Goal: Task Accomplishment & Management: Complete application form

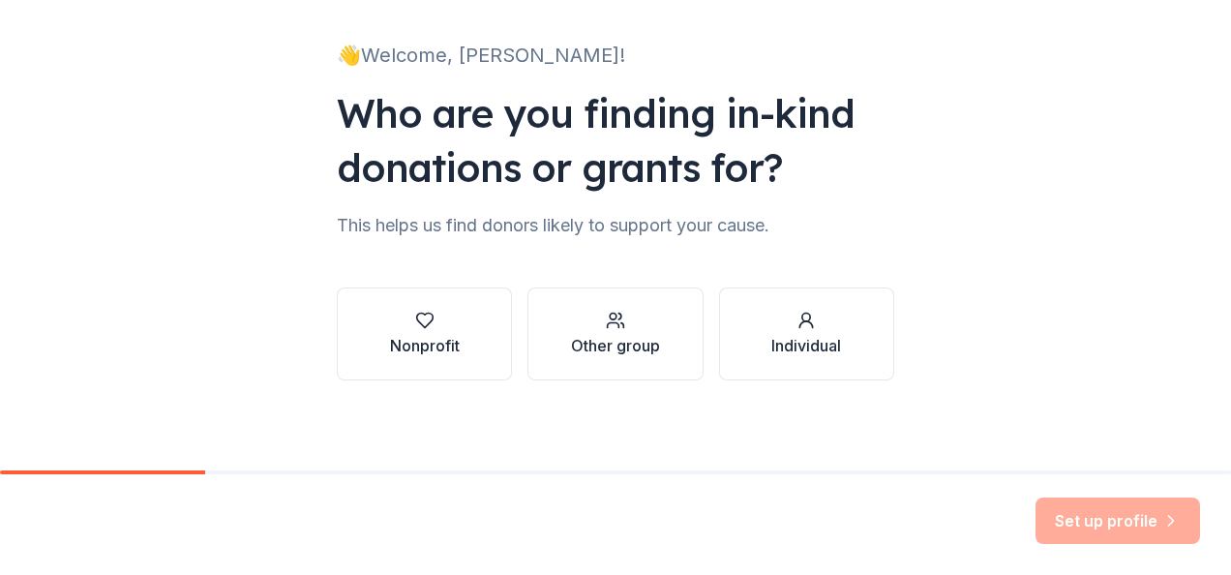
scroll to position [117, 0]
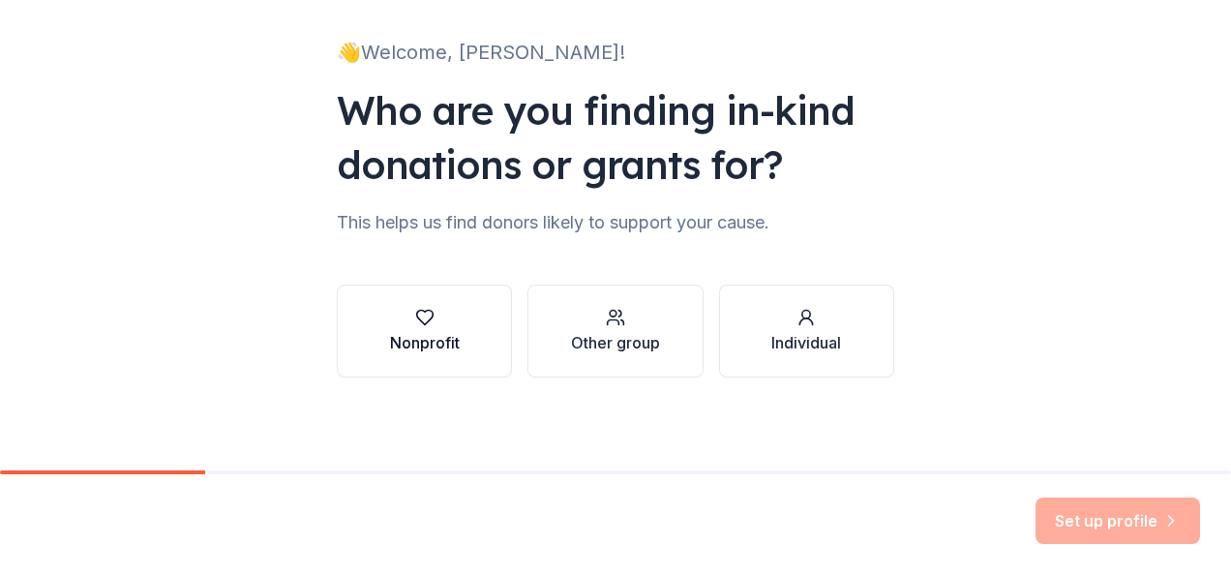
click at [416, 322] on icon "button" at bounding box center [424, 317] width 19 height 19
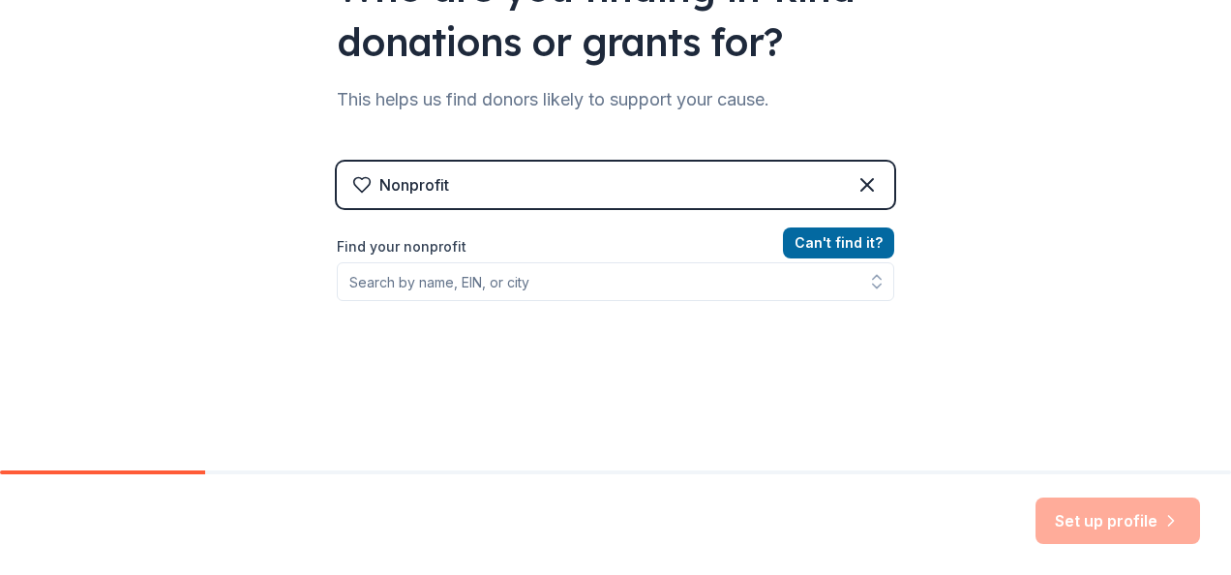
scroll to position [311, 0]
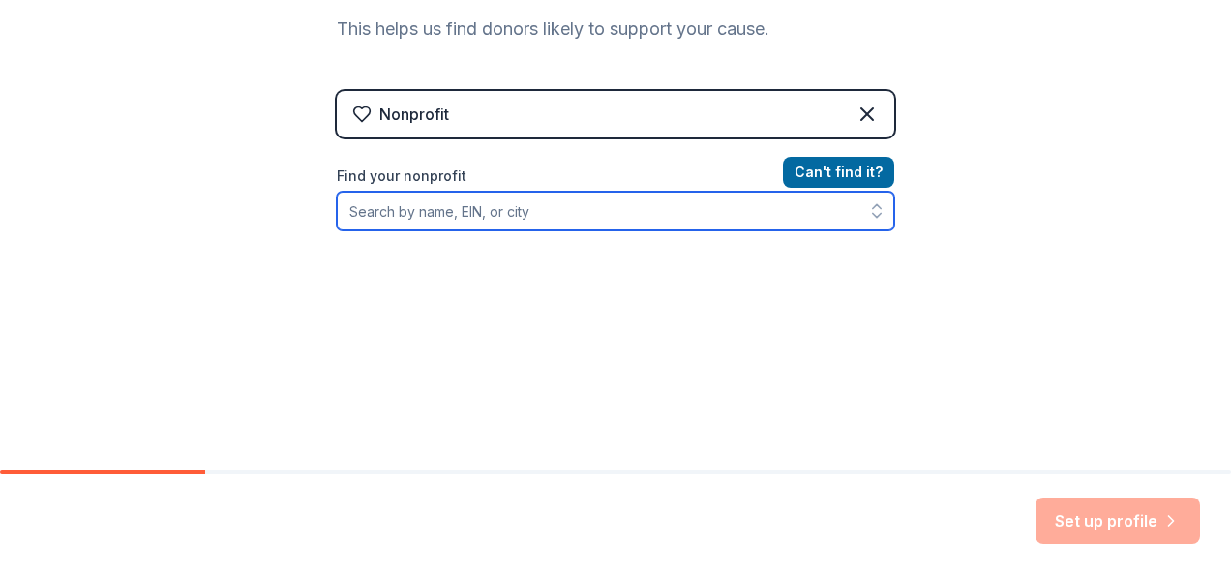
click at [446, 207] on input "Find your nonprofit" at bounding box center [616, 211] width 558 height 39
type input "Temple Beth Ohr of La Mirada"
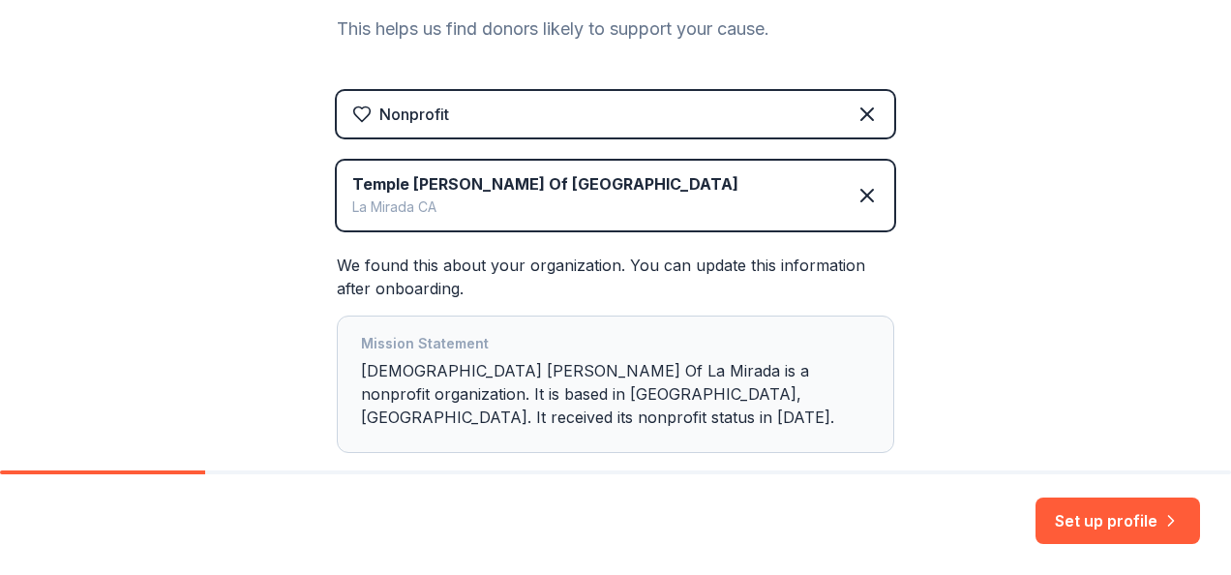
scroll to position [401, 0]
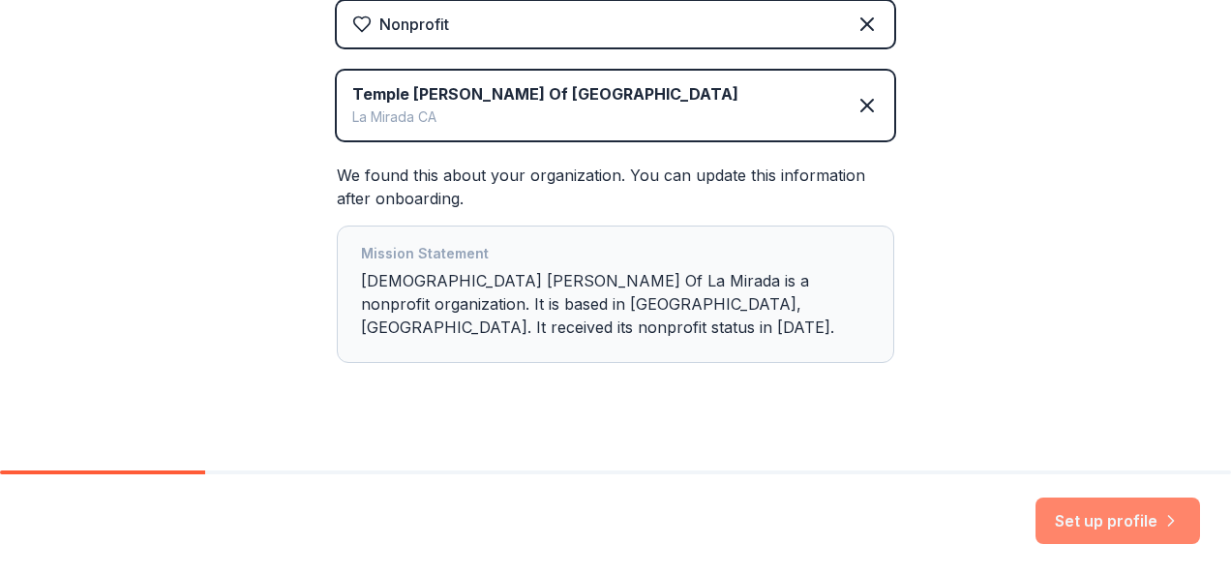
click at [1082, 523] on button "Set up profile" at bounding box center [1118, 521] width 165 height 46
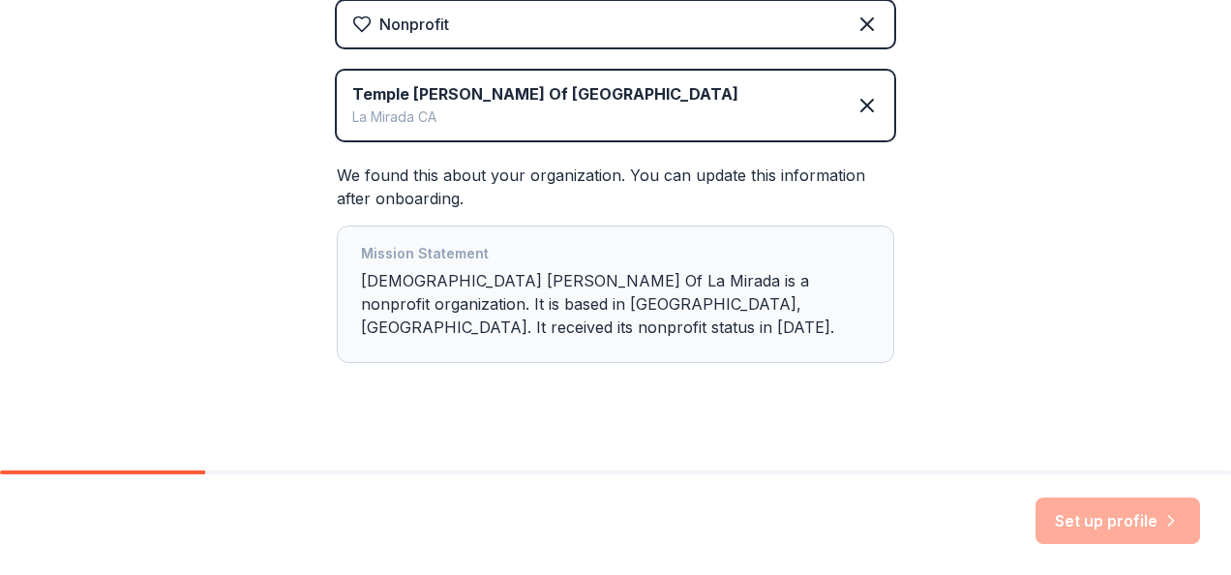
click at [1104, 525] on div "Set up profile" at bounding box center [1118, 521] width 165 height 46
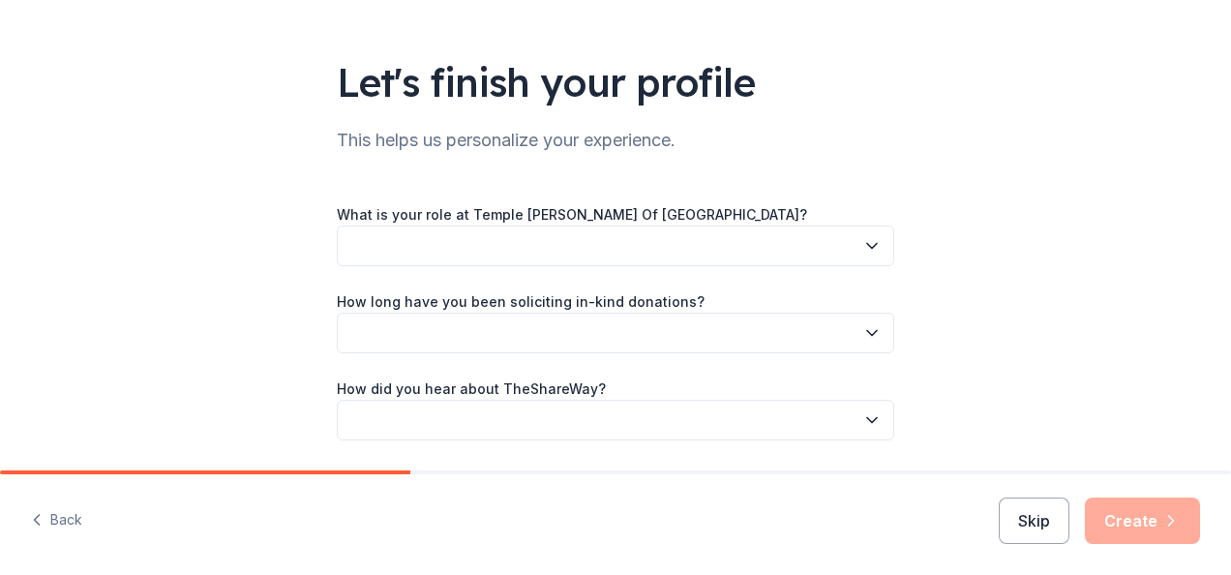
scroll to position [162, 0]
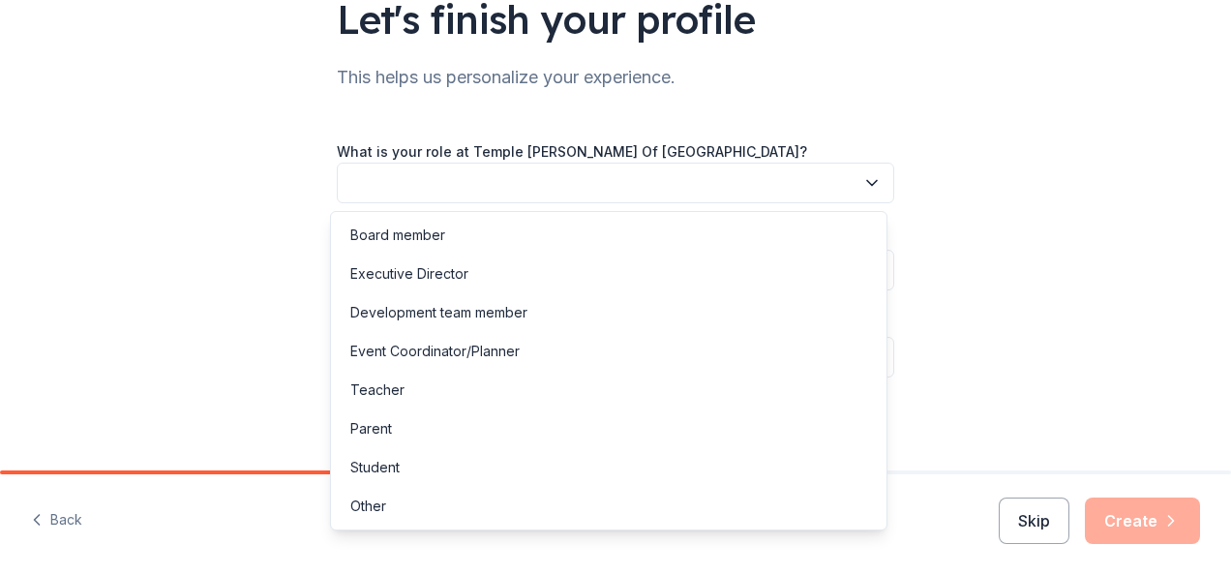
click at [864, 180] on icon "button" at bounding box center [872, 182] width 19 height 19
click at [393, 238] on div "Board member" at bounding box center [397, 235] width 95 height 23
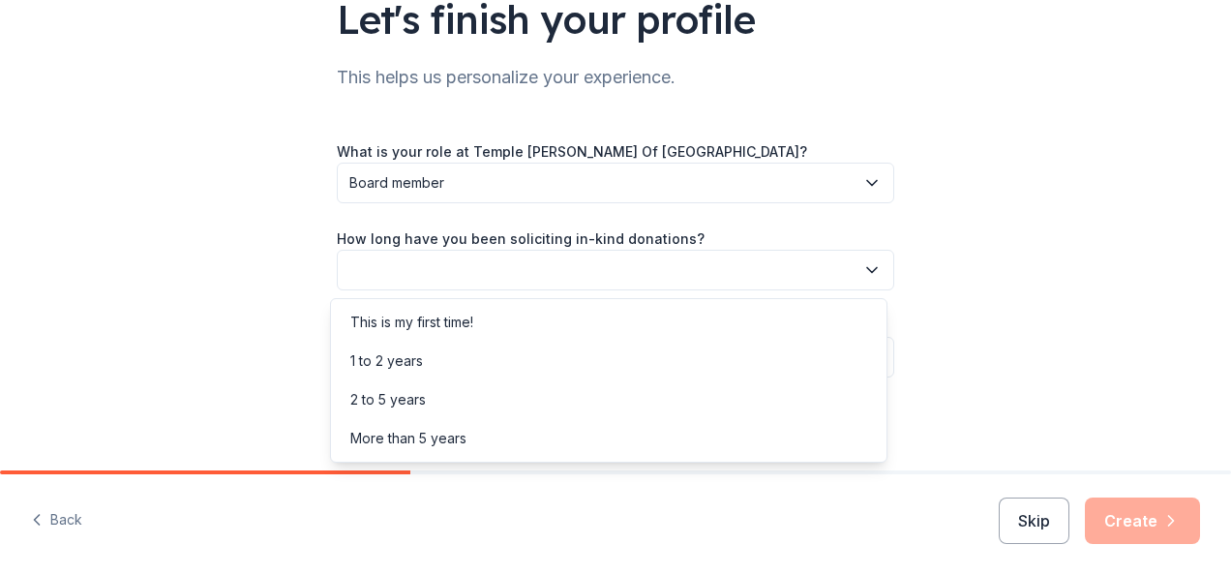
click at [867, 271] on icon "button" at bounding box center [872, 270] width 10 height 5
click at [455, 436] on div "More than 5 years" at bounding box center [408, 438] width 116 height 23
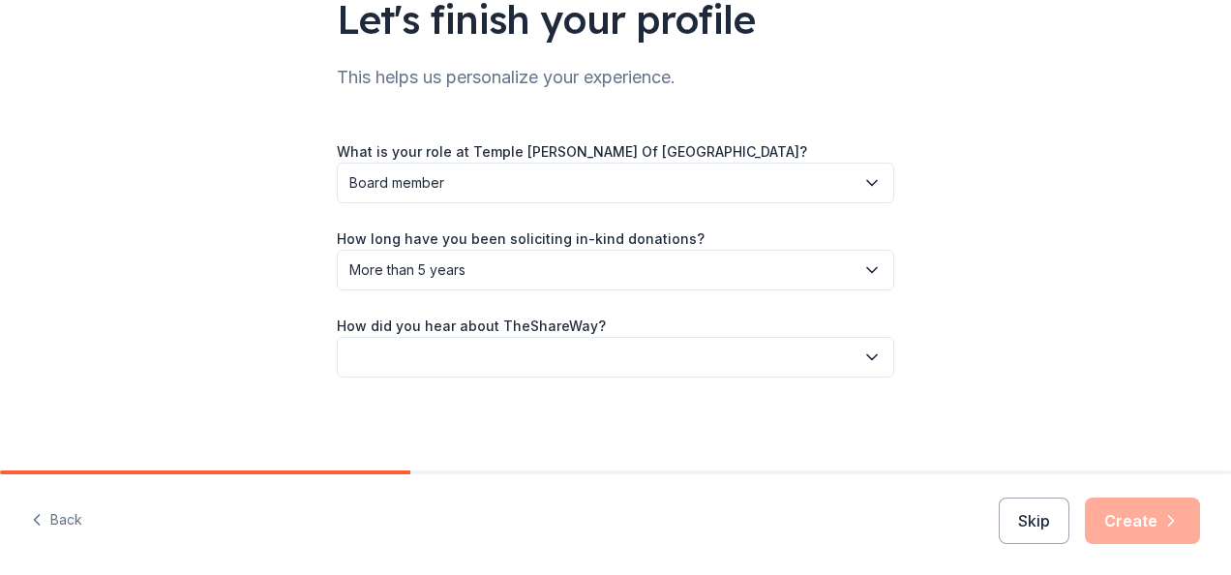
click at [865, 354] on icon "button" at bounding box center [872, 357] width 19 height 19
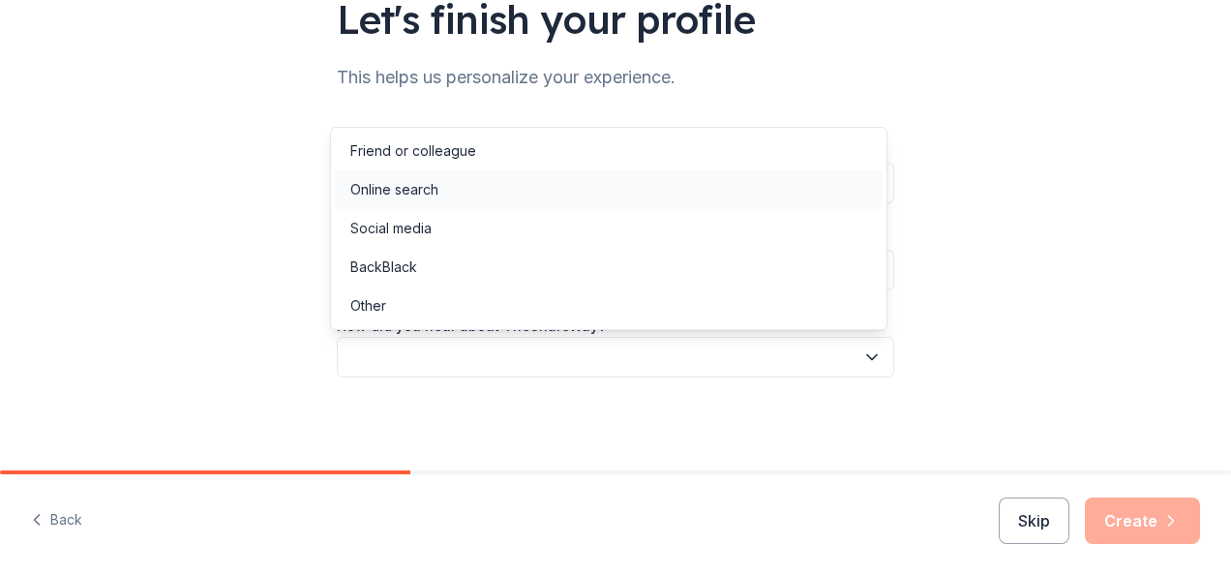
click at [396, 191] on div "Online search" at bounding box center [394, 189] width 88 height 23
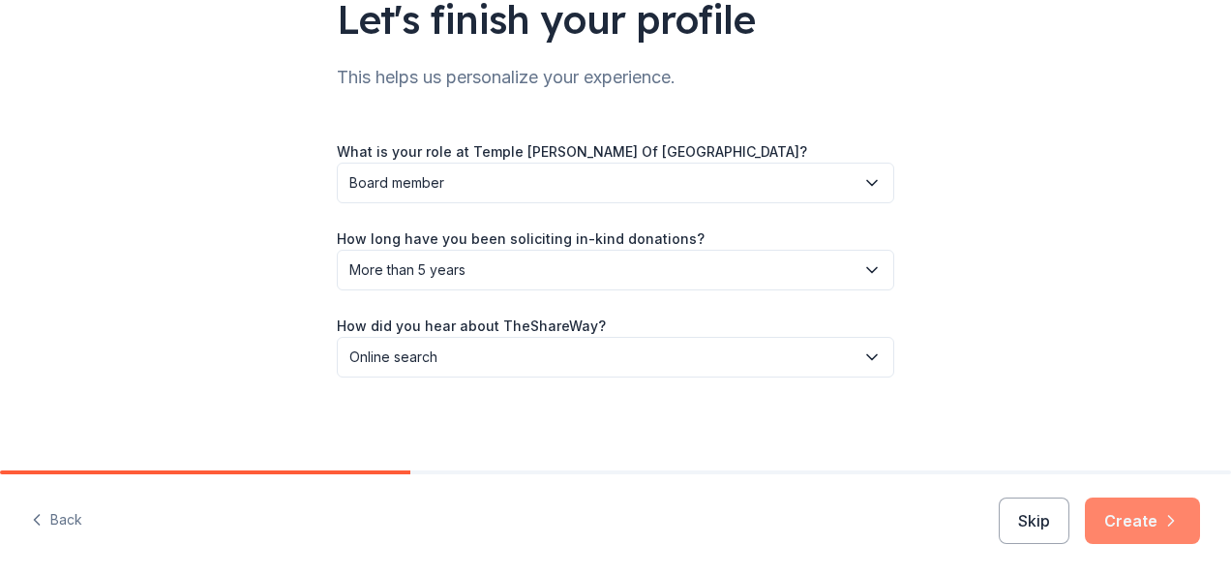
click at [1147, 530] on button "Create" at bounding box center [1142, 521] width 115 height 46
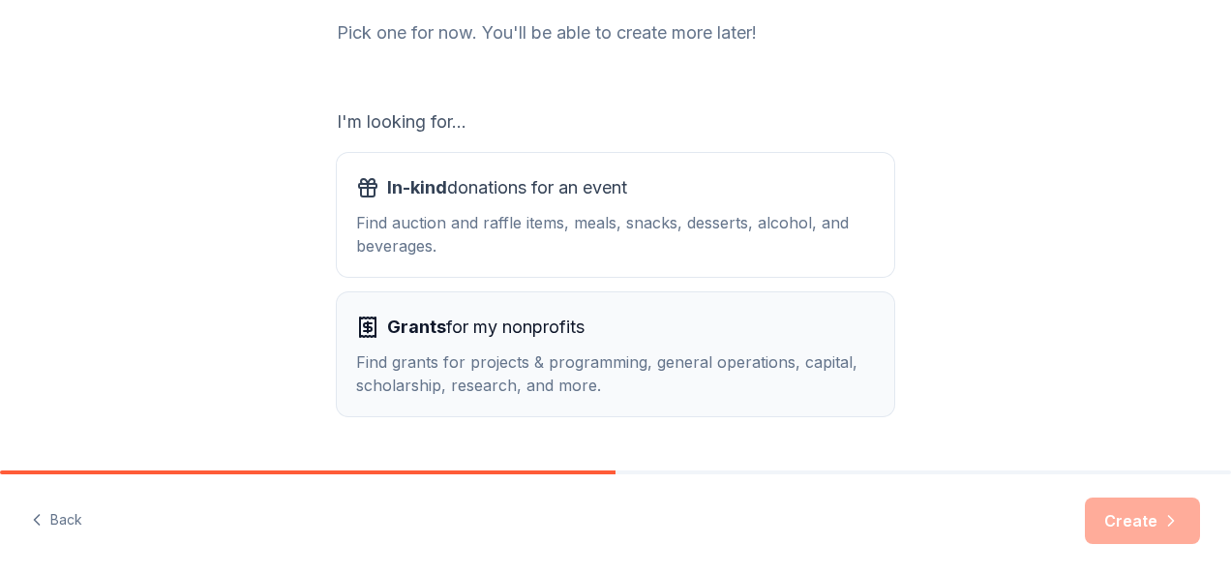
scroll to position [290, 0]
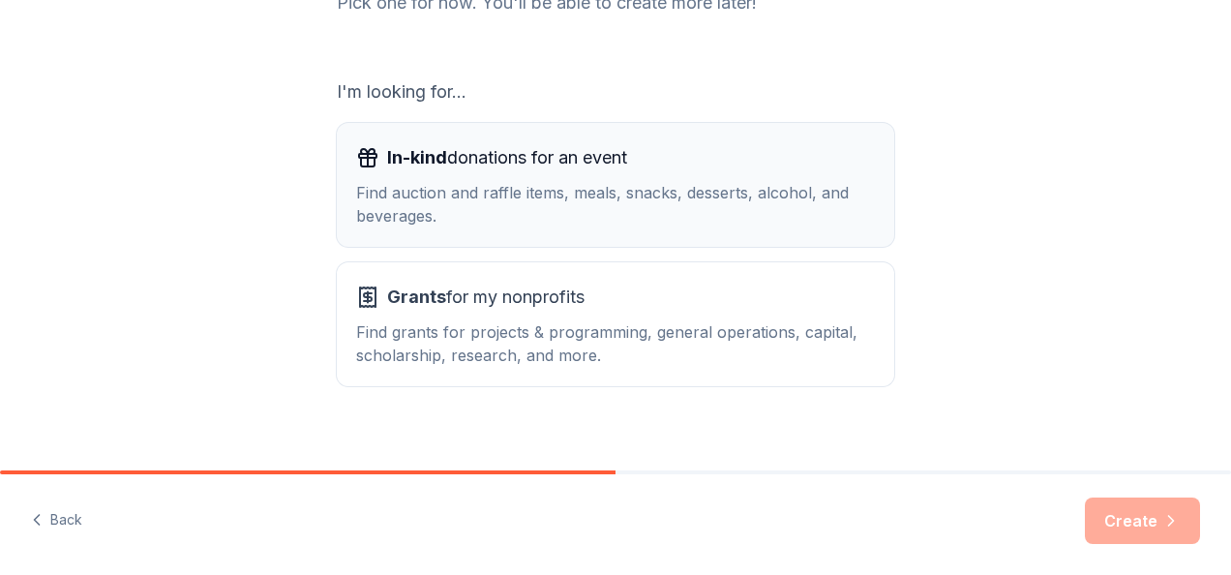
click at [488, 170] on span "In-kind donations for an event" at bounding box center [507, 157] width 240 height 31
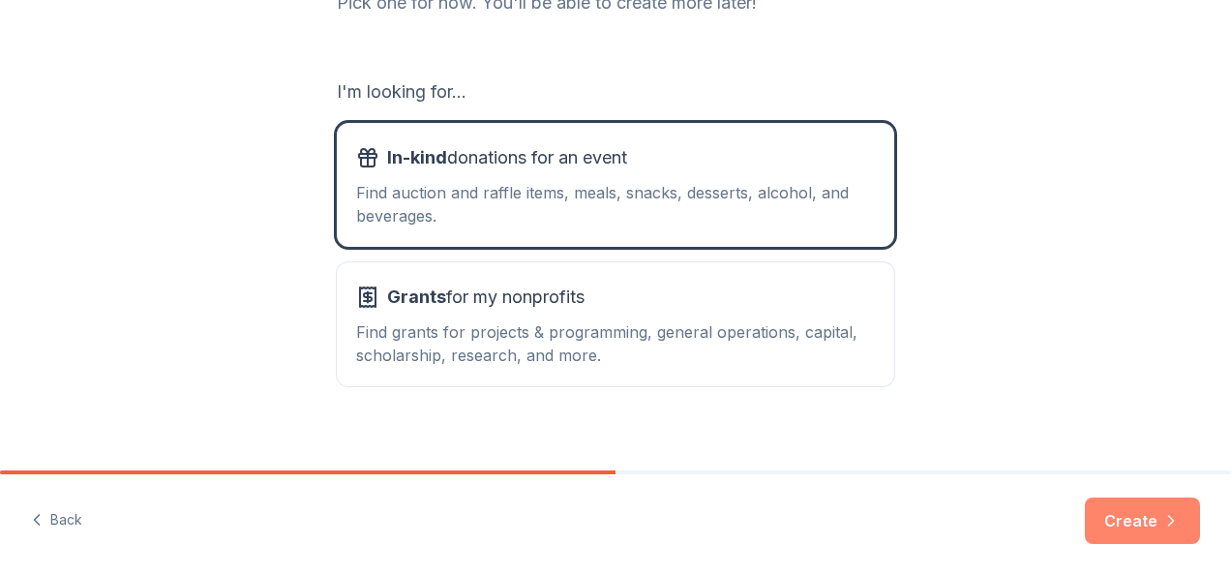
click at [1147, 525] on button "Create" at bounding box center [1142, 521] width 115 height 46
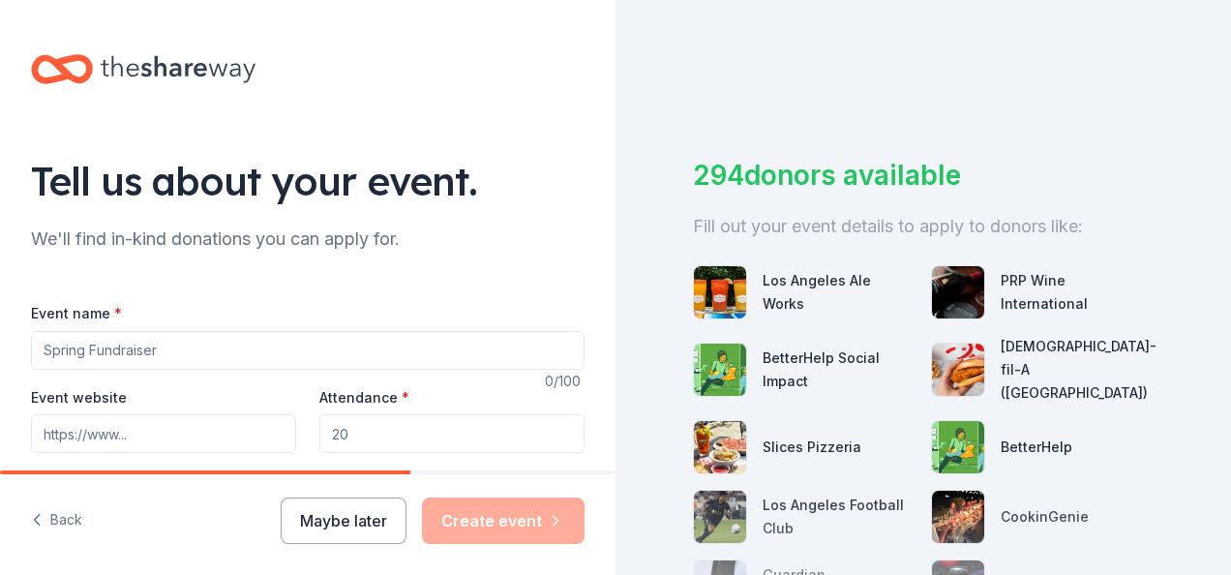
click at [183, 347] on input "Event name *" at bounding box center [308, 350] width 554 height 39
click at [183, 347] on input "Temple Beth Ohr" at bounding box center [308, 350] width 554 height 39
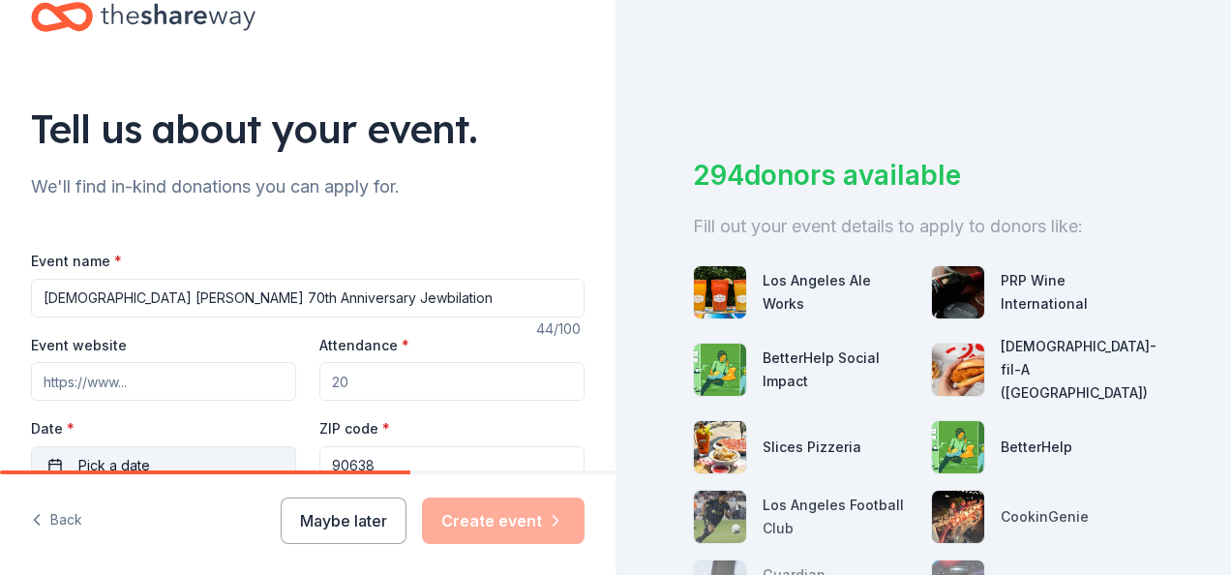
scroll to position [97, 0]
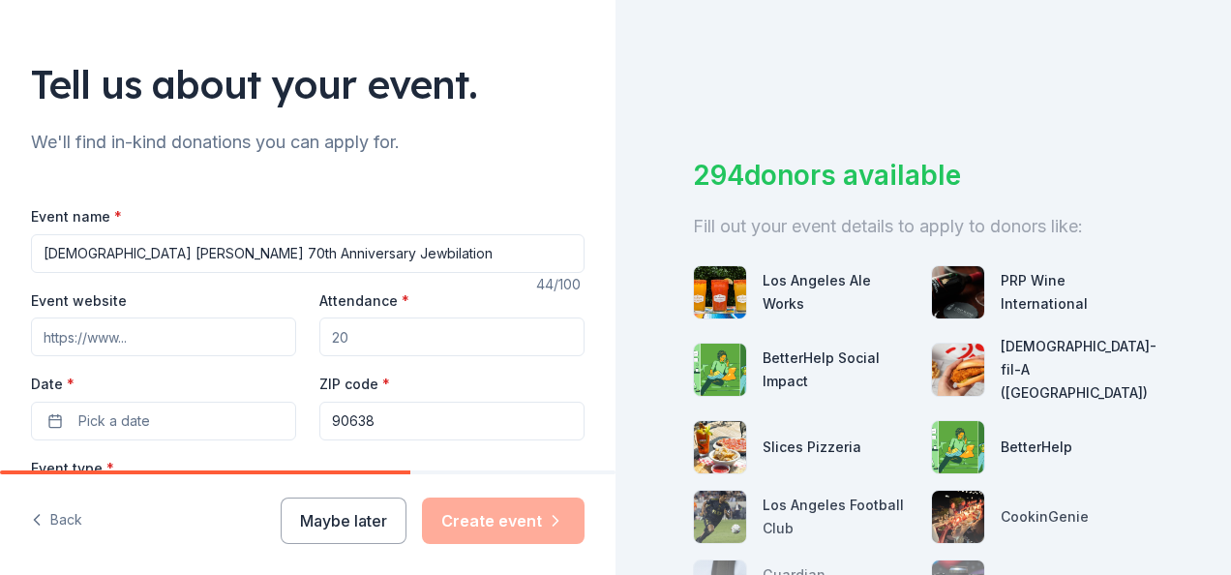
type input "[DEMOGRAPHIC_DATA] [PERSON_NAME] 70th Anniversary Jewbilation"
click at [150, 335] on input "Event website" at bounding box center [163, 337] width 265 height 39
type input "[DOMAIN_NAME]"
click at [395, 339] on input "Attendance *" at bounding box center [451, 337] width 265 height 39
drag, startPoint x: 395, startPoint y: 339, endPoint x: 451, endPoint y: 340, distance: 56.2
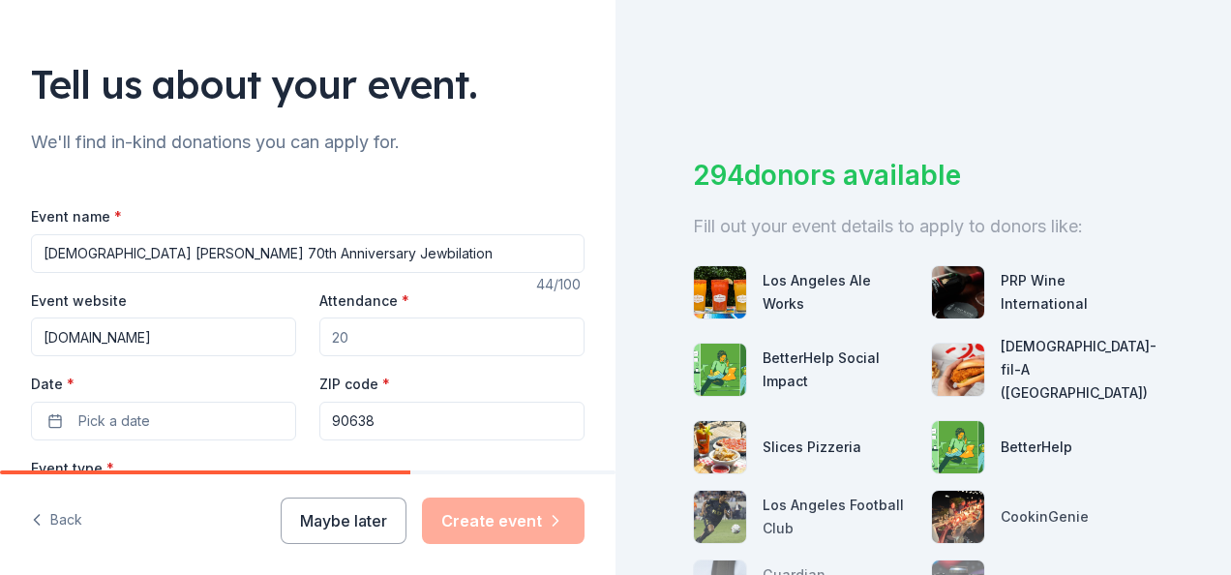
click at [449, 339] on input "Attendance *" at bounding box center [451, 337] width 265 height 39
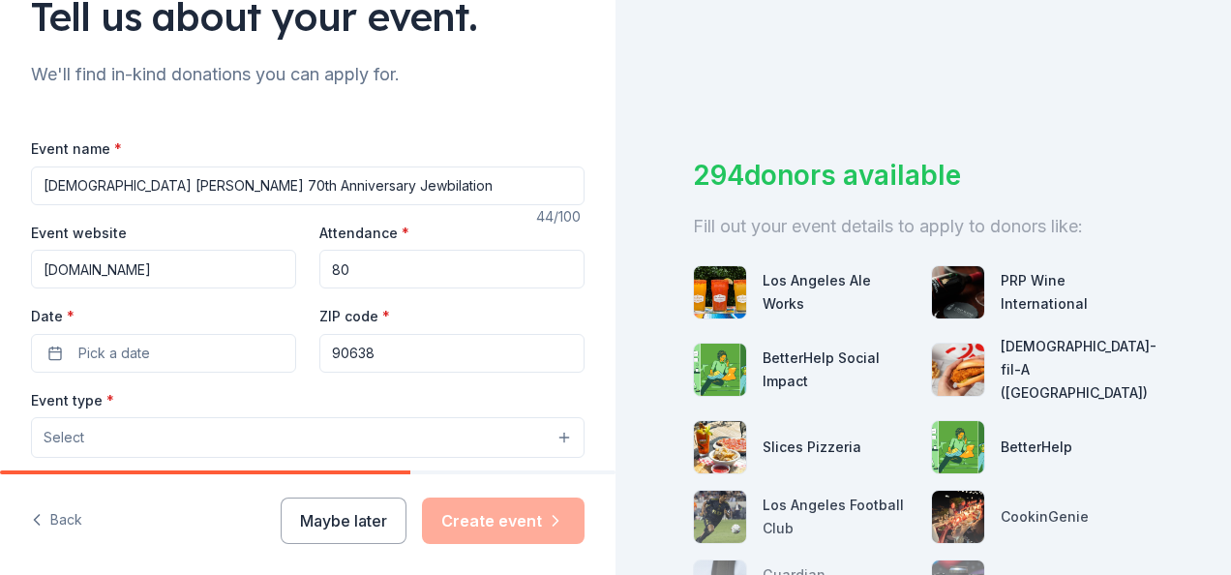
scroll to position [194, 0]
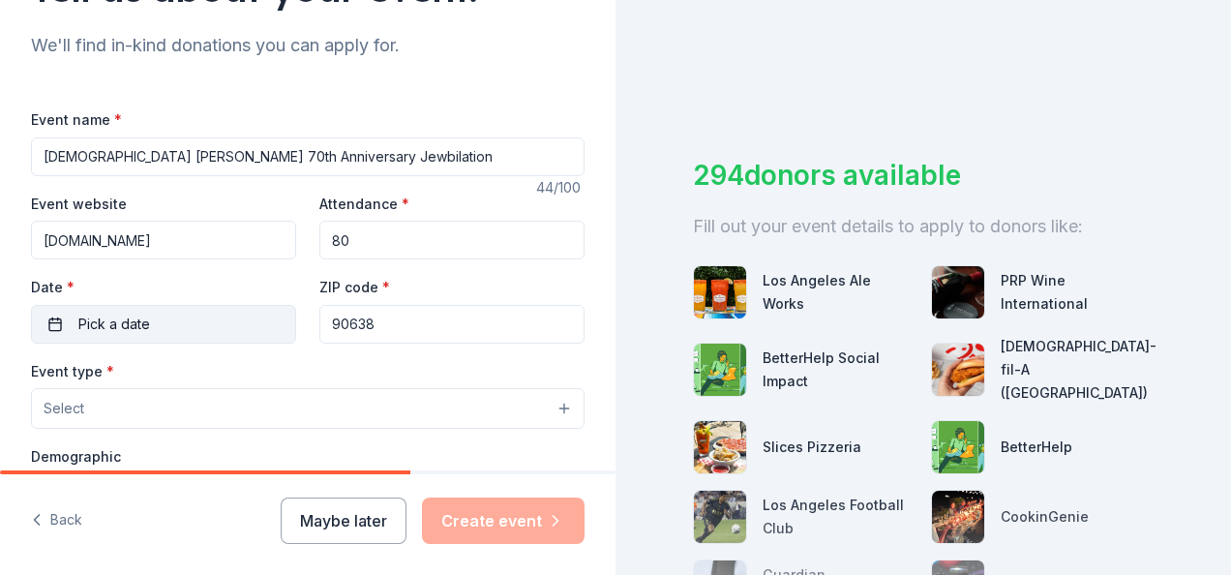
type input "80"
click at [136, 327] on span "Pick a date" at bounding box center [114, 324] width 72 height 23
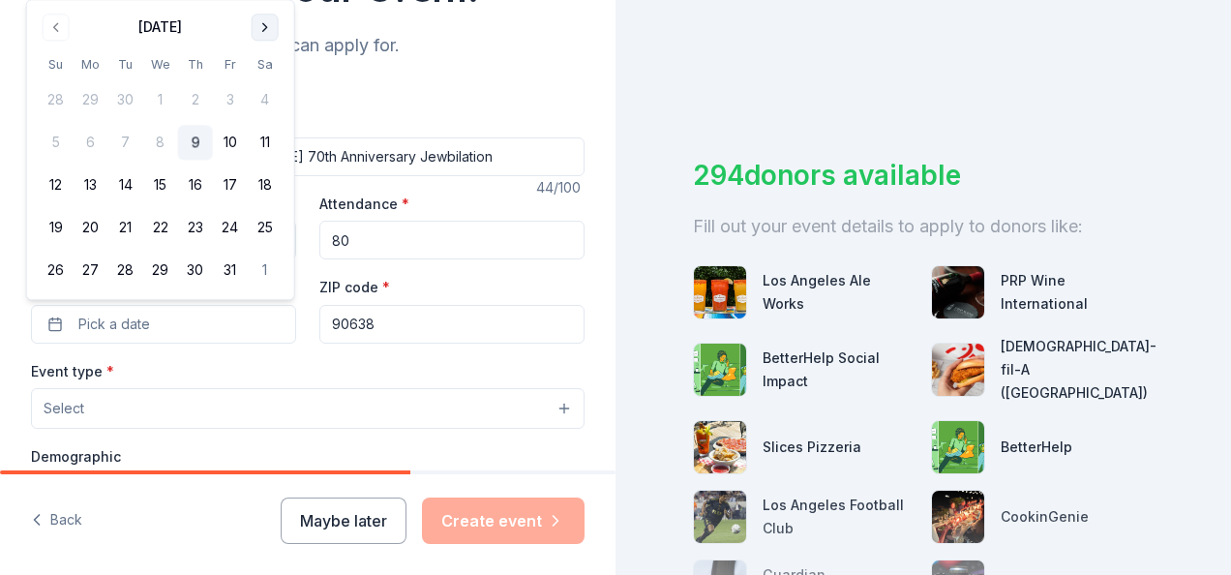
click at [266, 29] on button "Go to next month" at bounding box center [265, 27] width 27 height 27
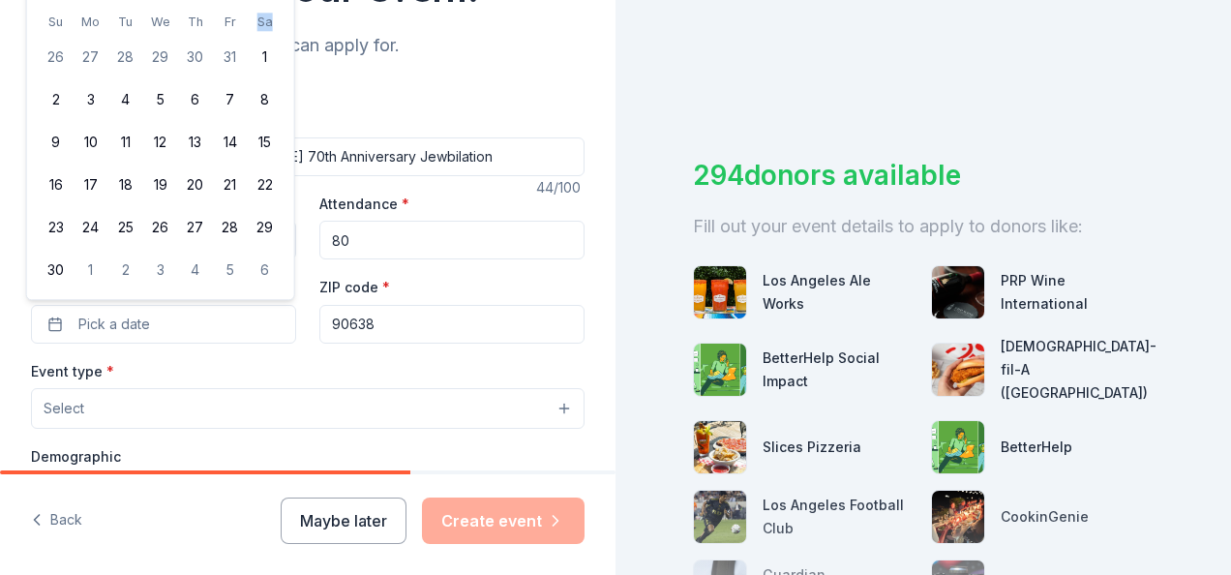
click at [266, 29] on th "Sa" at bounding box center [265, 22] width 35 height 20
click at [163, 318] on button "Pick a date" at bounding box center [163, 324] width 265 height 39
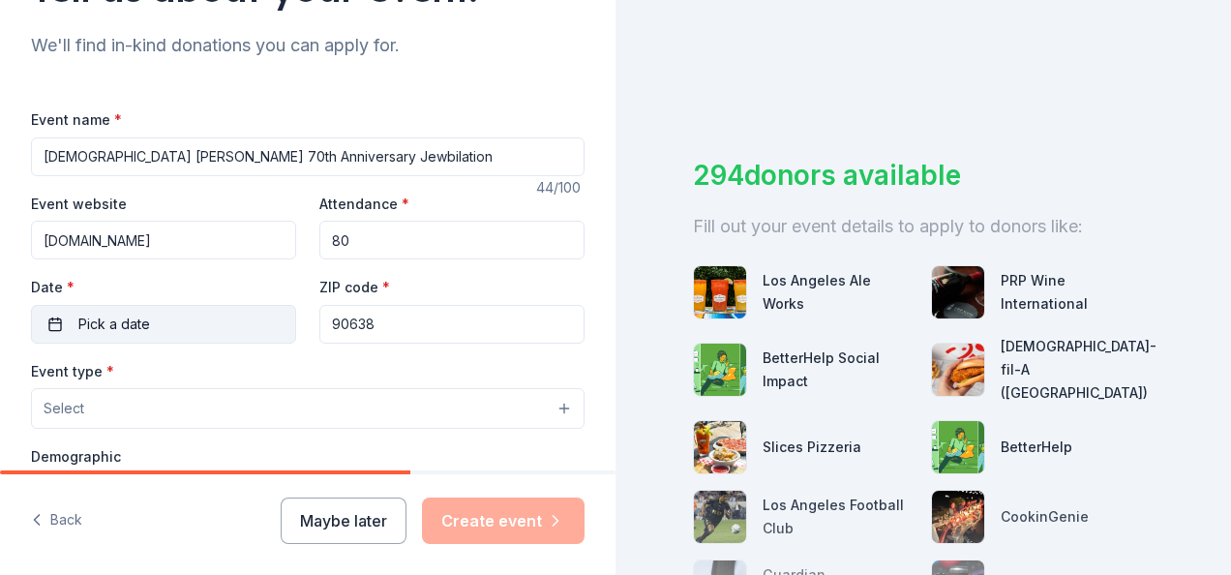
click at [136, 321] on span "Pick a date" at bounding box center [114, 324] width 72 height 23
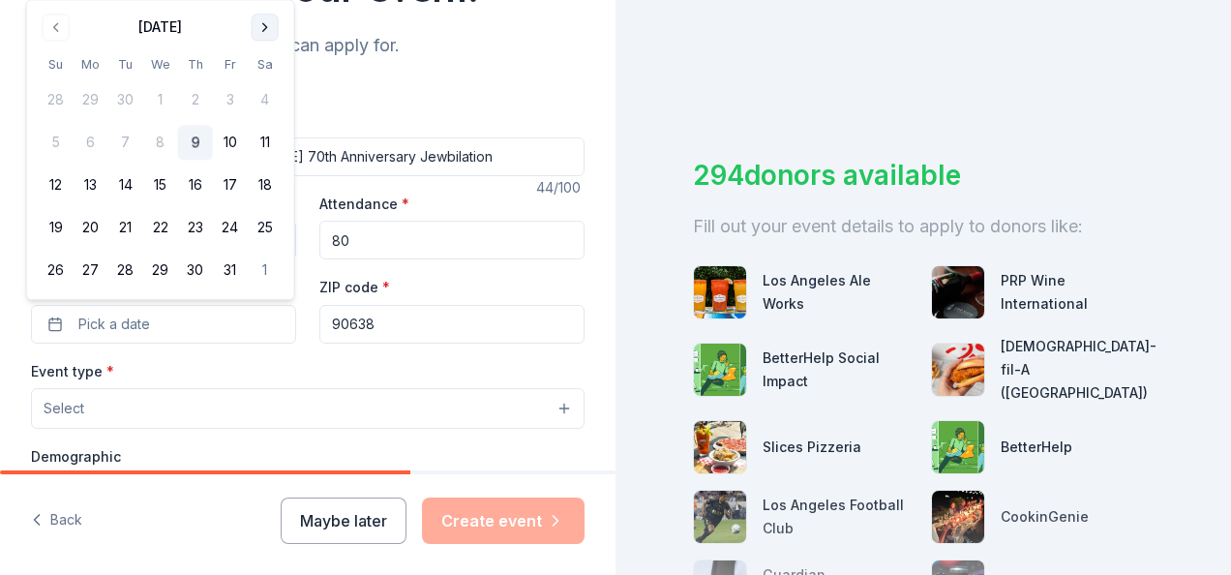
click at [264, 24] on button "Go to next month" at bounding box center [265, 27] width 27 height 27
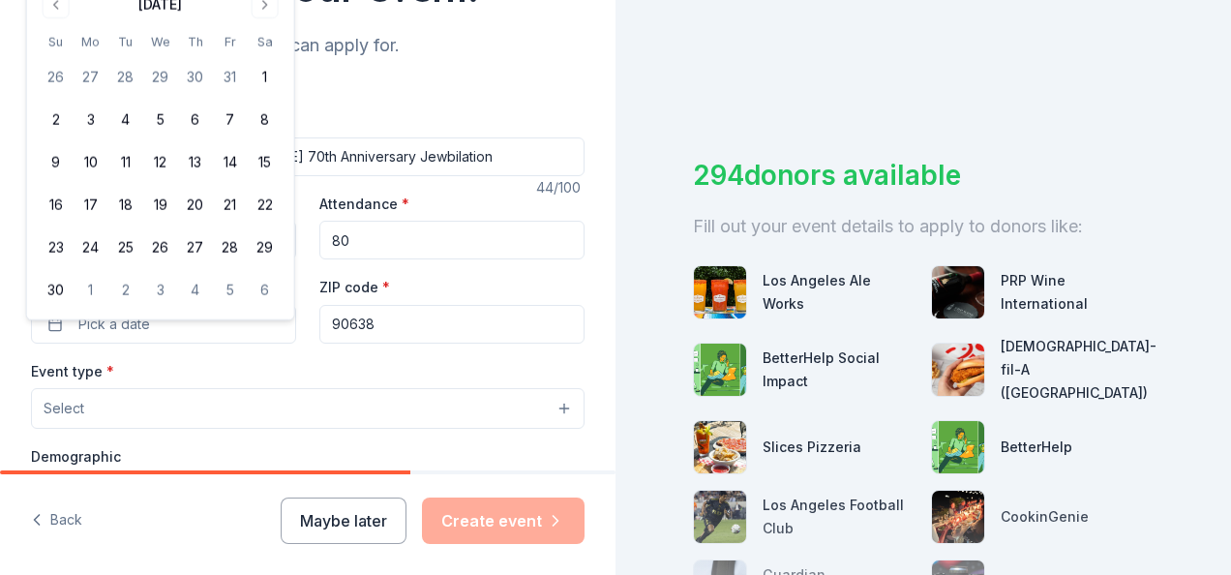
scroll to position [0, 0]
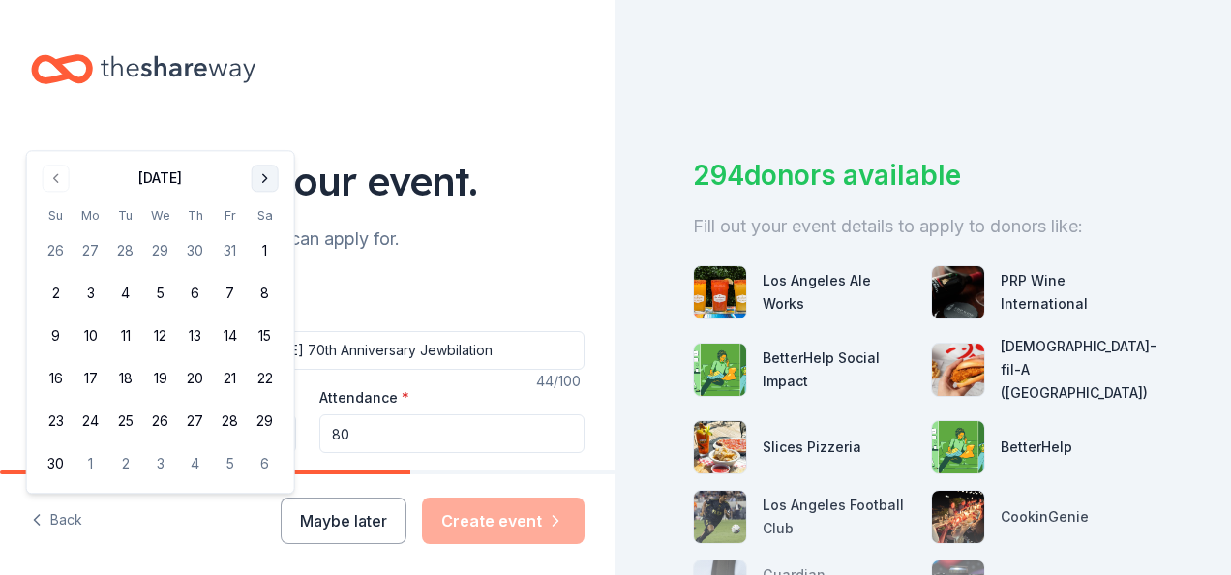
click at [264, 173] on button "Go to next month" at bounding box center [265, 178] width 27 height 27
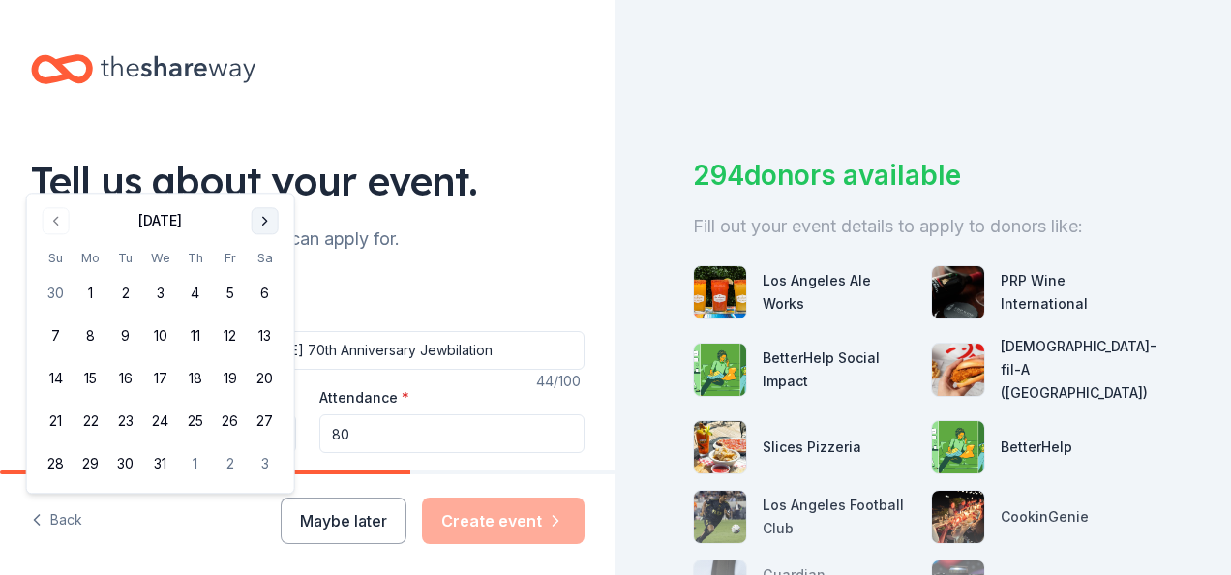
click at [264, 173] on div "Tell us about your event." at bounding box center [308, 181] width 554 height 54
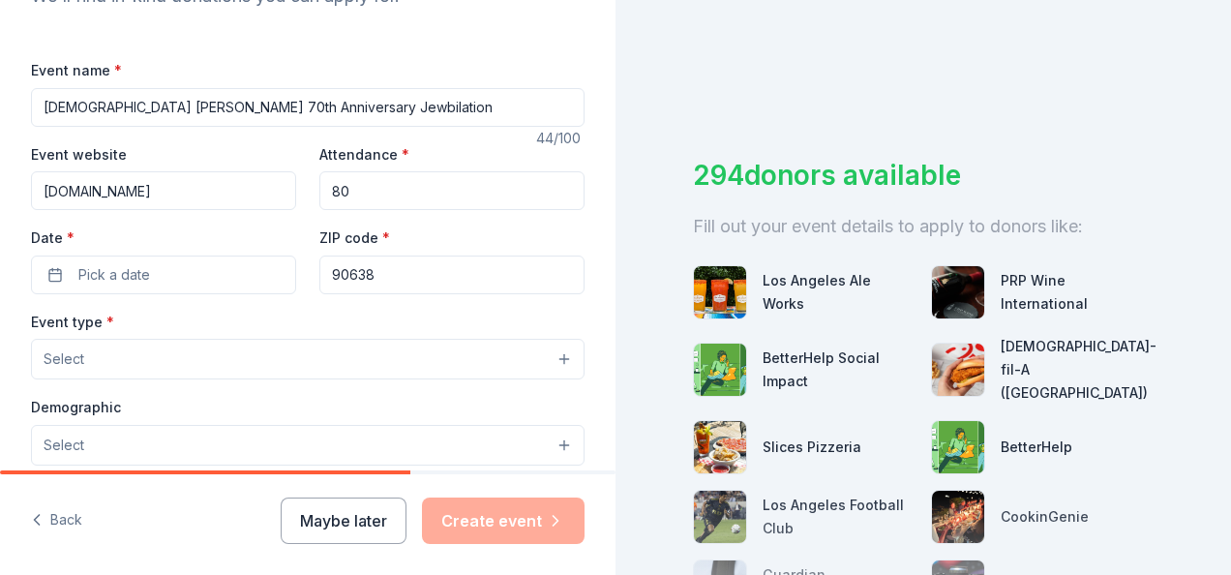
scroll to position [290, 0]
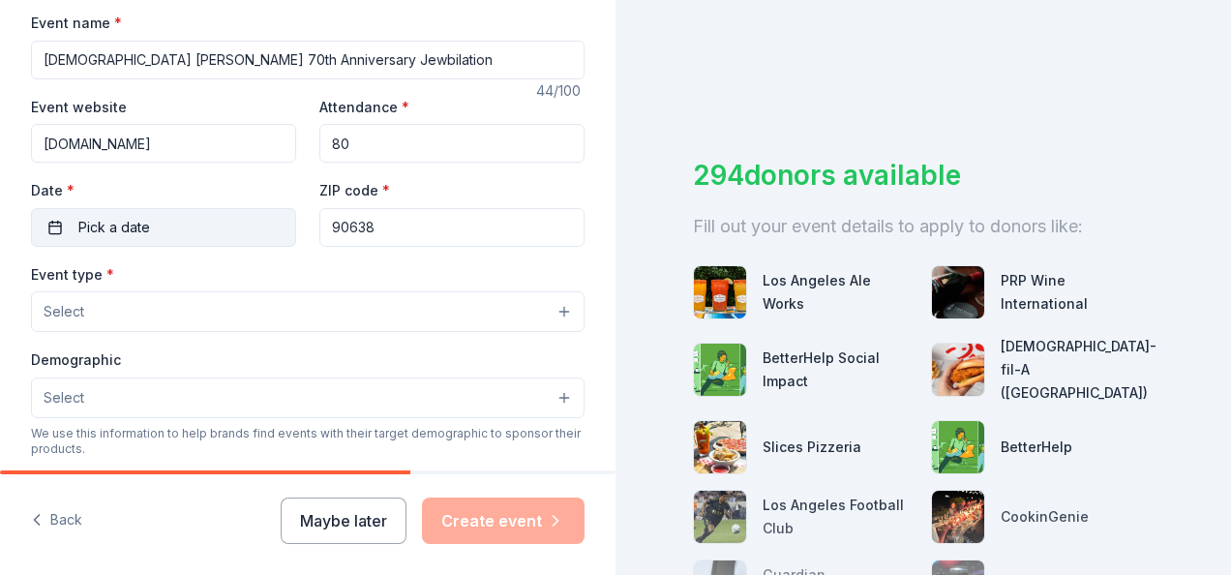
click at [130, 221] on span "Pick a date" at bounding box center [114, 227] width 72 height 23
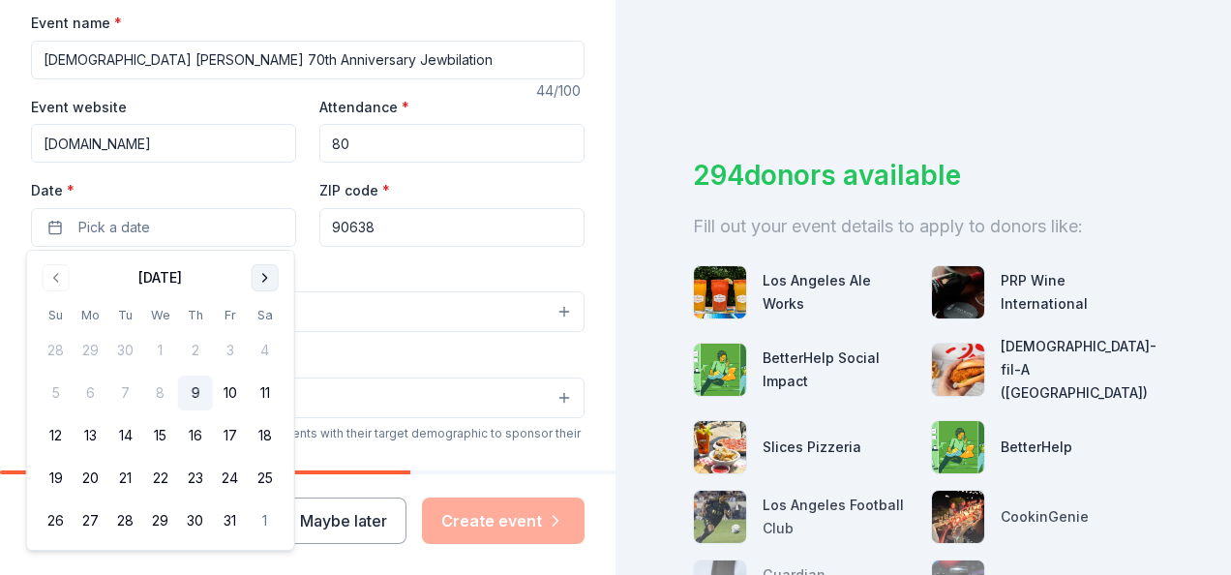
click at [267, 273] on button "Go to next month" at bounding box center [265, 277] width 27 height 27
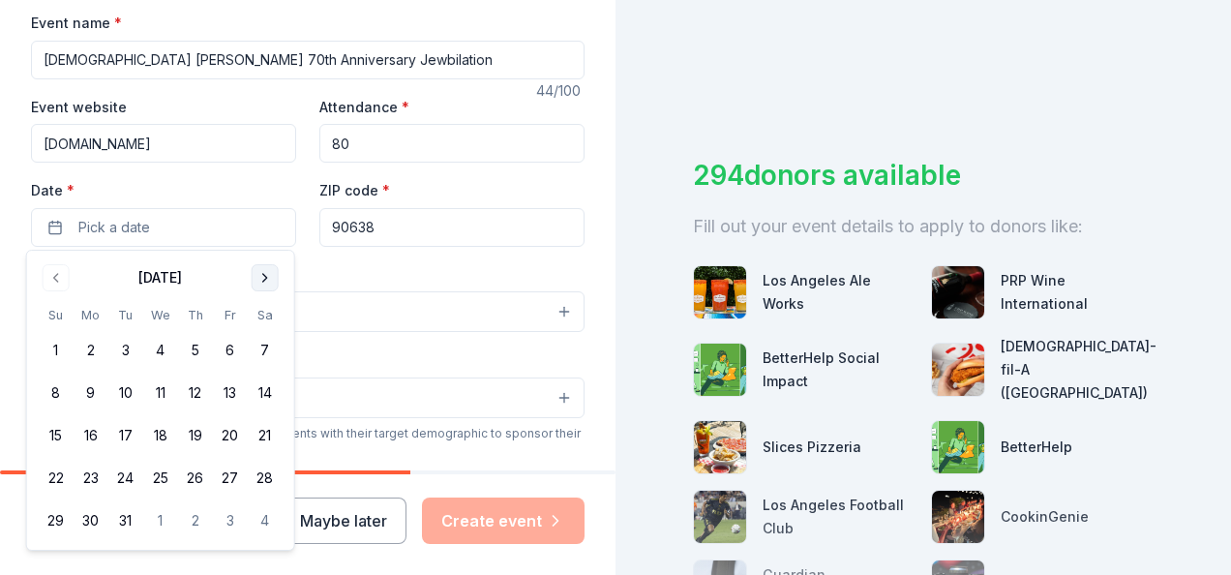
click at [267, 273] on button "Go to next month" at bounding box center [265, 277] width 27 height 27
click at [271, 432] on button "18" at bounding box center [265, 435] width 35 height 35
click at [268, 184] on label "Date *" at bounding box center [163, 190] width 265 height 19
click at [268, 208] on button "04/18/2026" at bounding box center [163, 227] width 265 height 39
click at [394, 302] on button "Select" at bounding box center [308, 311] width 554 height 41
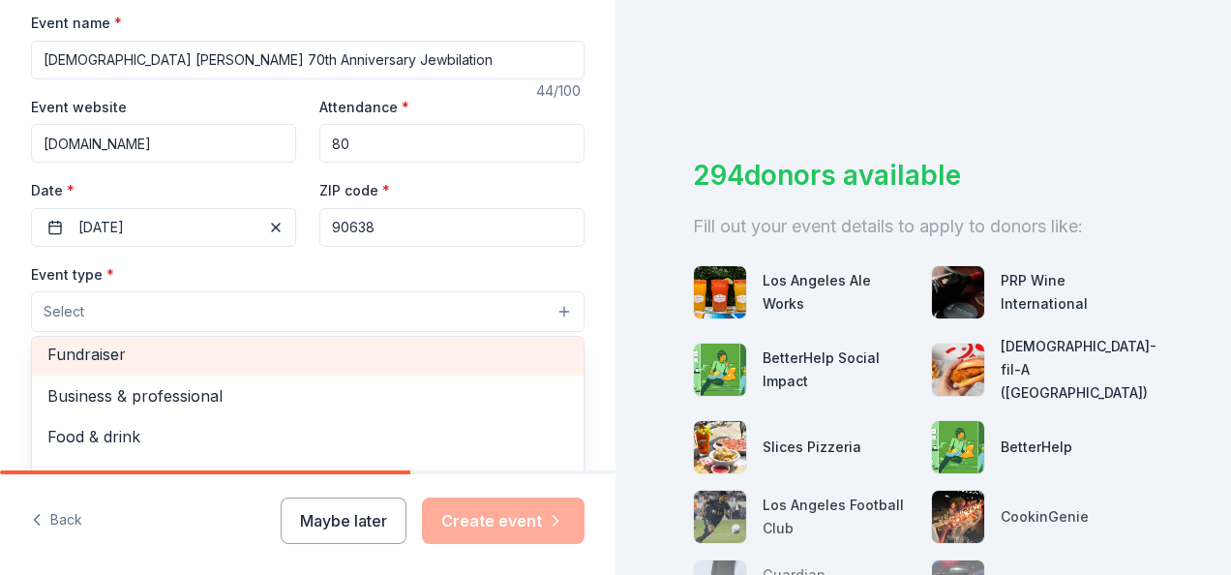
scroll to position [0, 0]
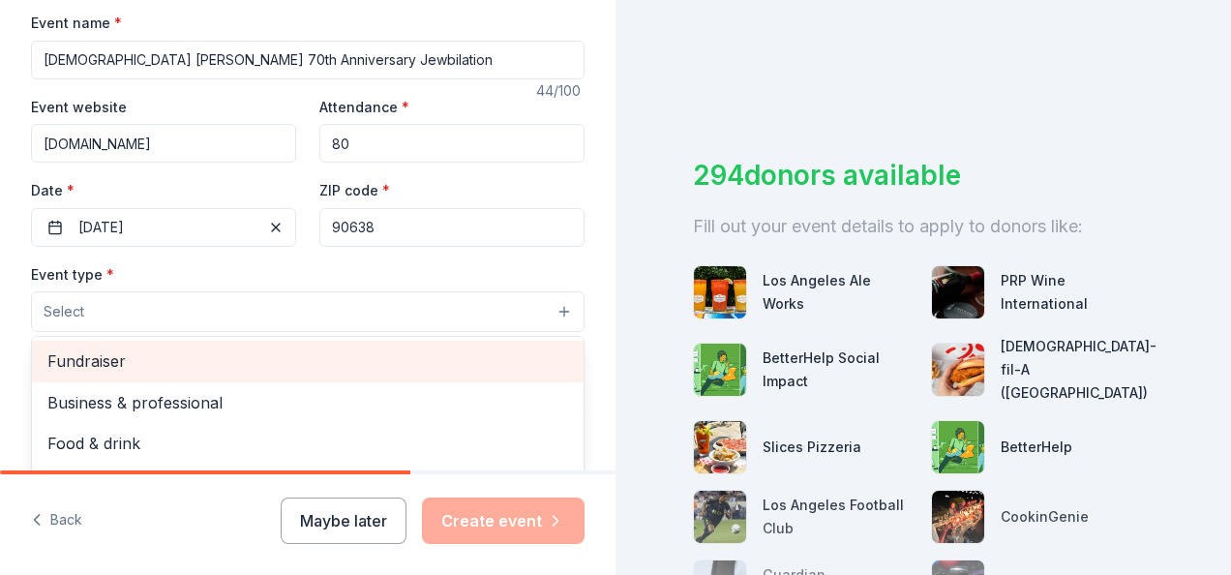
click at [96, 356] on span "Fundraiser" at bounding box center [307, 361] width 521 height 25
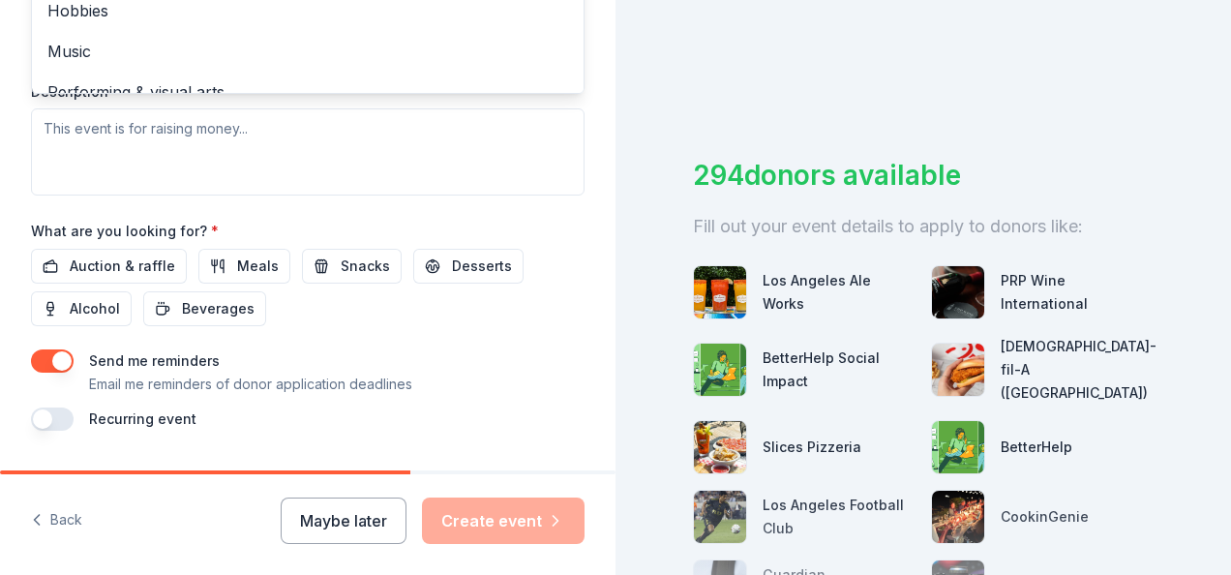
scroll to position [774, 0]
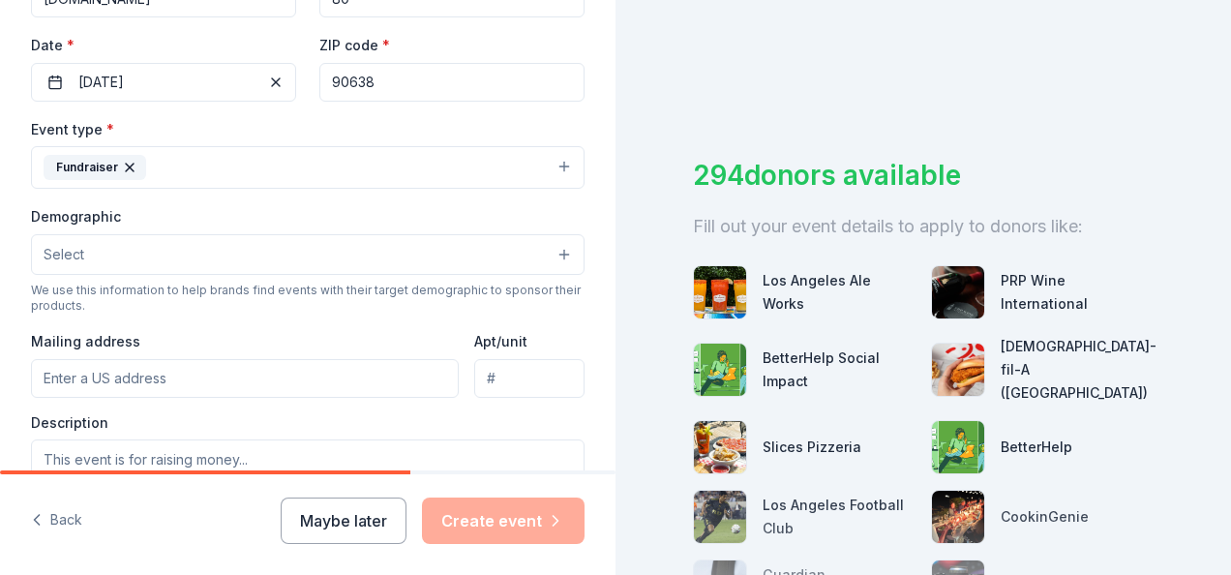
scroll to position [463, 0]
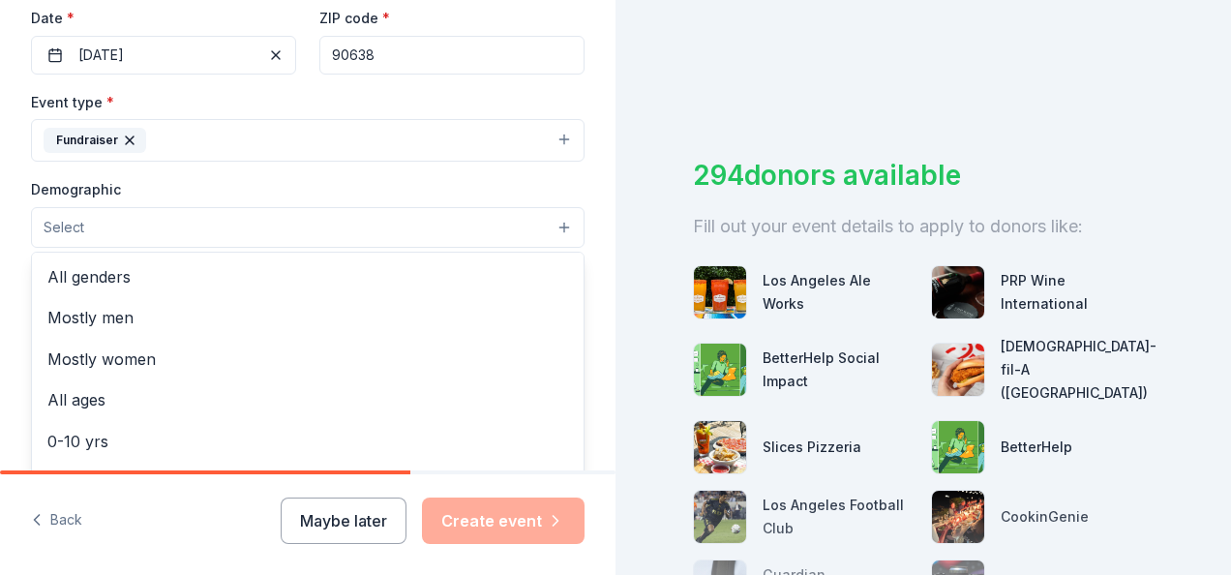
click at [550, 221] on button "Select" at bounding box center [308, 227] width 554 height 41
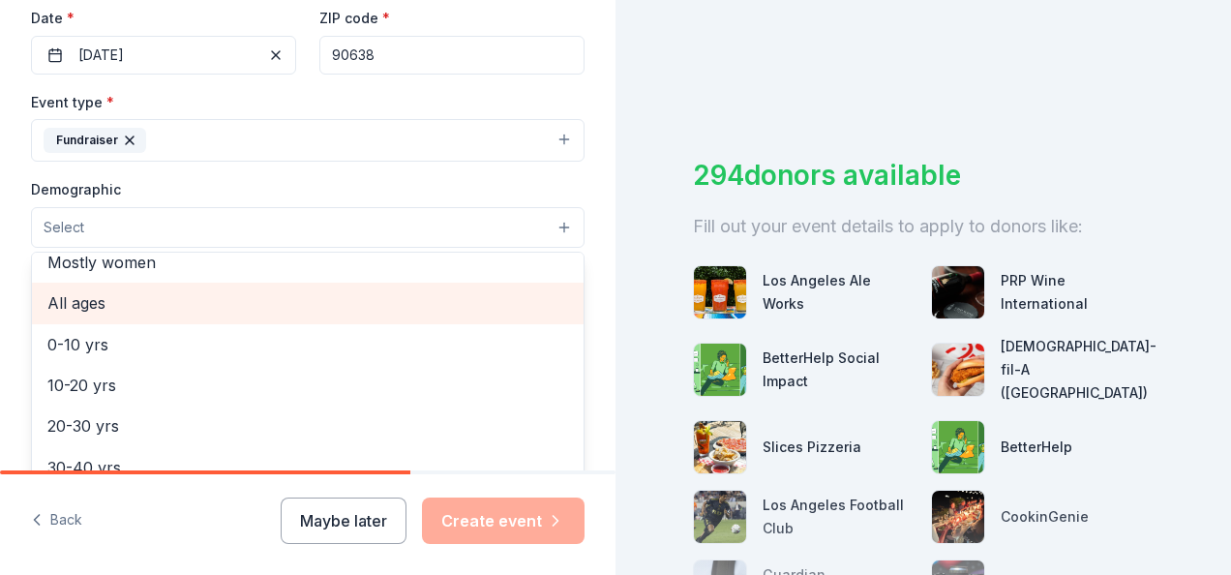
scroll to position [0, 0]
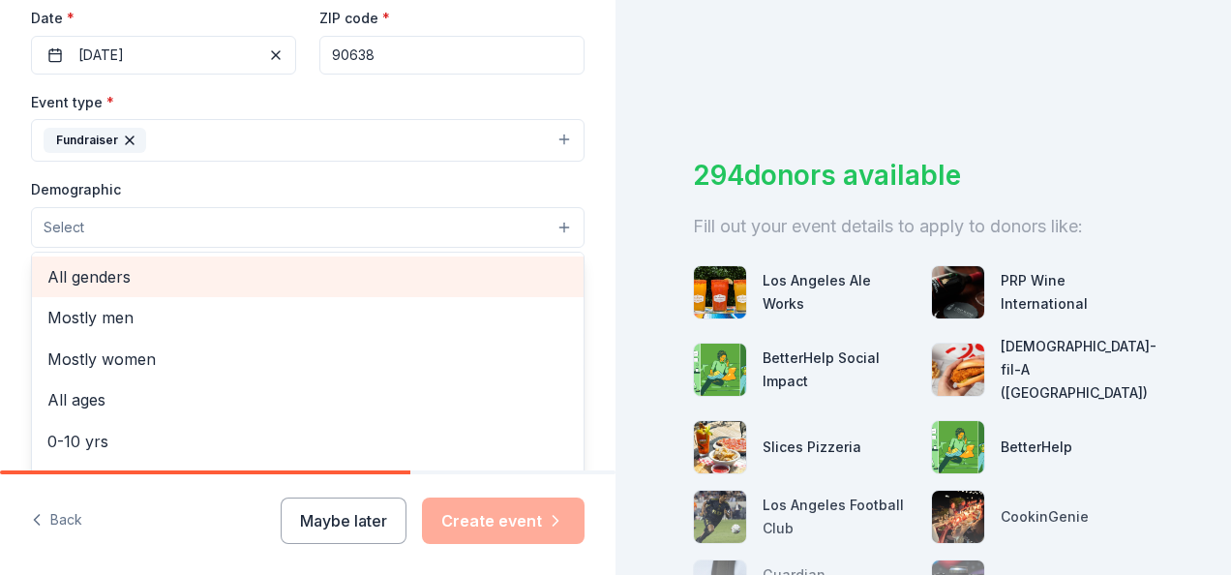
click at [83, 268] on span "All genders" at bounding box center [307, 276] width 521 height 25
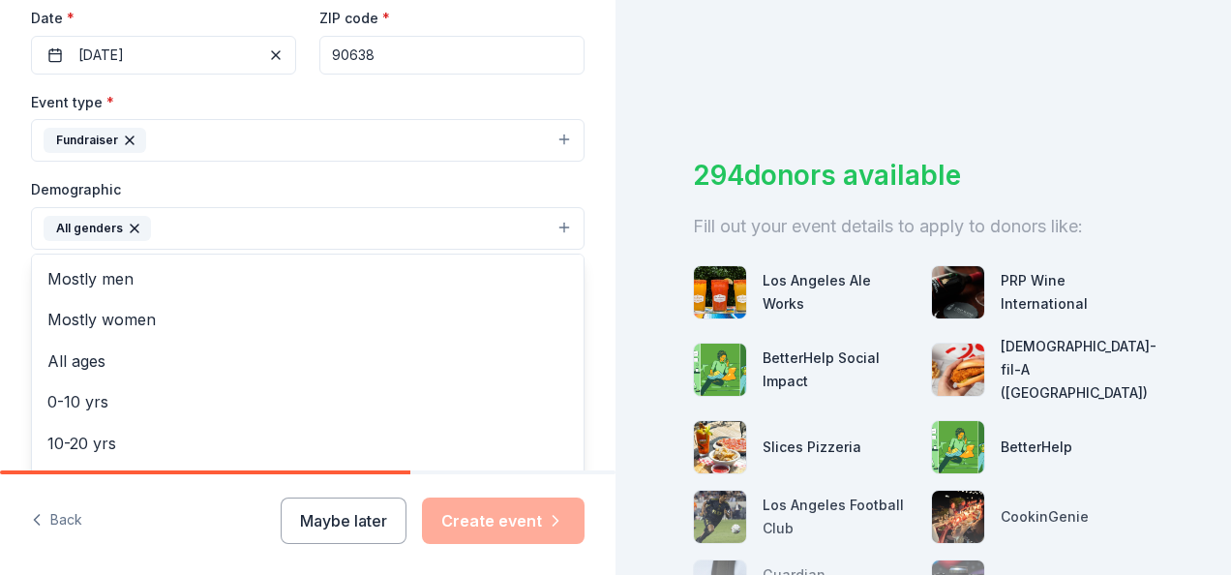
click at [592, 288] on div "Tell us about your event. We'll find in-kind donations you can apply for. Event…" at bounding box center [308, 183] width 616 height 1292
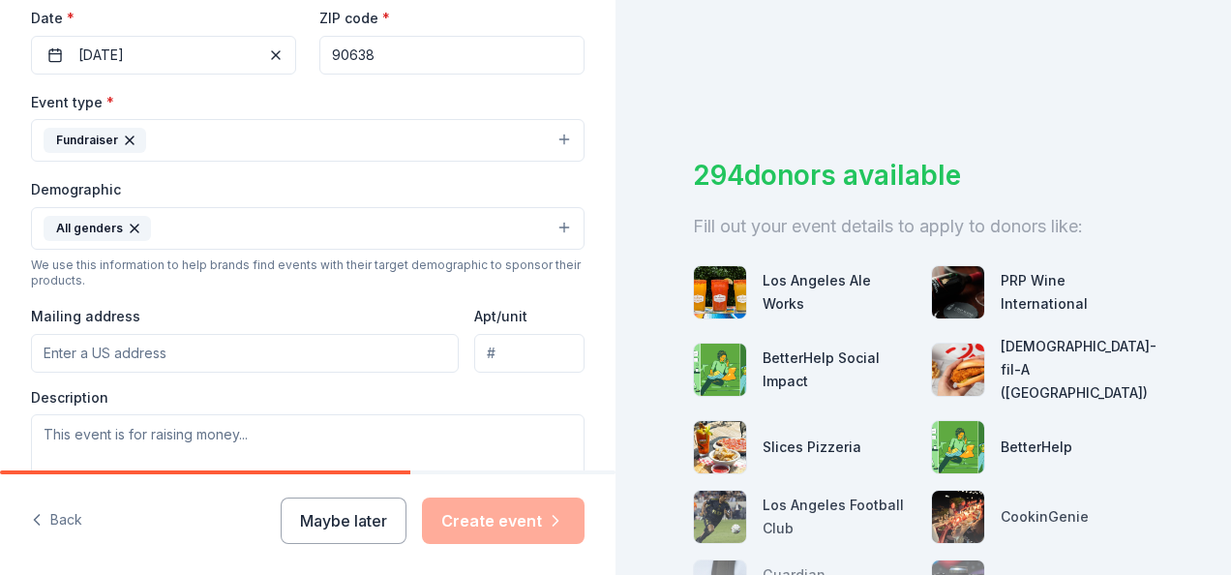
click at [164, 341] on input "Mailing address" at bounding box center [245, 353] width 428 height 39
type input "15721 Rosecrans Ave"
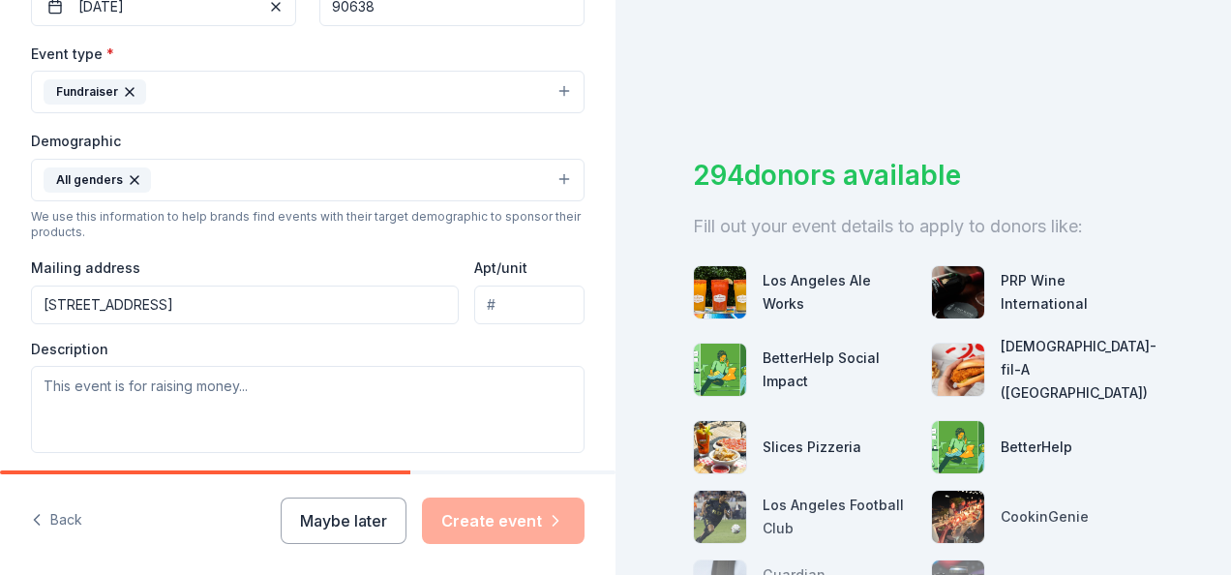
scroll to position [622, 0]
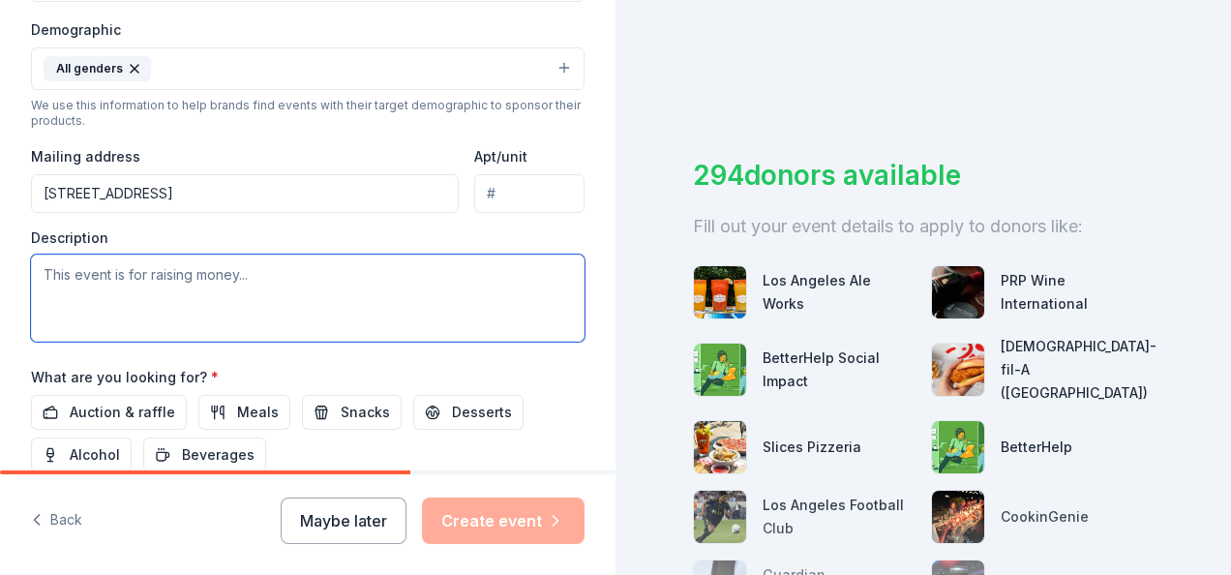
click at [119, 271] on textarea at bounding box center [308, 298] width 554 height 87
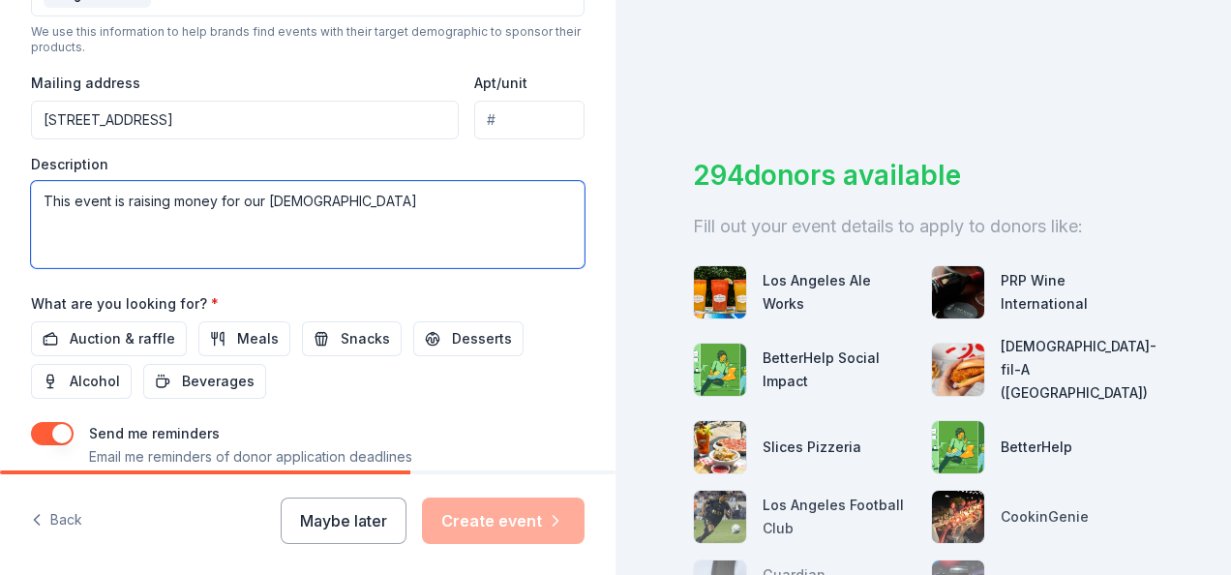
scroll to position [719, 0]
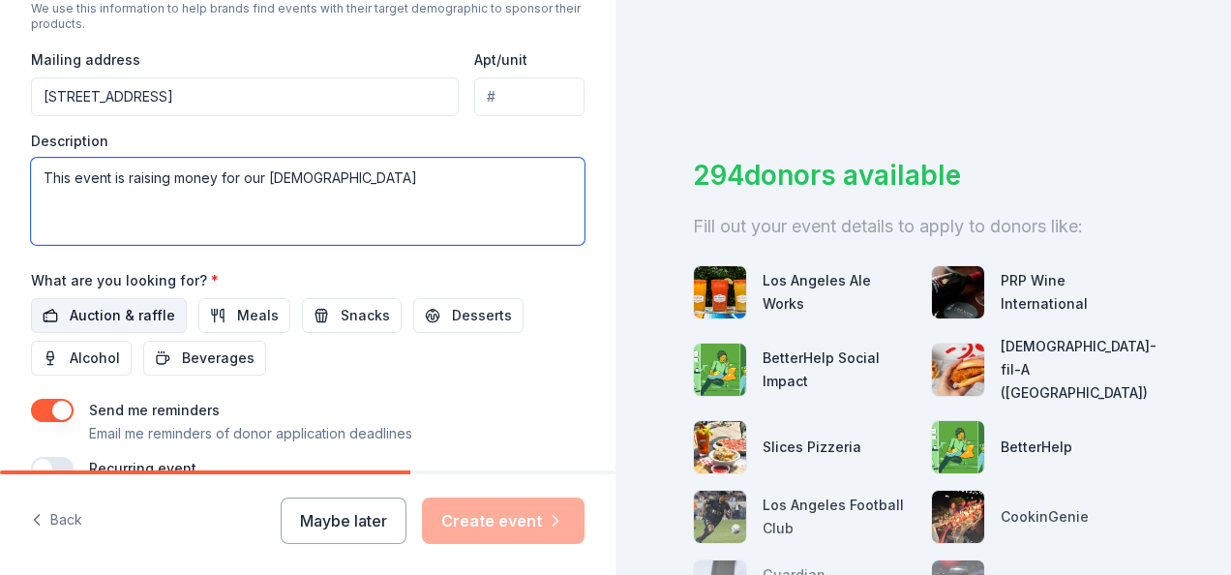
type textarea "This event is raising money for our [DEMOGRAPHIC_DATA]"
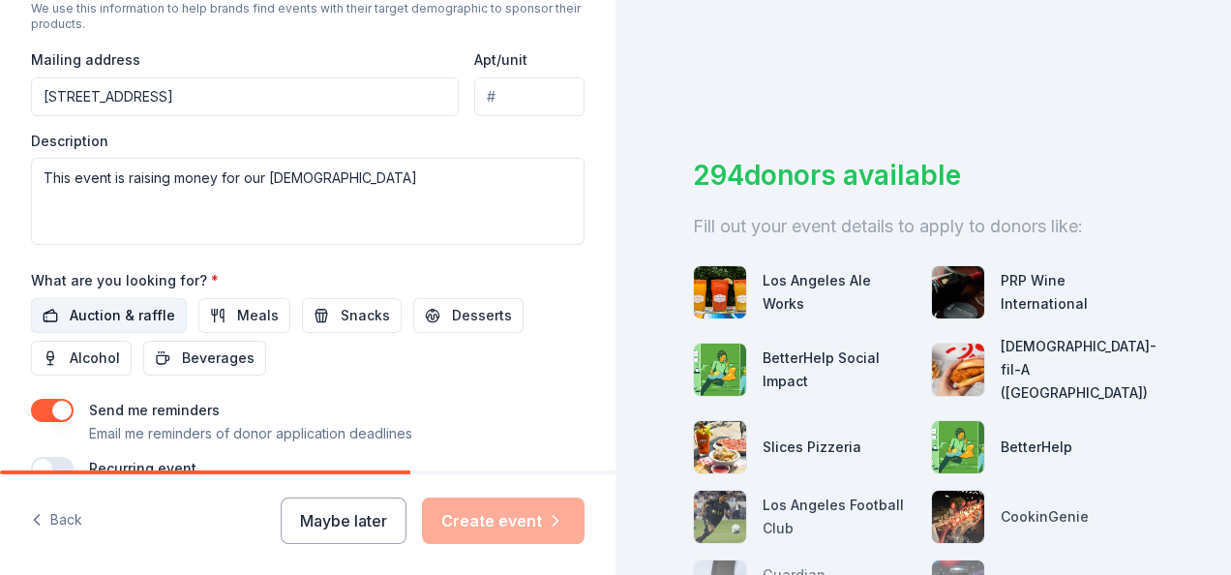
click at [103, 314] on span "Auction & raffle" at bounding box center [123, 315] width 106 height 23
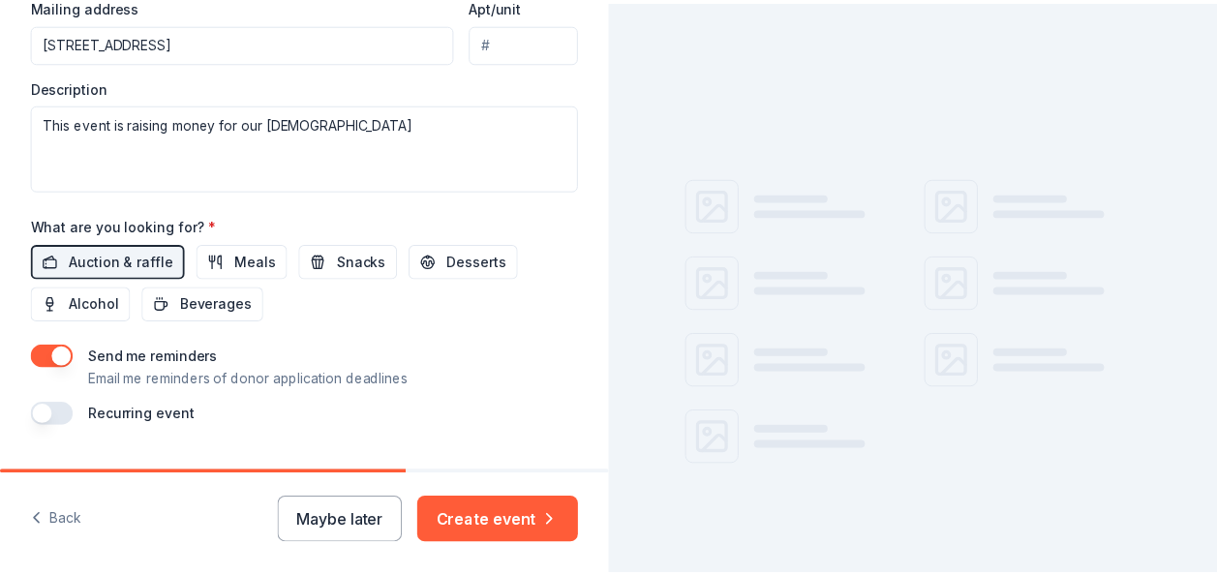
scroll to position [816, 0]
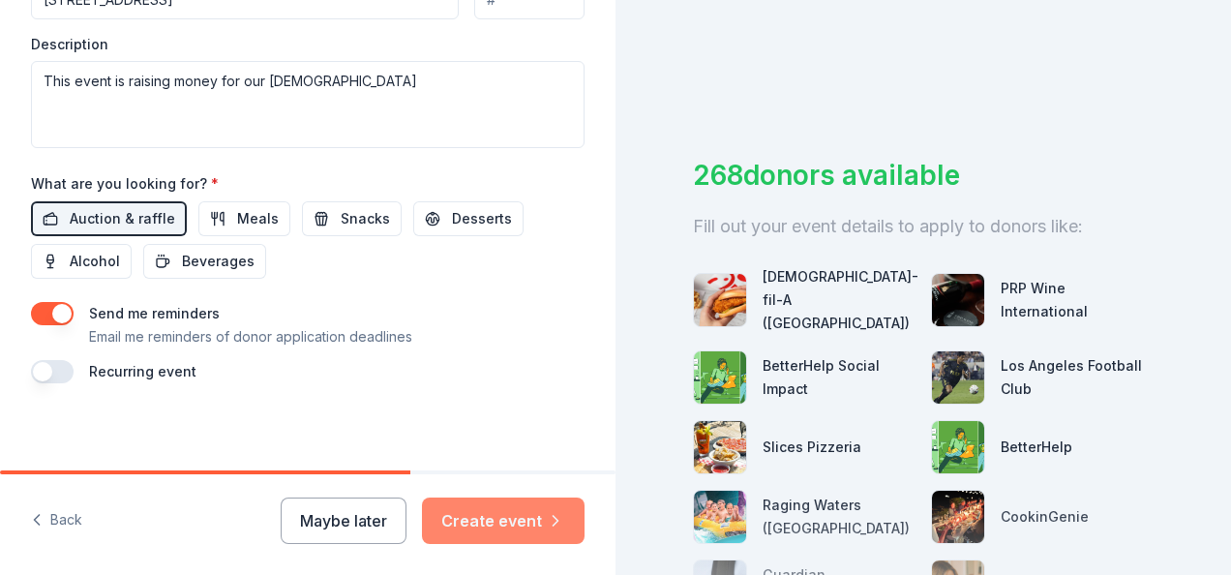
click at [500, 525] on button "Create event" at bounding box center [503, 521] width 163 height 46
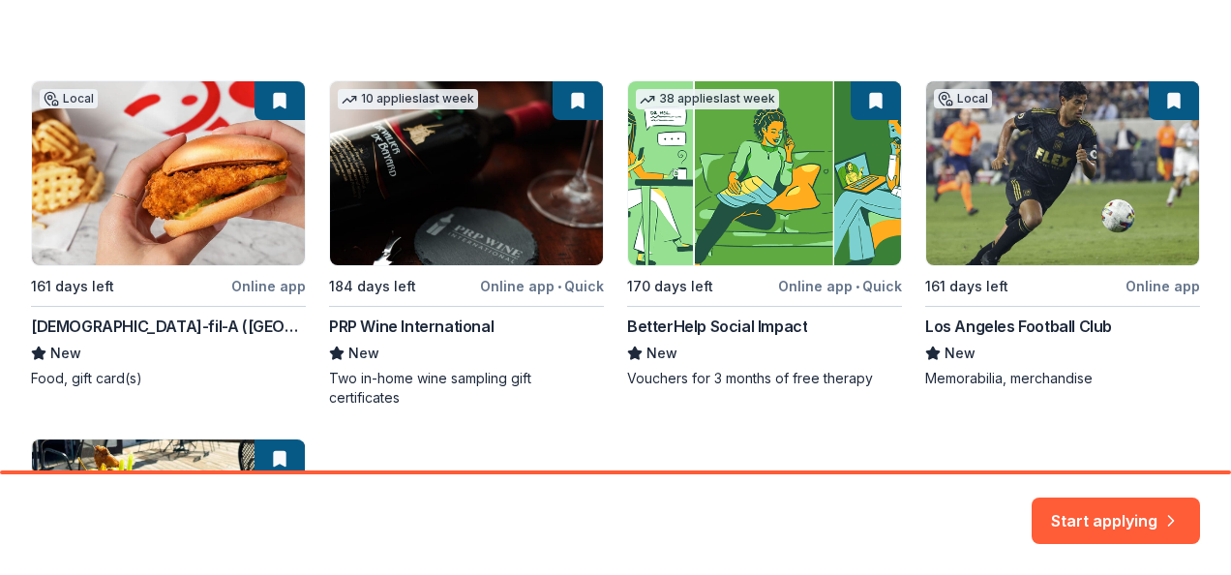
scroll to position [294, 0]
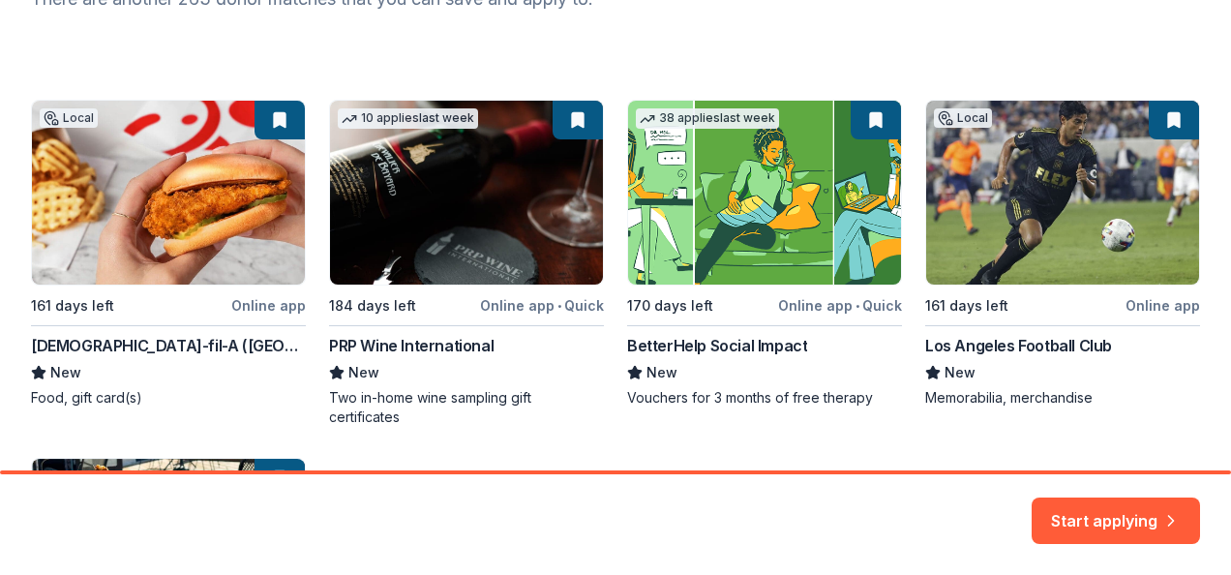
click at [465, 231] on div "Local 161 days left Online app Chick-fil-A (Los Angeles) New Food, gift card(s)…" at bounding box center [615, 433] width 1169 height 666
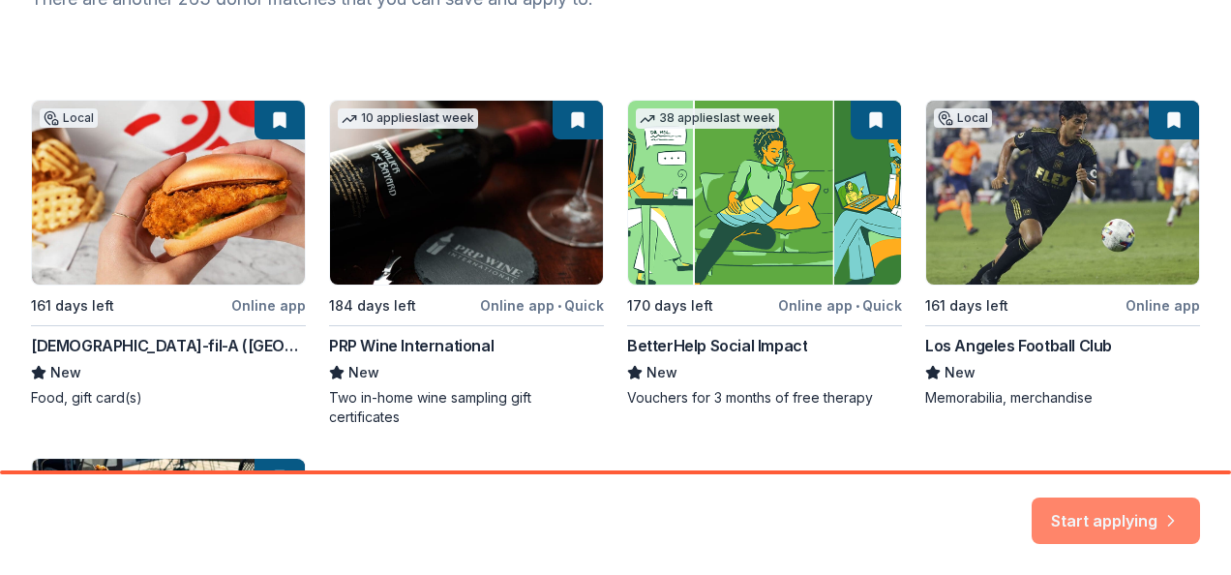
click at [1085, 513] on button "Start applying" at bounding box center [1116, 512] width 168 height 46
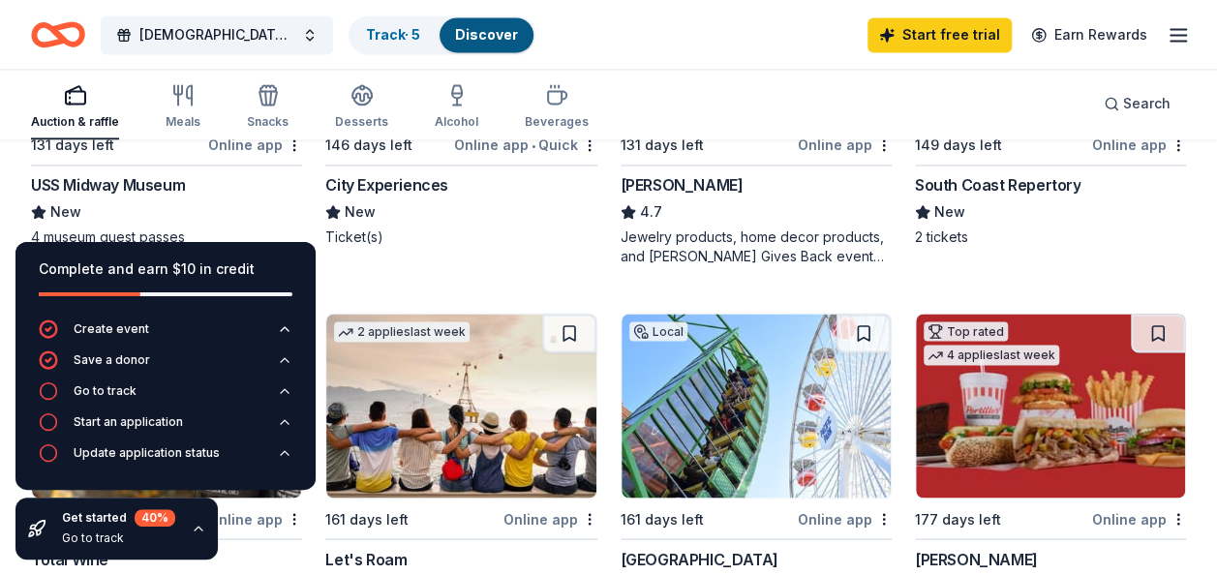
scroll to position [1549, 0]
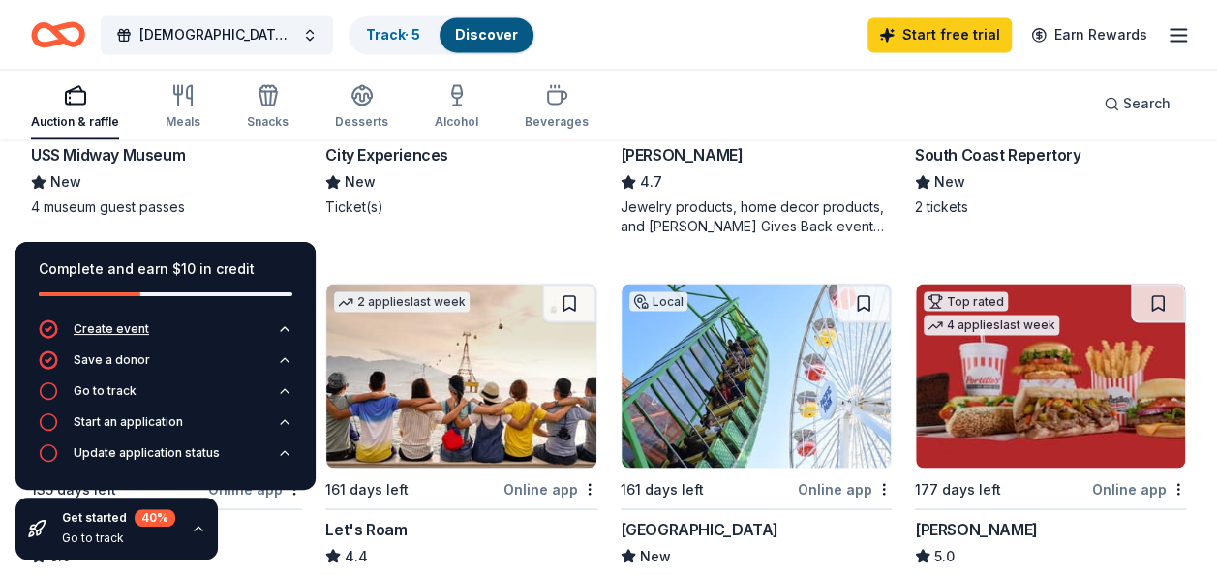
click at [285, 328] on icon "button" at bounding box center [285, 329] width 8 height 4
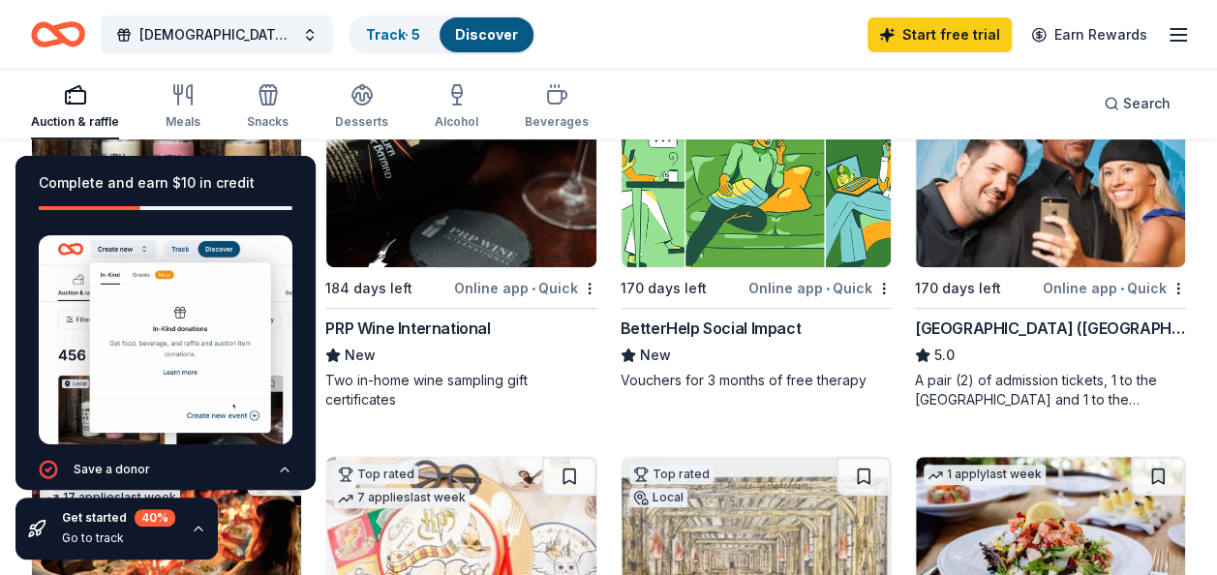
scroll to position [80, 0]
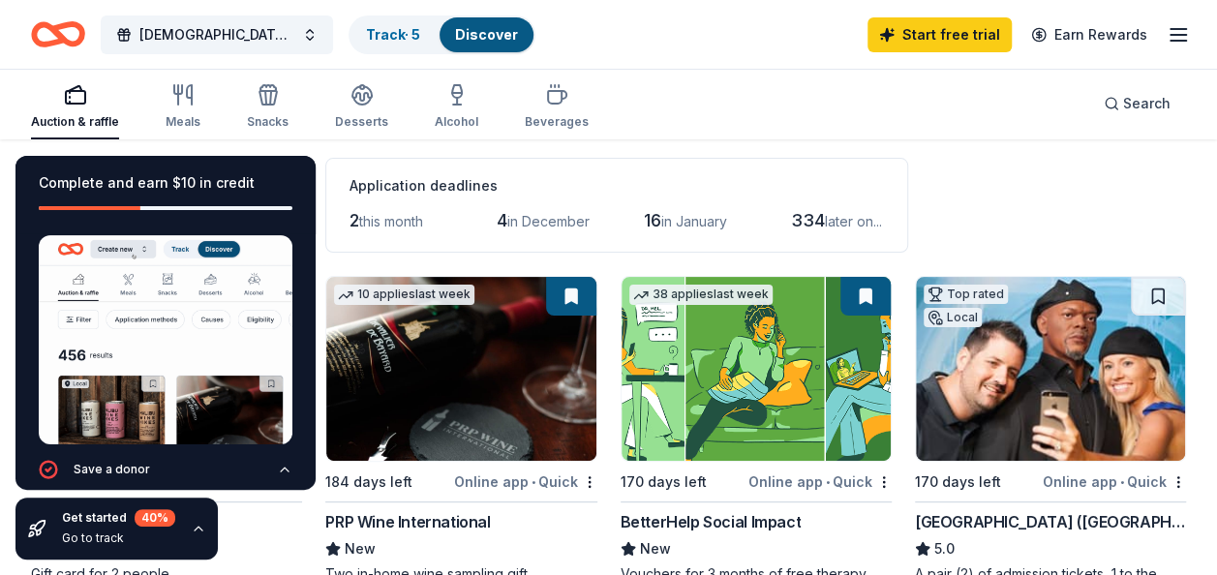
click at [434, 382] on img at bounding box center [460, 369] width 269 height 184
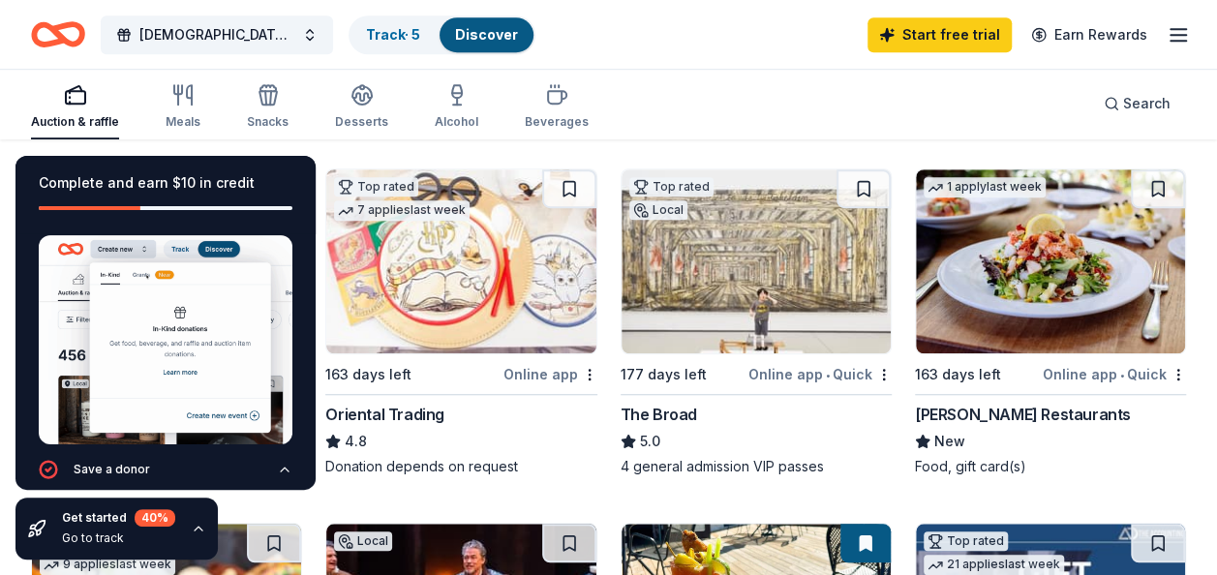
scroll to position [564, 0]
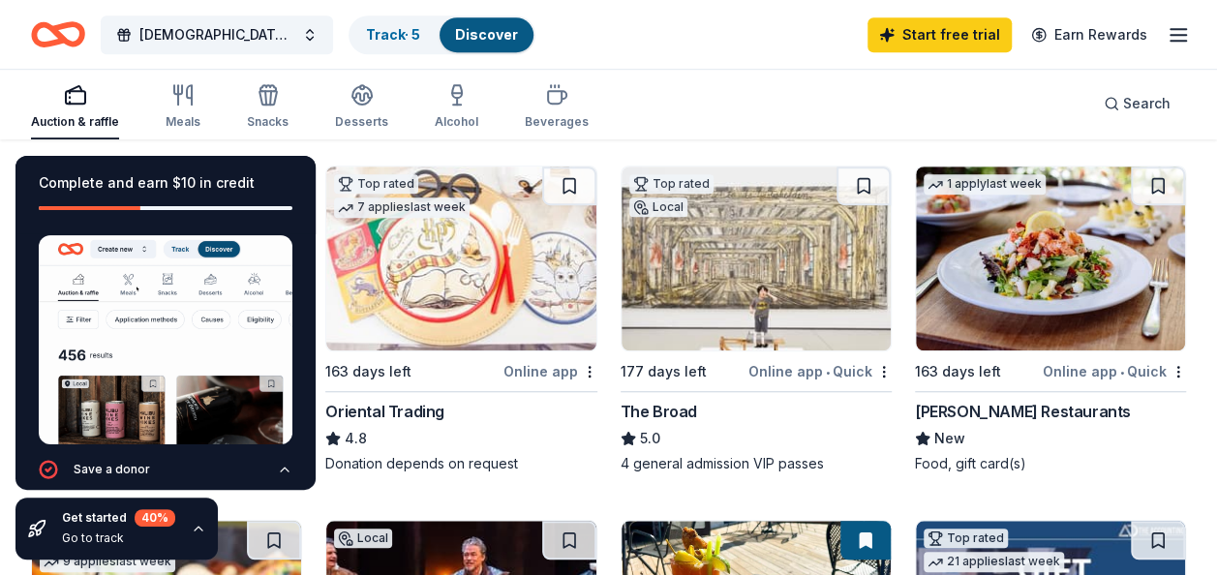
click at [742, 284] on img at bounding box center [755, 259] width 269 height 184
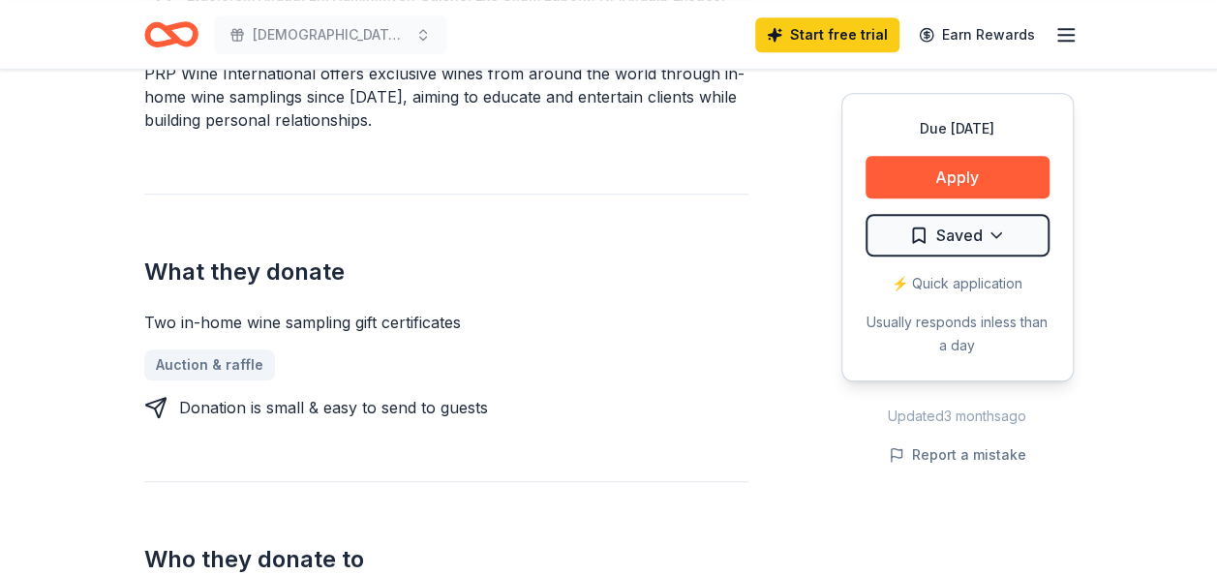
scroll to position [678, 0]
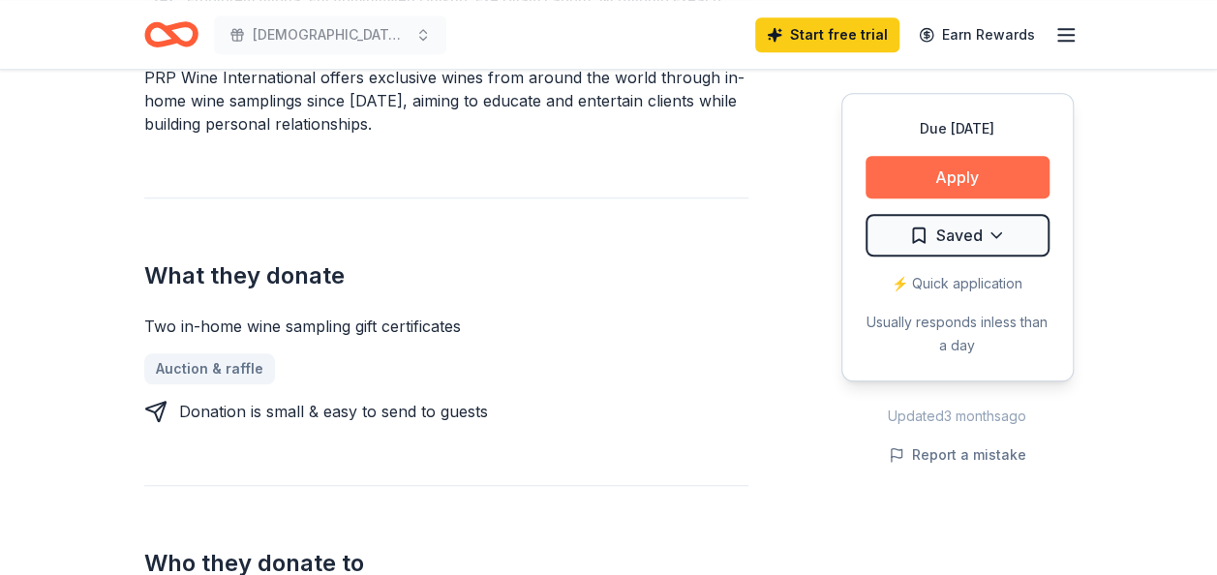
click at [947, 165] on button "Apply" at bounding box center [957, 177] width 184 height 43
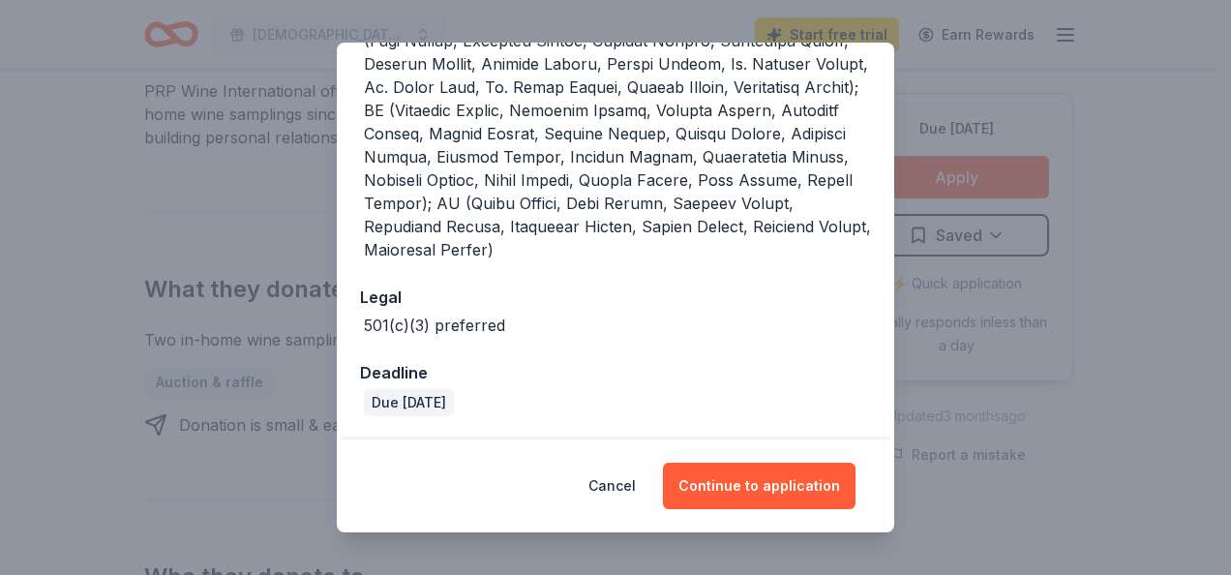
scroll to position [742, 0]
click at [743, 487] on button "Continue to application" at bounding box center [759, 486] width 193 height 46
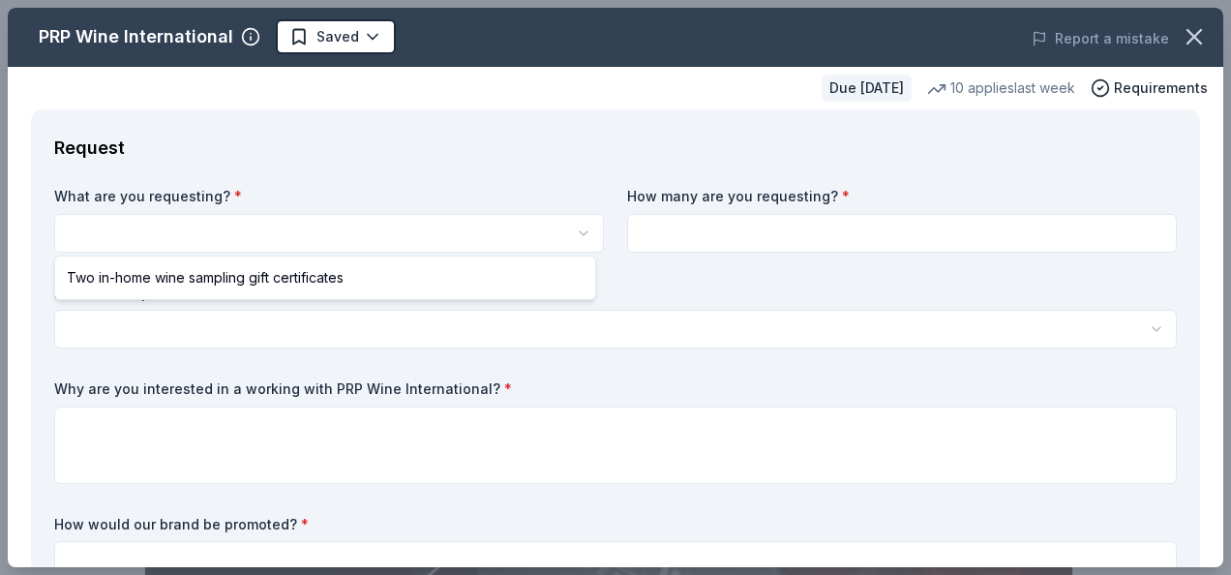
scroll to position [0, 0]
click at [576, 232] on html "[DEMOGRAPHIC_DATA] [PERSON_NAME] 70th Anniversary Jewbilation Saved Apply Due […" at bounding box center [615, 287] width 1231 height 575
select select "Two in-home wine sampling gift certificates"
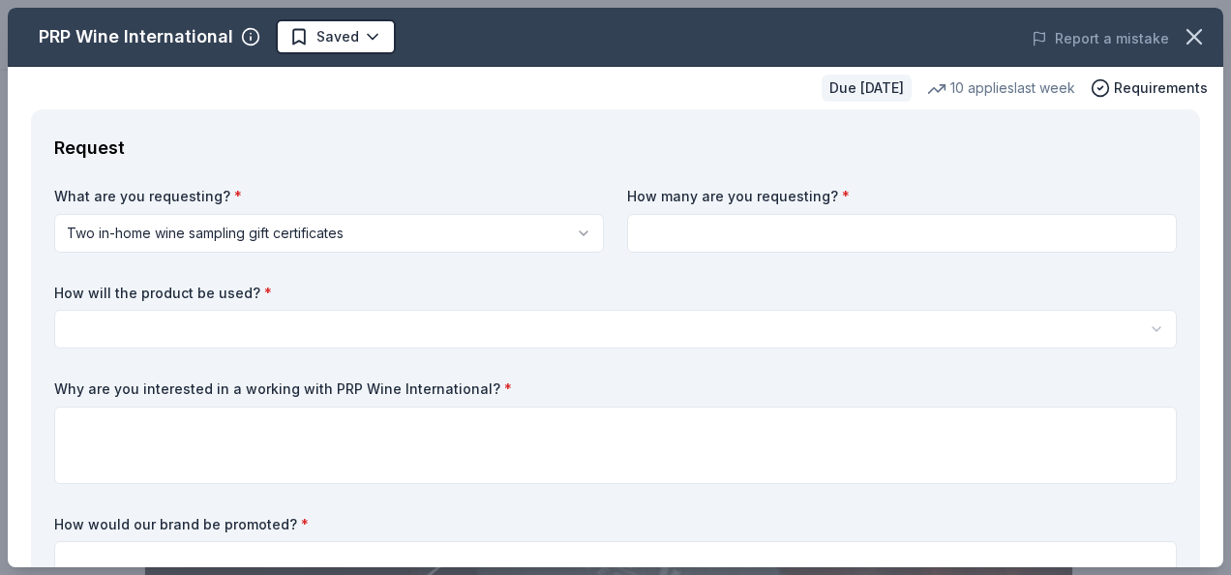
click at [1099, 222] on input at bounding box center [902, 233] width 550 height 39
type input "2"
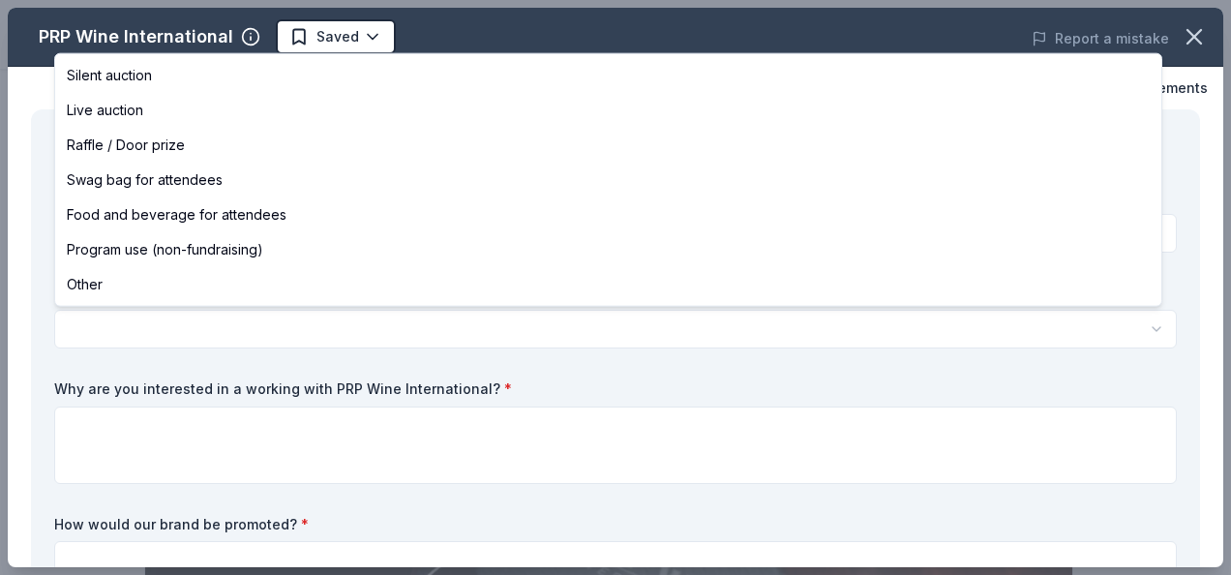
click at [308, 328] on html "[DEMOGRAPHIC_DATA] [PERSON_NAME] 70th Anniversary Jewbilation Saved Apply Due […" at bounding box center [615, 287] width 1231 height 575
select select "silentAuction"
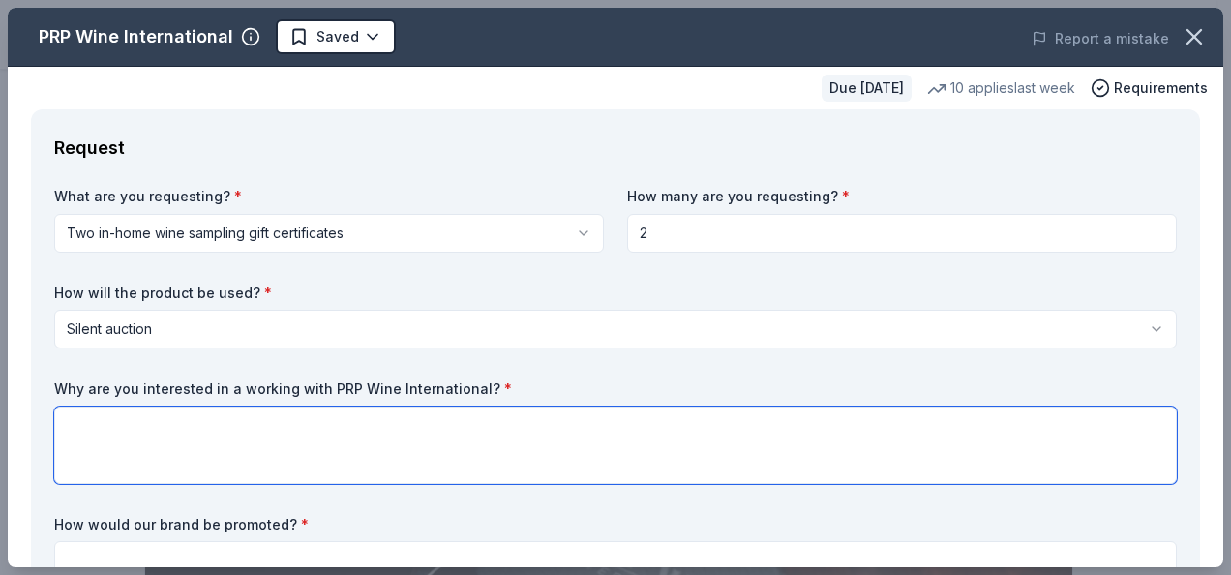
click at [277, 417] on textarea at bounding box center [615, 445] width 1123 height 77
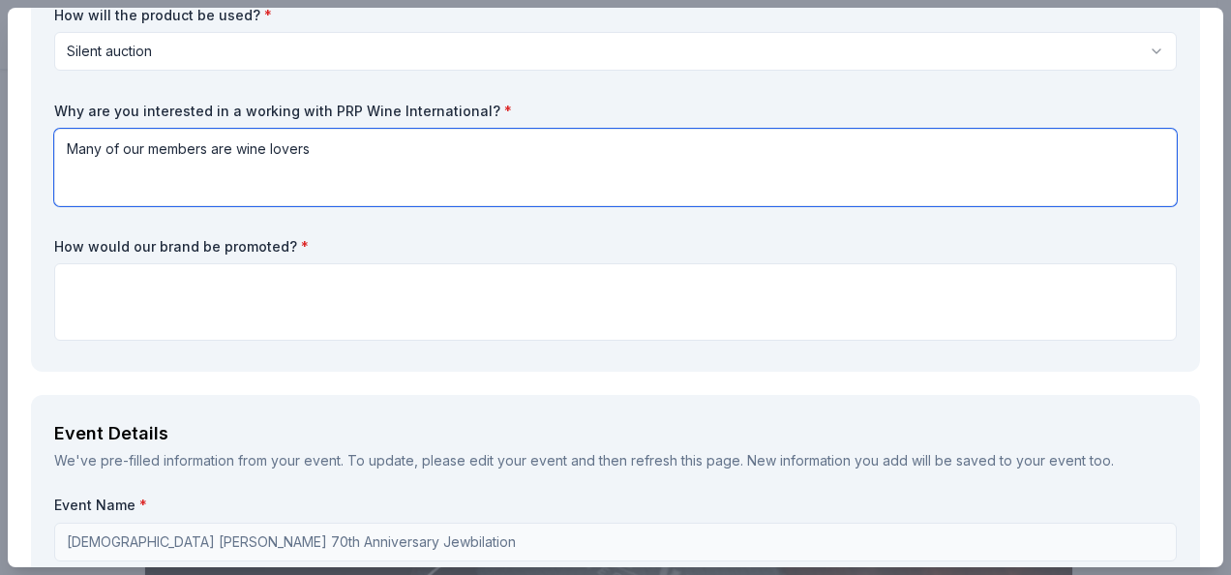
scroll to position [290, 0]
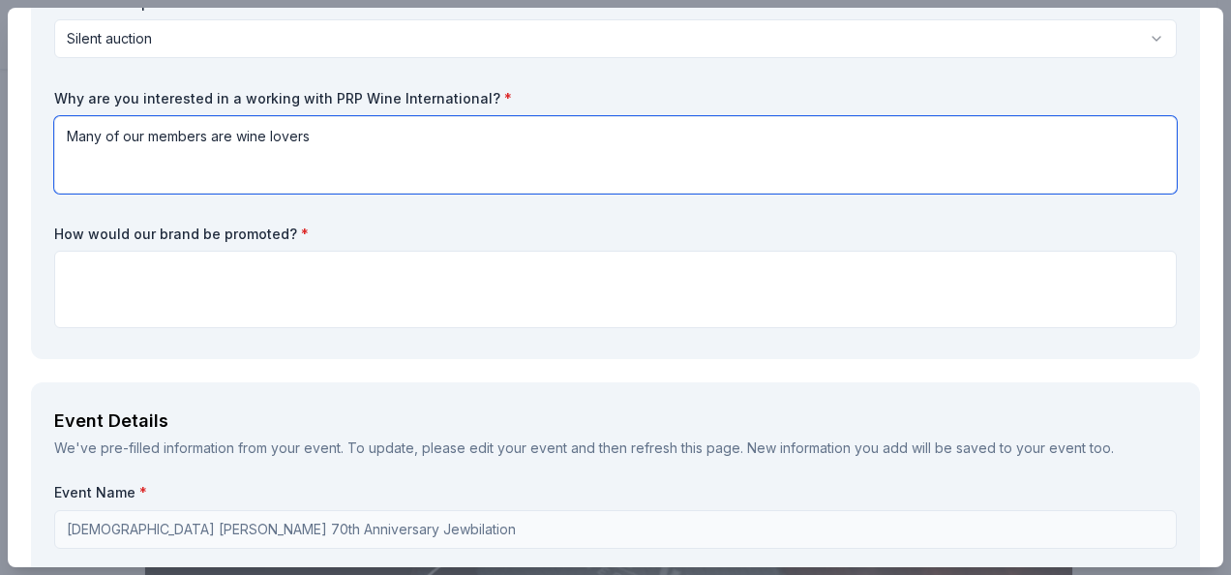
type textarea "Many of our members are wine lovers"
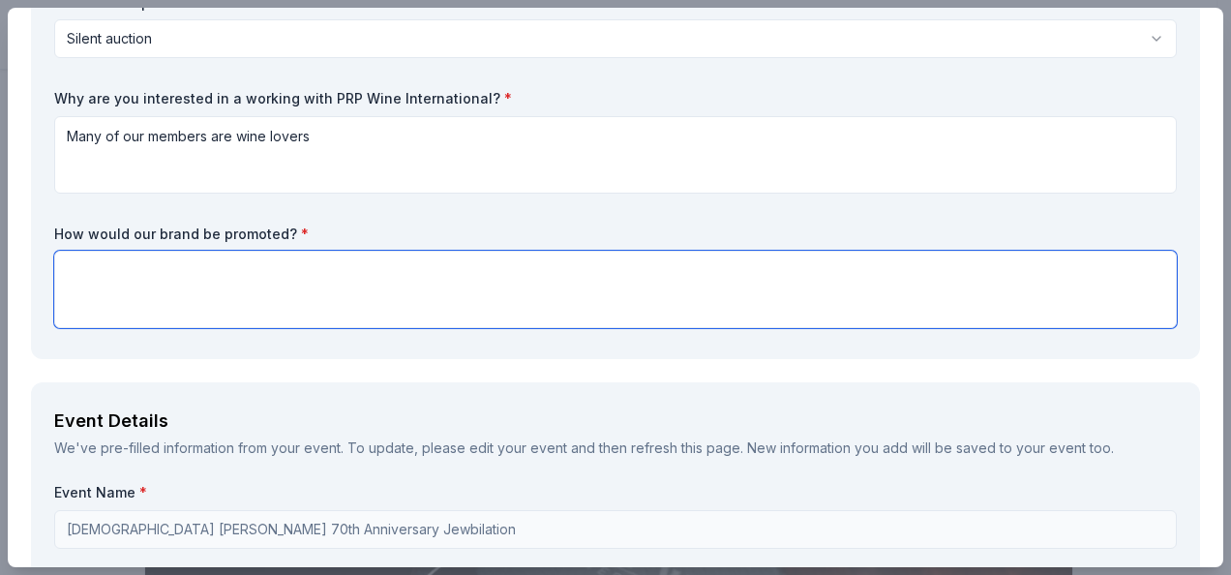
click at [290, 273] on textarea at bounding box center [615, 289] width 1123 height 77
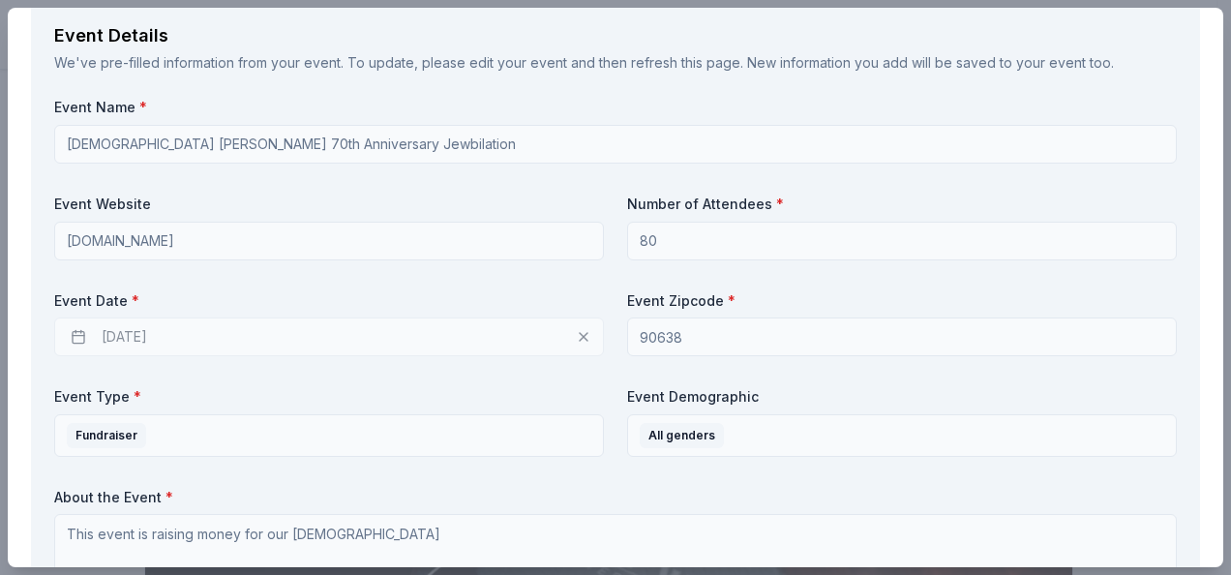
scroll to position [678, 0]
type textarea "Special signs will be created in the silent auction"
click at [172, 331] on div "[DATE]" at bounding box center [329, 335] width 550 height 39
click at [575, 333] on div "[DATE]" at bounding box center [329, 335] width 550 height 39
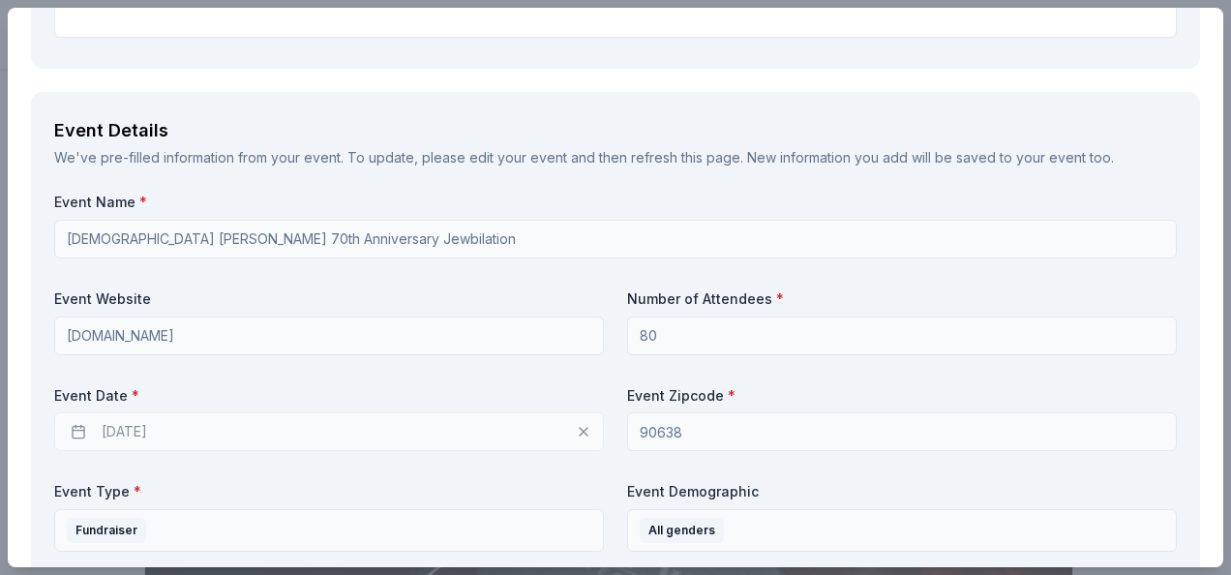
click at [82, 439] on div "[DATE]" at bounding box center [329, 431] width 550 height 39
click at [106, 436] on div "[DATE]" at bounding box center [329, 431] width 550 height 39
click at [531, 437] on div "[DATE]" at bounding box center [329, 431] width 550 height 39
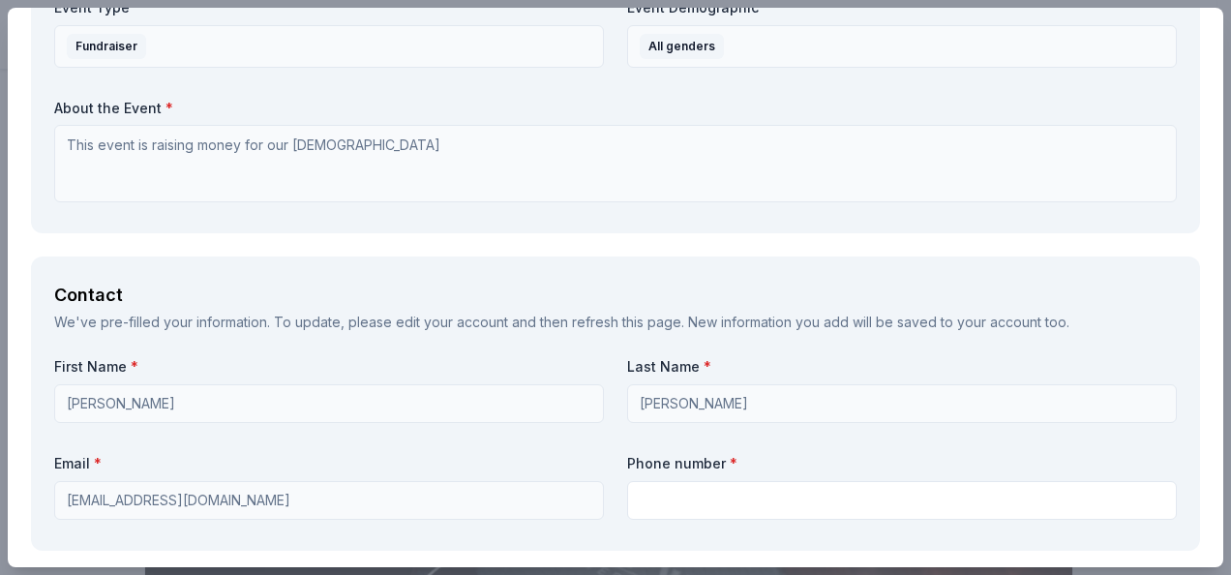
scroll to position [1162, 0]
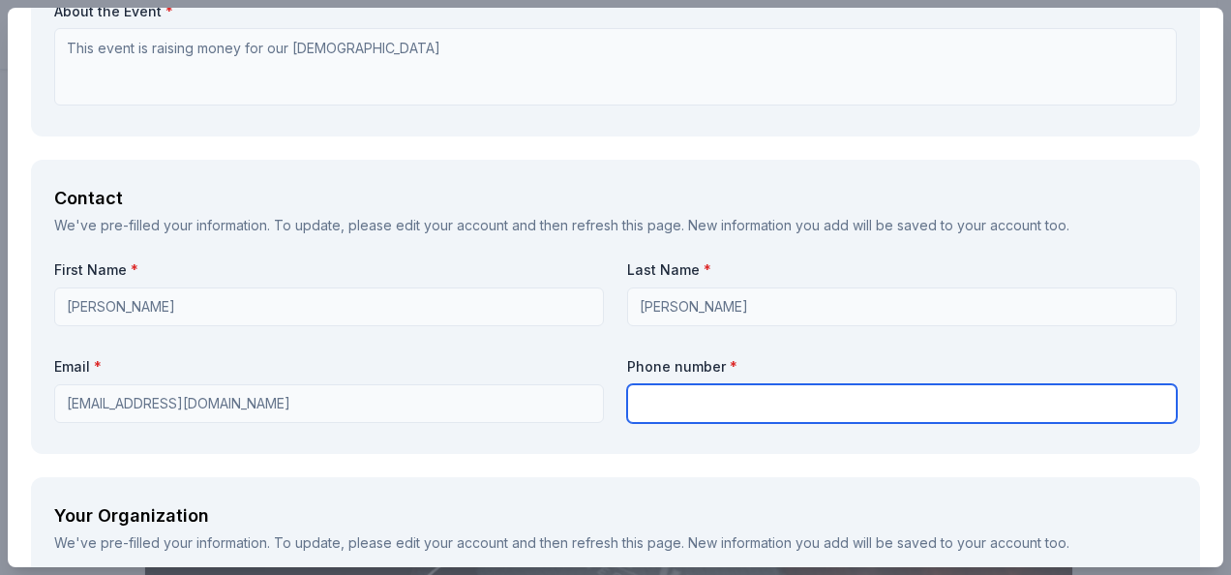
click at [678, 403] on input "text" at bounding box center [902, 403] width 550 height 39
type input "3108718498"
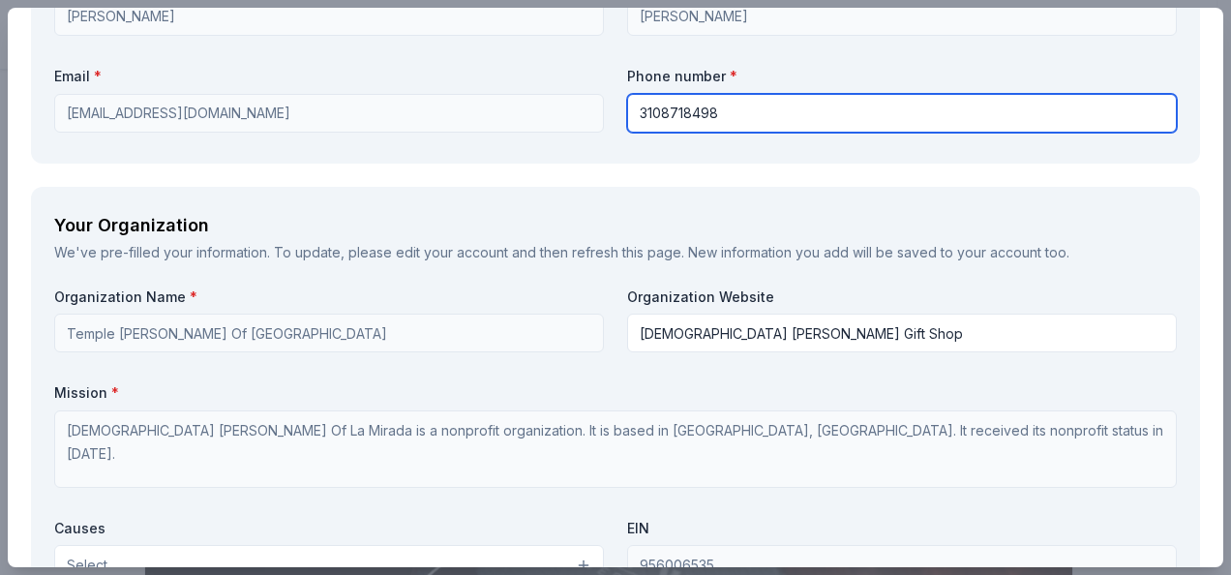
scroll to position [1549, 0]
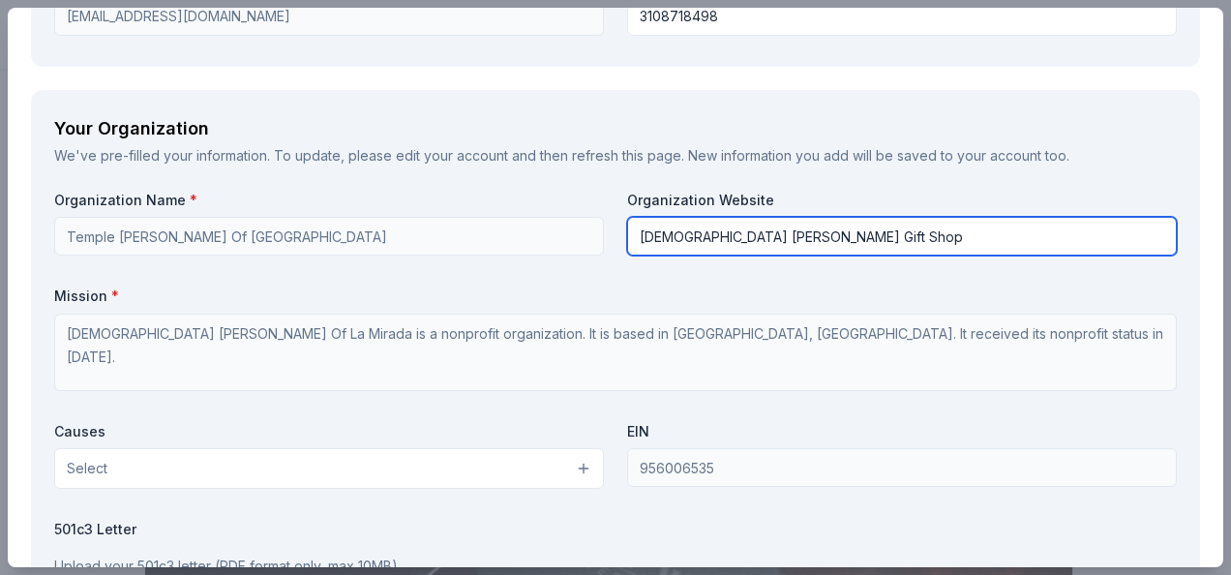
drag, startPoint x: 839, startPoint y: 238, endPoint x: 613, endPoint y: 238, distance: 226.5
click at [613, 238] on div "Organization Name * [DEMOGRAPHIC_DATA] [PERSON_NAME] Of La Mirada Organization …" at bounding box center [615, 415] width 1123 height 449
type input "[DOMAIN_NAME]"
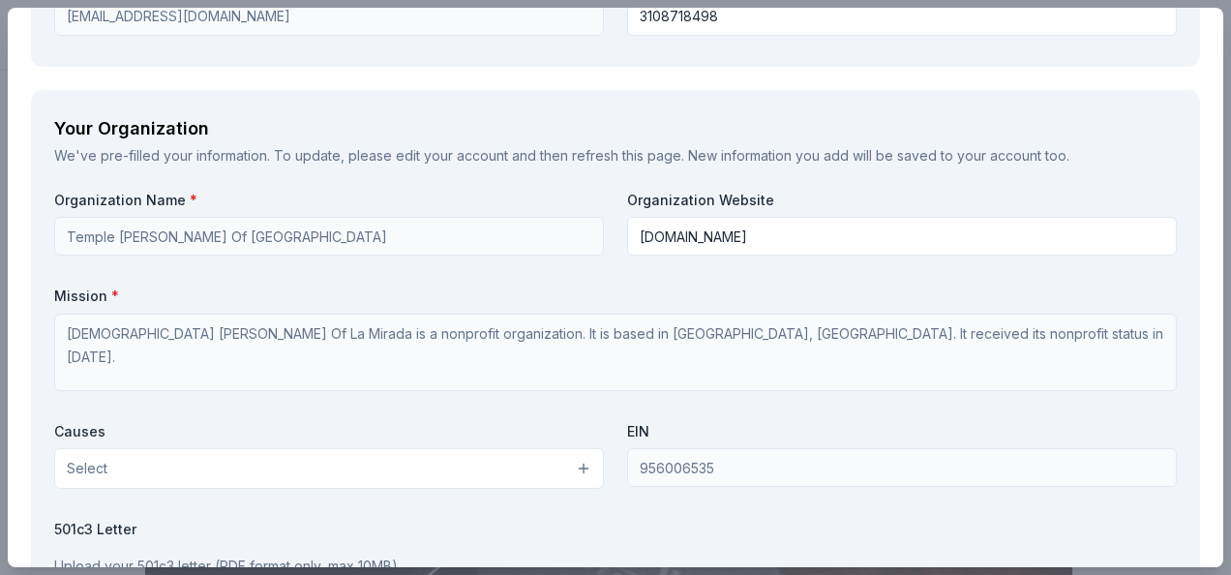
scroll to position [1743, 0]
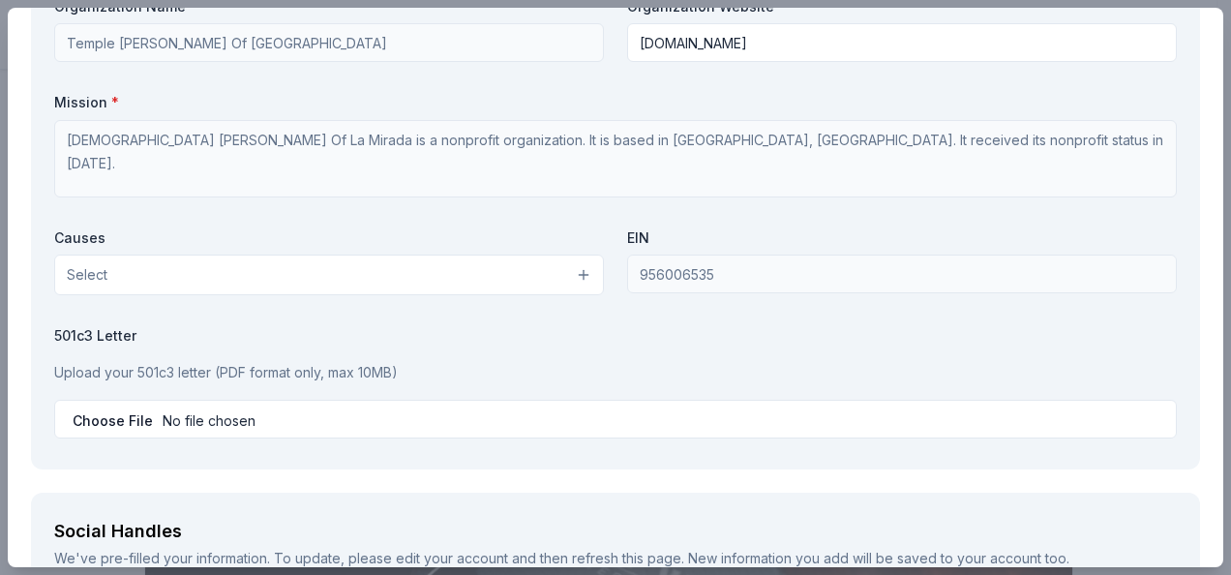
click at [93, 271] on span "Select" at bounding box center [87, 274] width 41 height 23
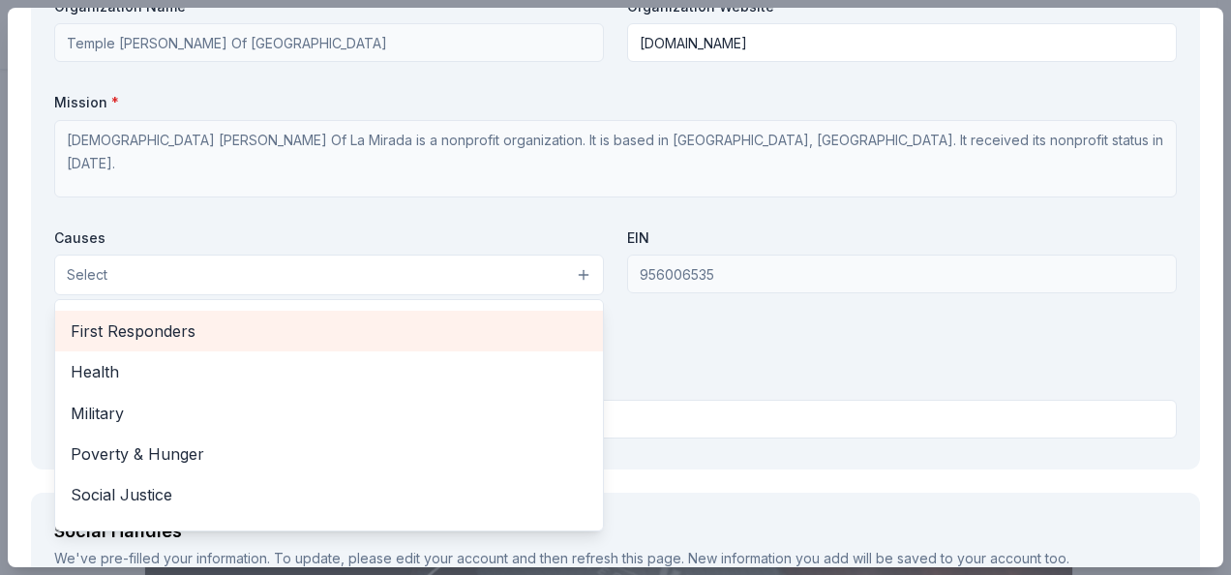
scroll to position [269, 0]
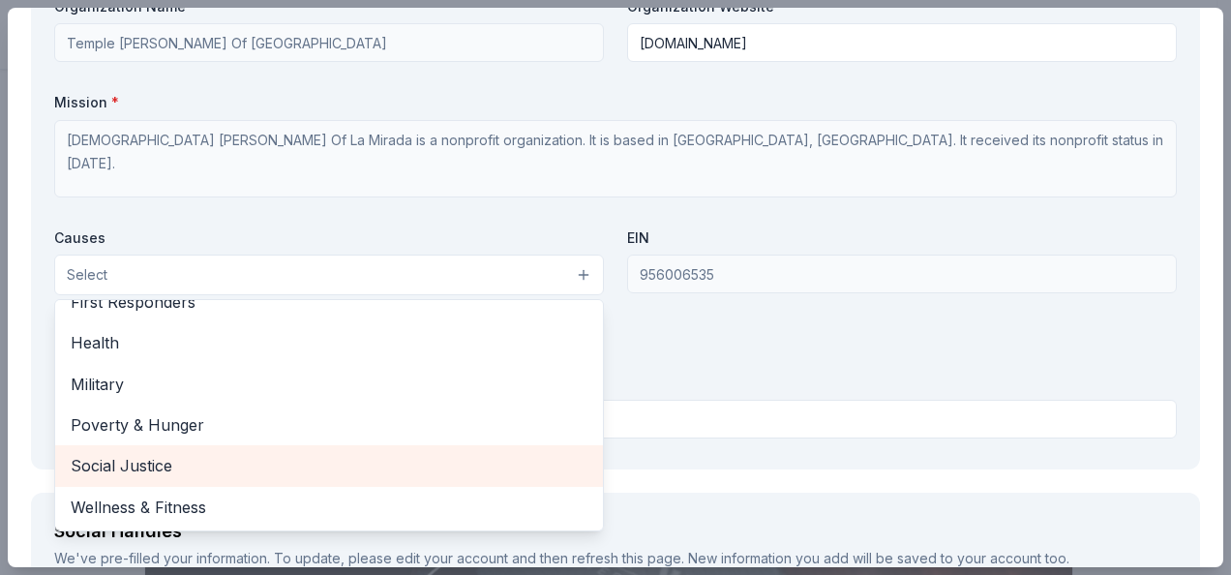
click at [137, 466] on span "Social Justice" at bounding box center [329, 465] width 517 height 25
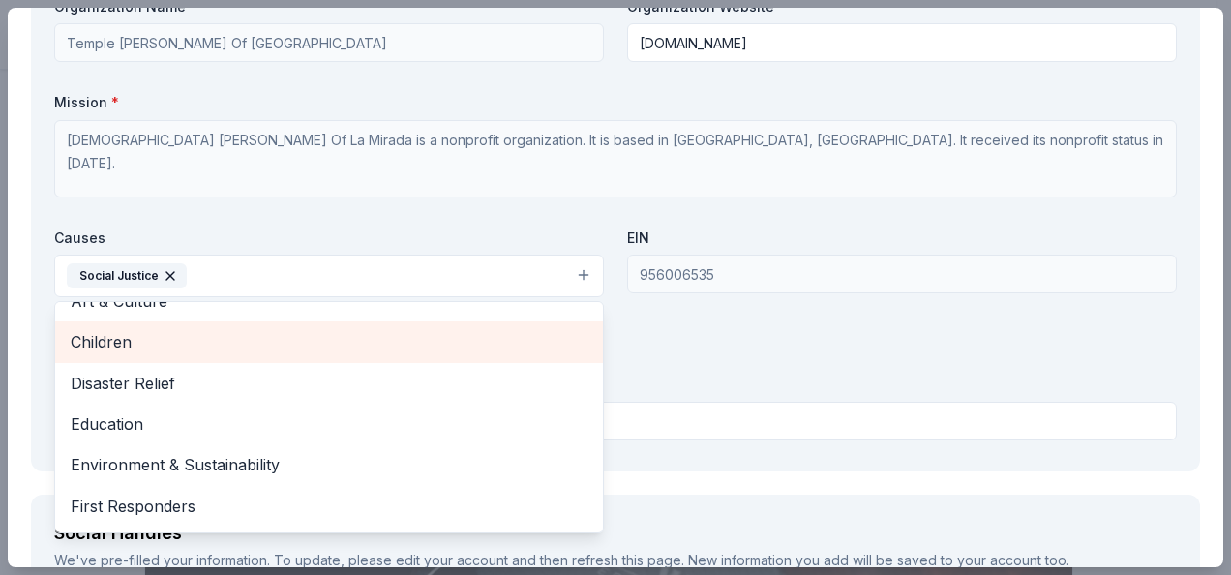
scroll to position [97, 0]
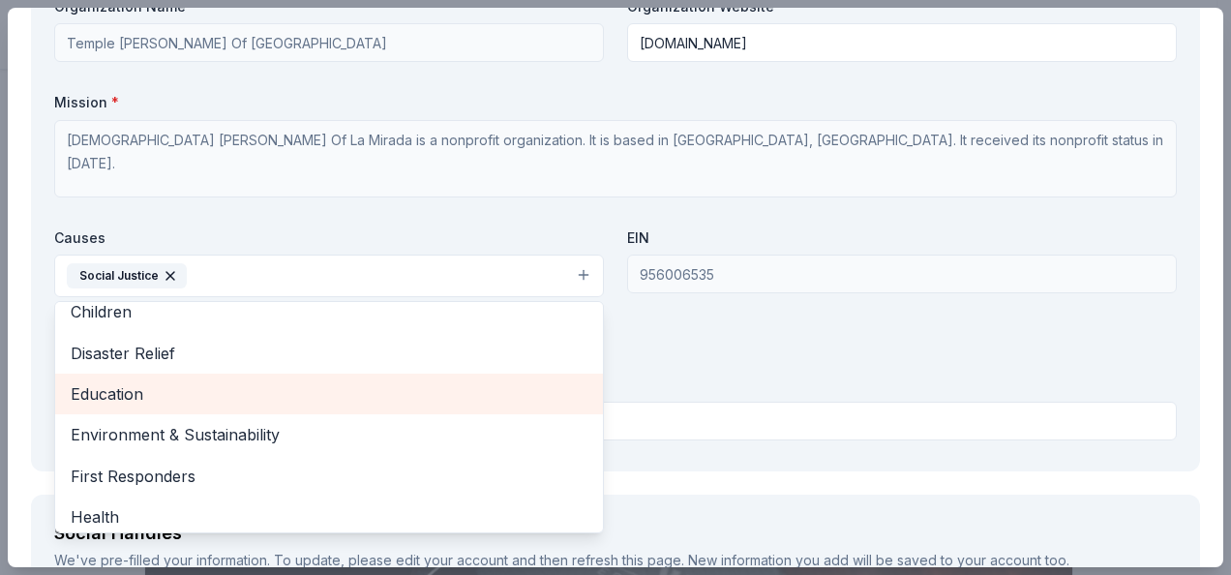
click at [104, 391] on span "Education" at bounding box center [329, 393] width 517 height 25
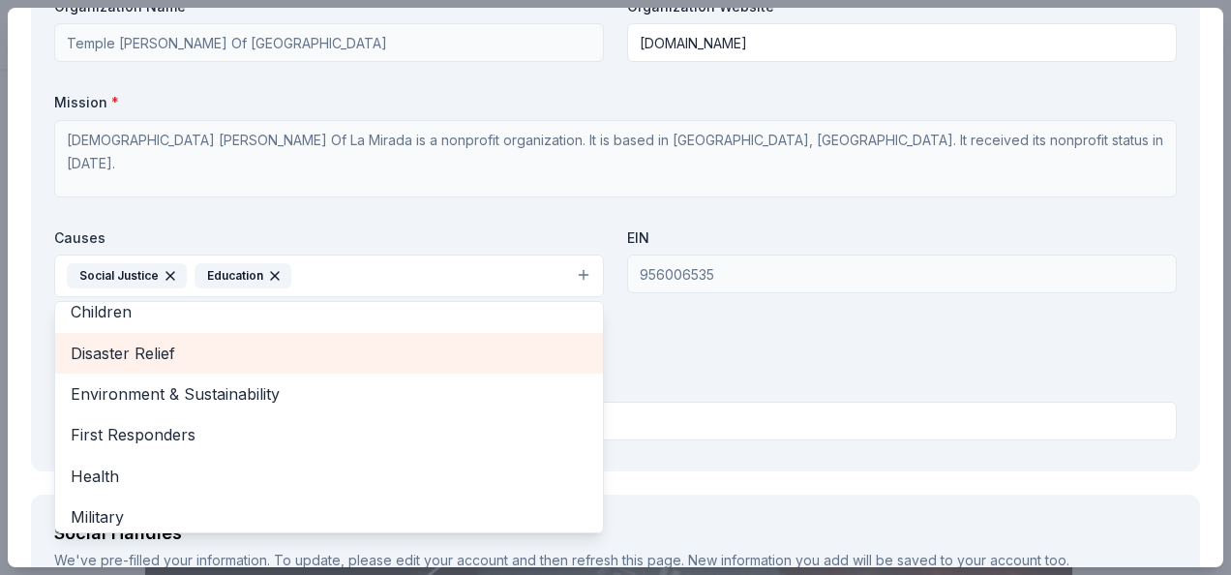
scroll to position [0, 0]
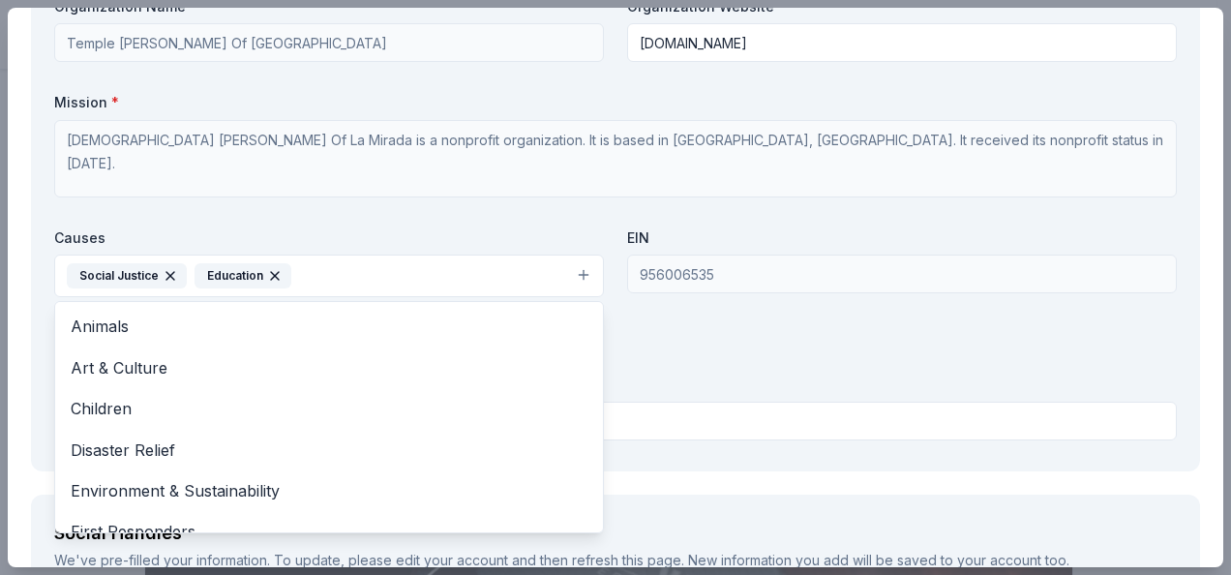
click at [718, 349] on div "Organization Name * [DEMOGRAPHIC_DATA] [PERSON_NAME] Of La Mirada Organization …" at bounding box center [615, 222] width 1123 height 451
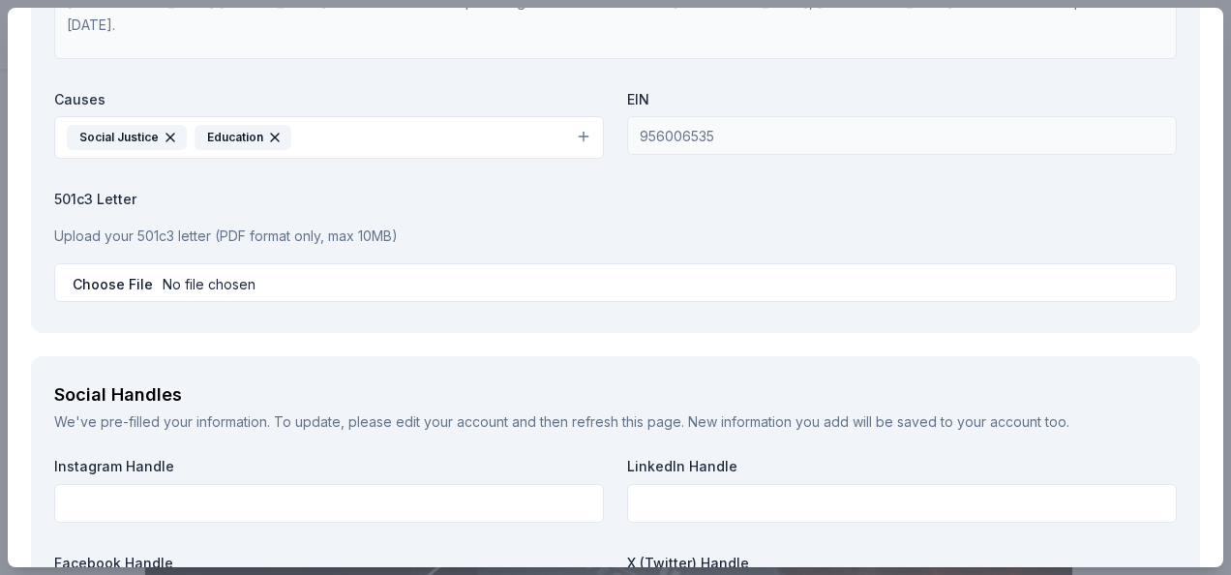
scroll to position [1839, 0]
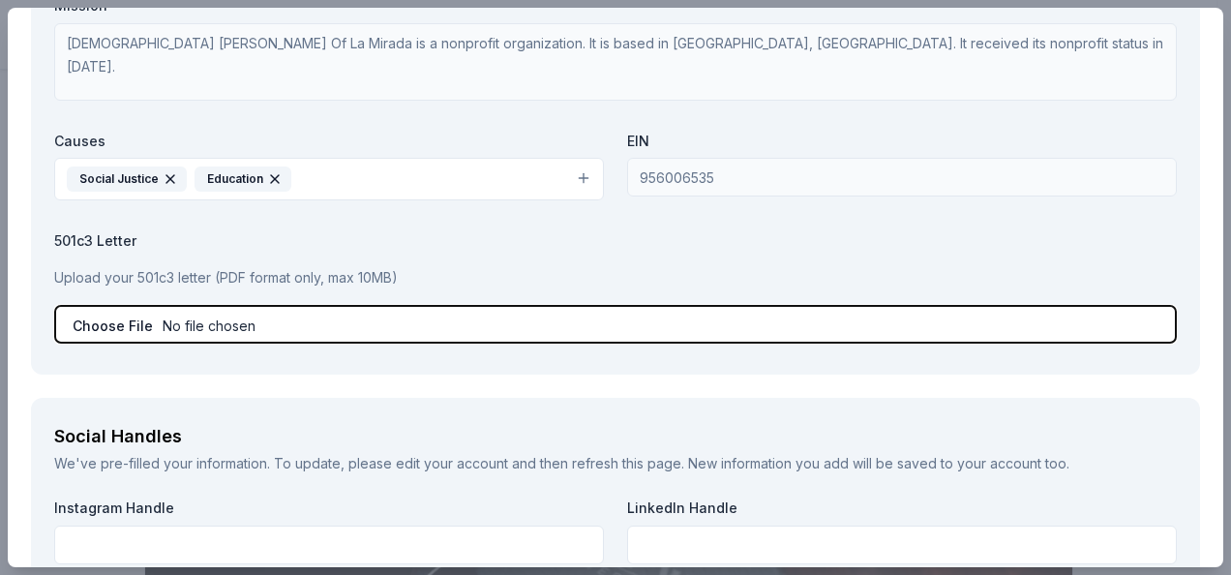
click at [108, 324] on input "file" at bounding box center [615, 324] width 1123 height 39
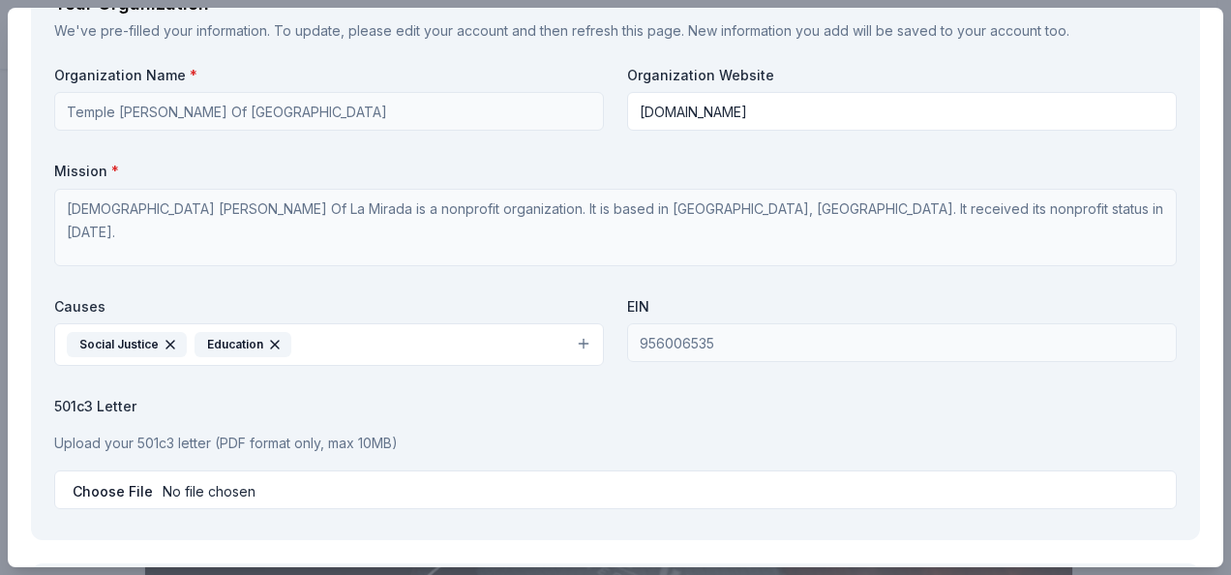
scroll to position [1646, 0]
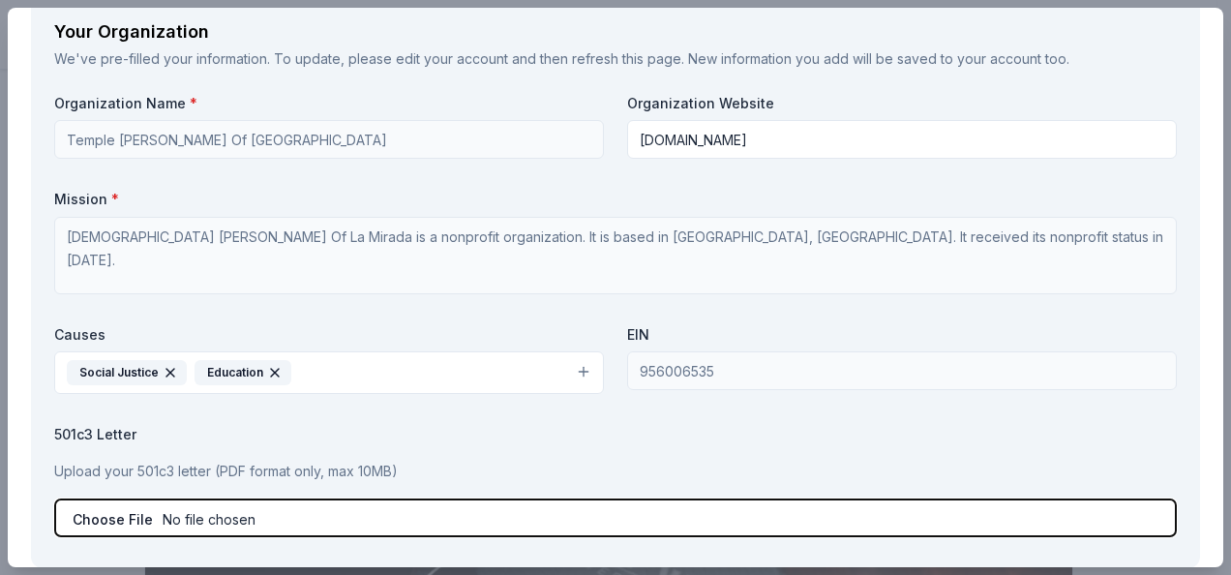
type input "C:\fakepath\Tax ID_TBO.pdf"
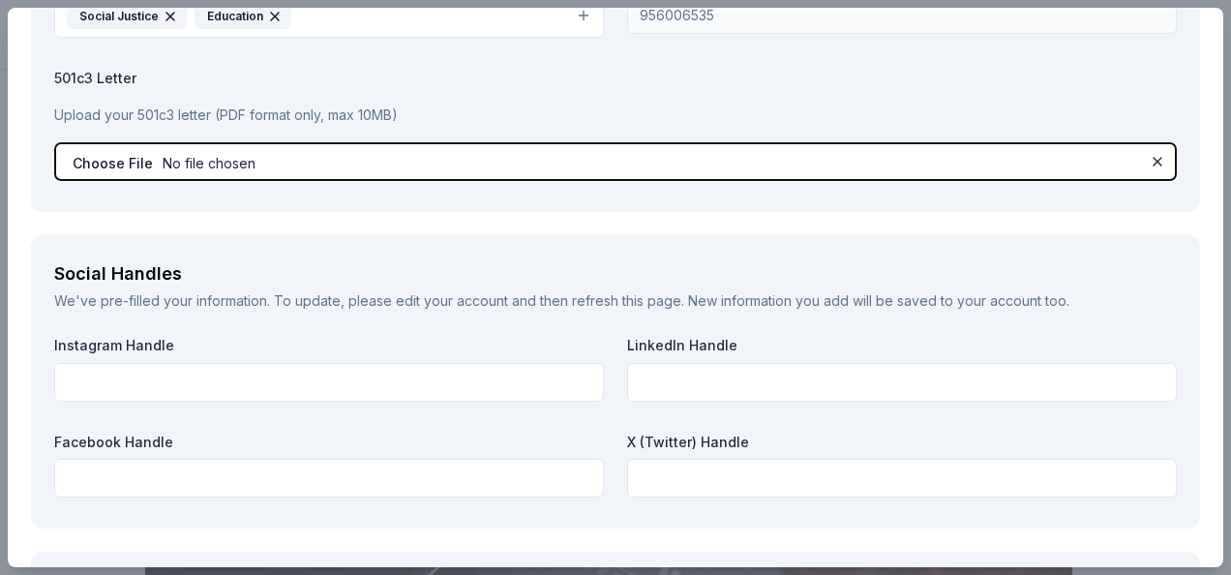
scroll to position [2033, 0]
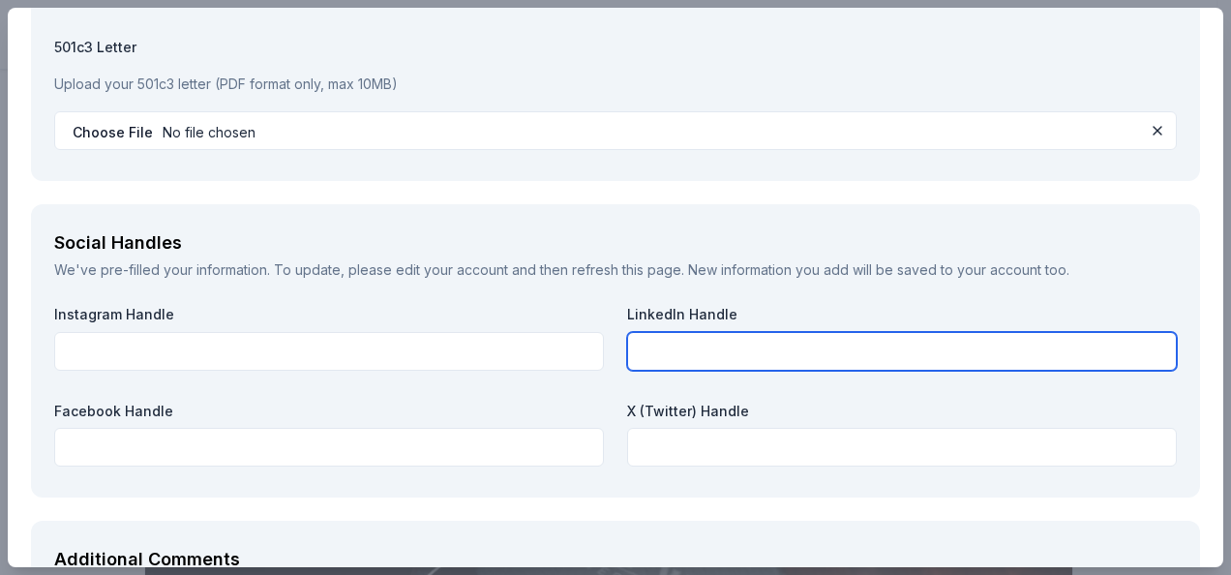
click at [662, 350] on input "text" at bounding box center [902, 351] width 550 height 39
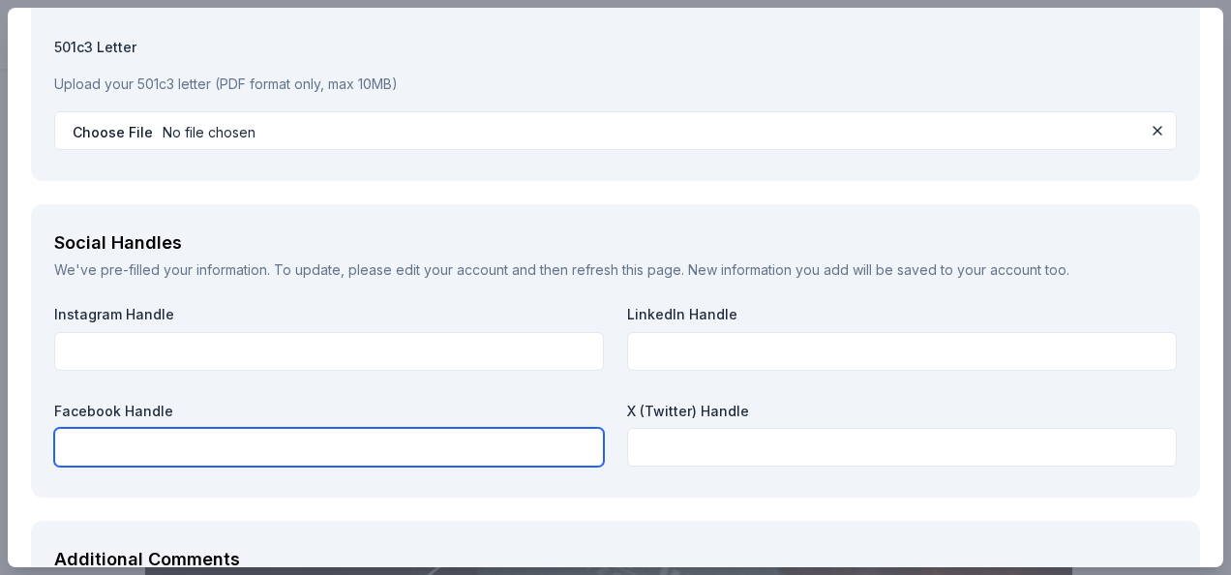
click at [198, 436] on input "text" at bounding box center [329, 447] width 550 height 39
paste input "[URL][DOMAIN_NAME]"
type input "[URL][DOMAIN_NAME]"
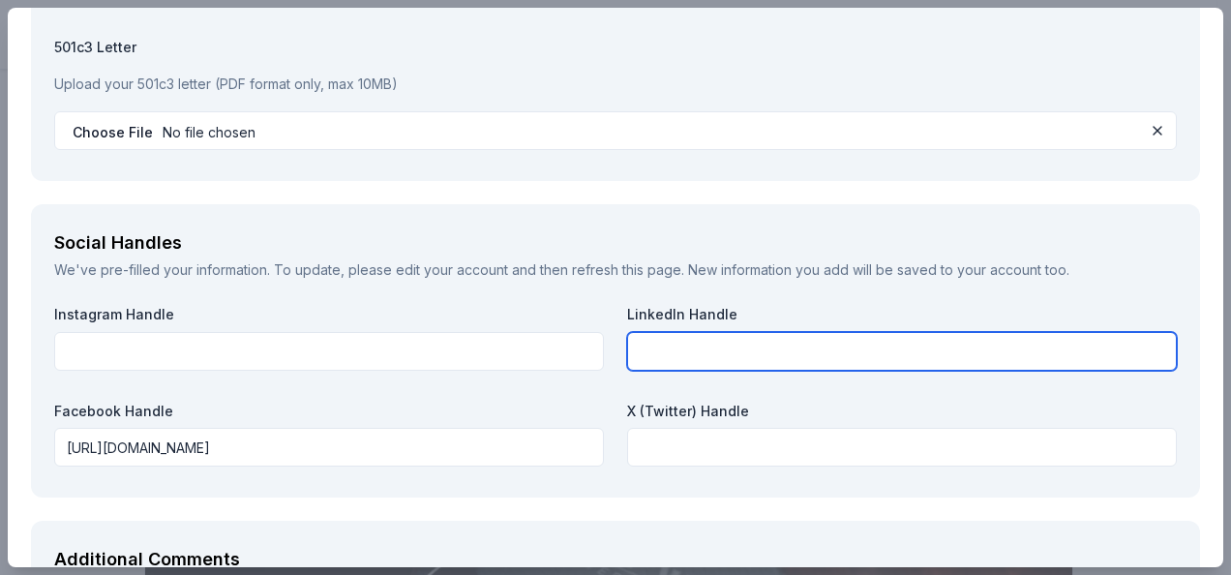
click at [707, 349] on input "text" at bounding box center [902, 351] width 550 height 39
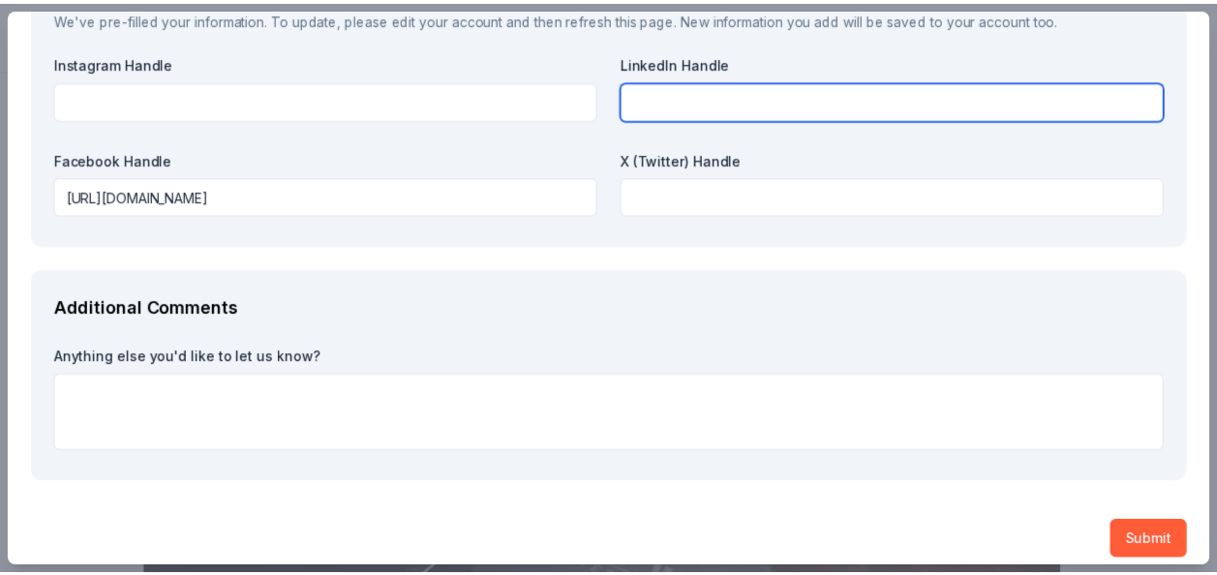
scroll to position [2296, 0]
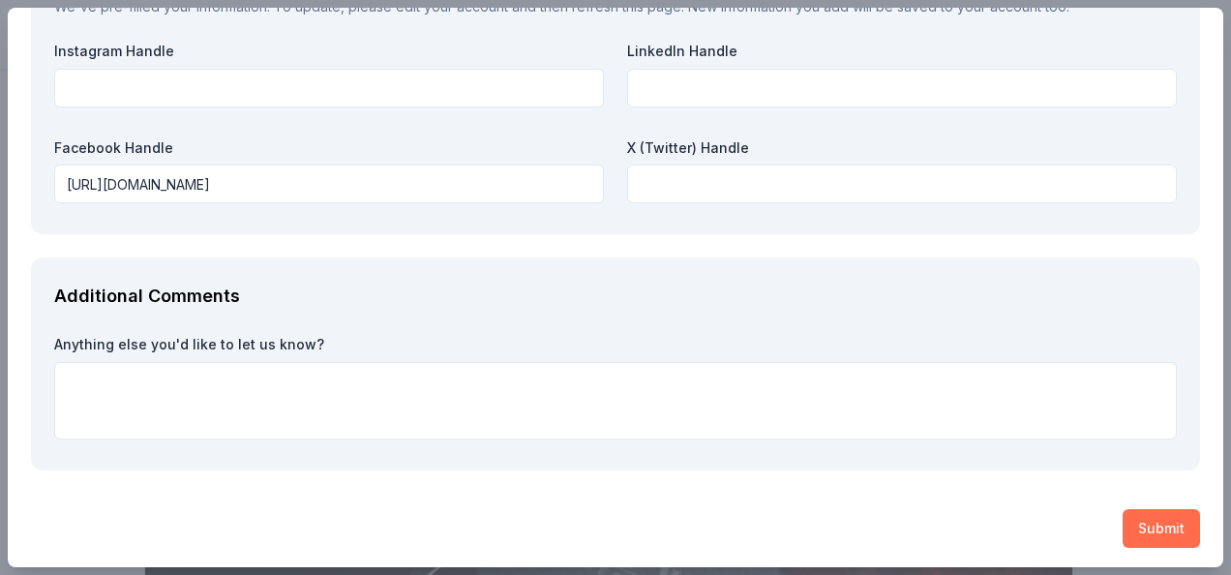
click at [1164, 534] on button "Submit" at bounding box center [1161, 528] width 77 height 39
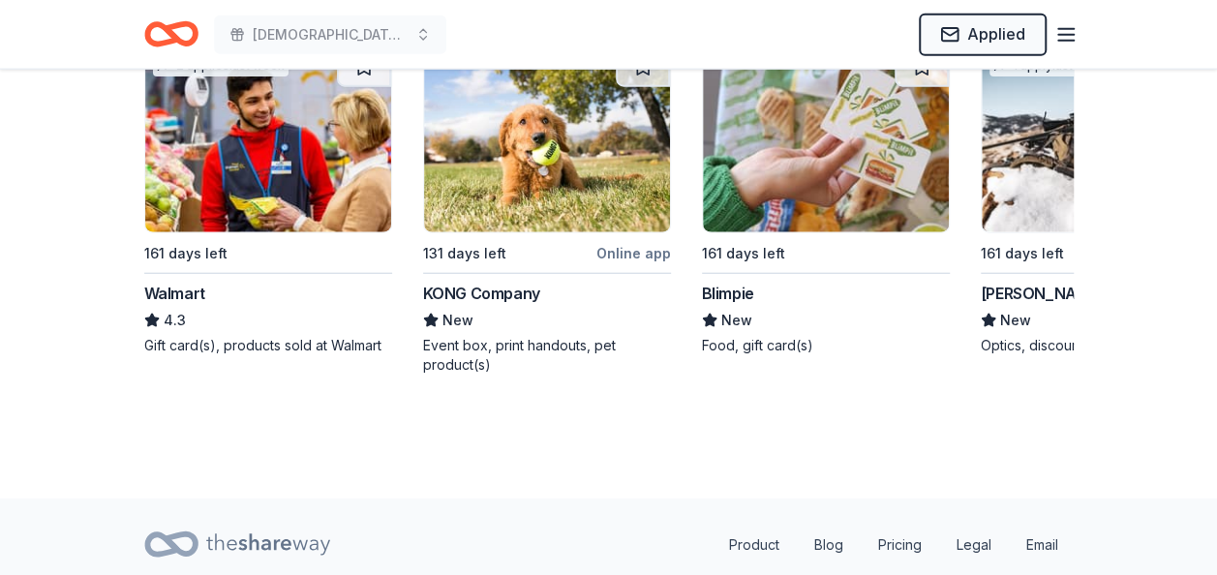
scroll to position [2323, 0]
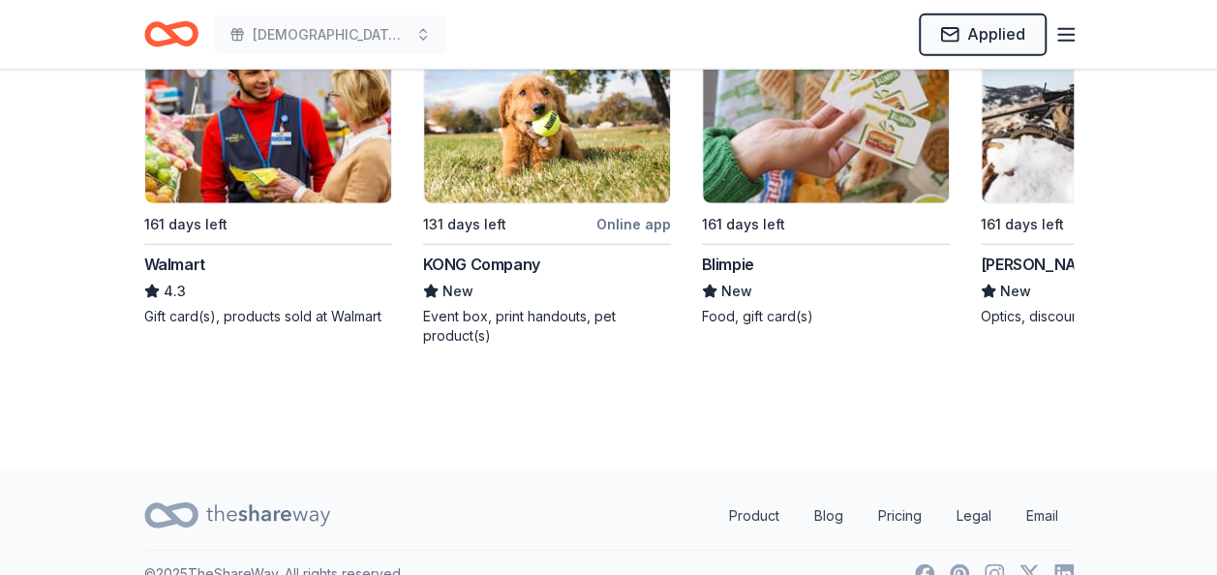
click at [244, 183] on img at bounding box center [268, 111] width 246 height 184
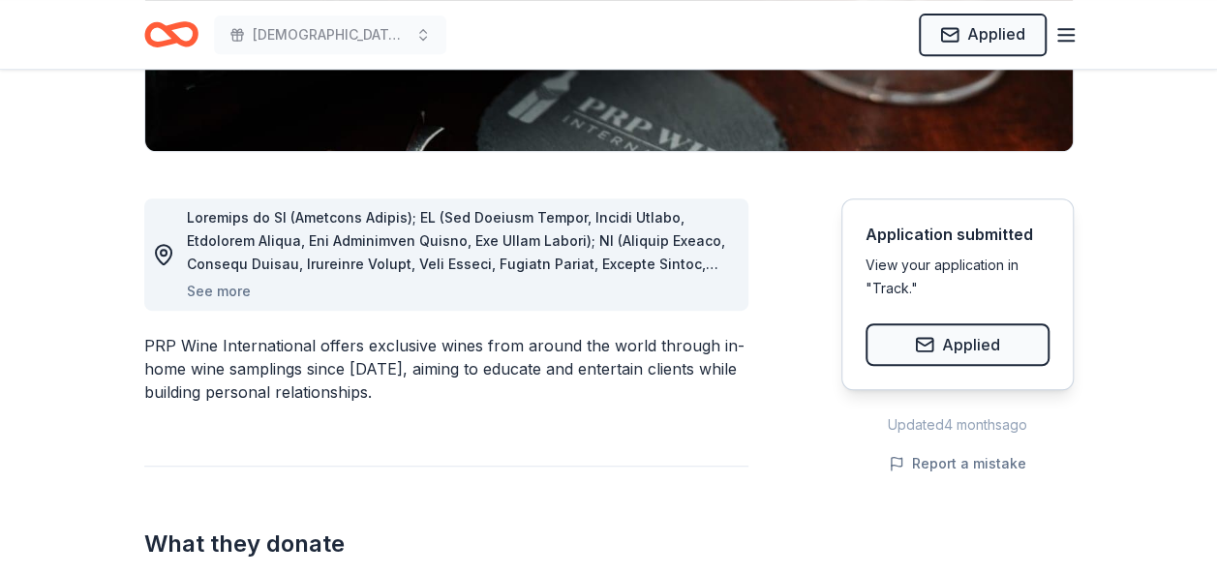
scroll to position [0, 0]
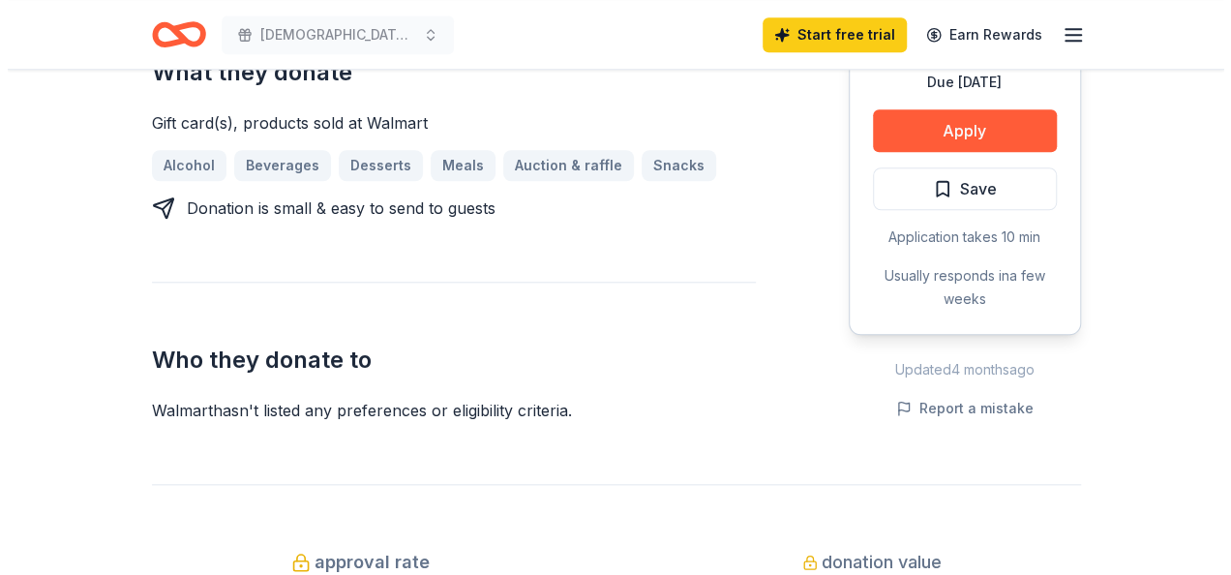
scroll to position [774, 0]
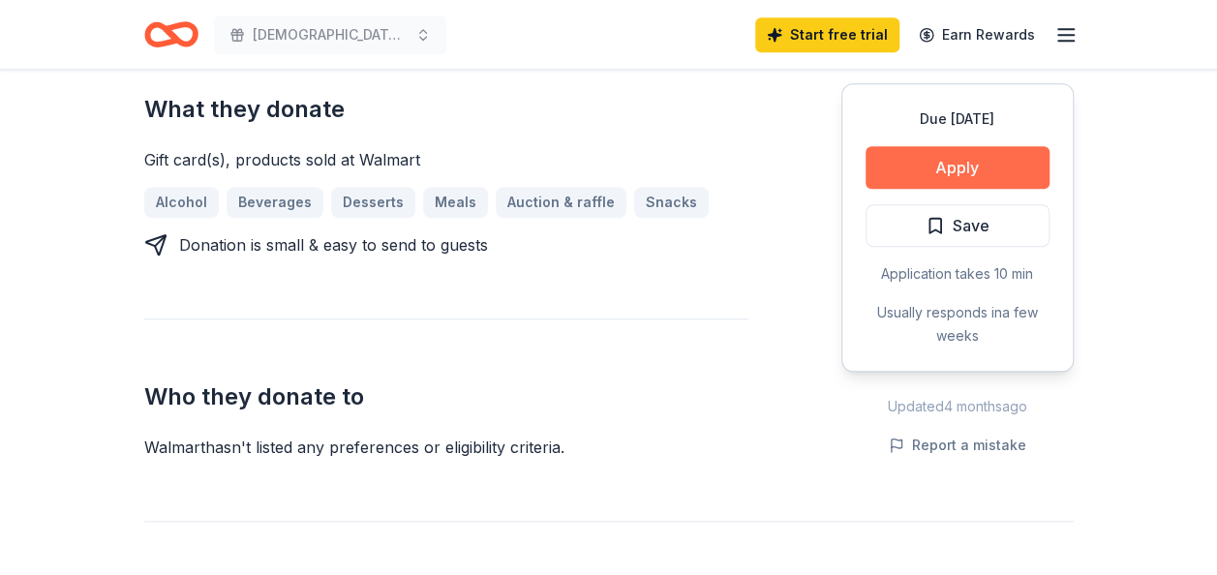
click at [962, 170] on button "Apply" at bounding box center [957, 167] width 184 height 43
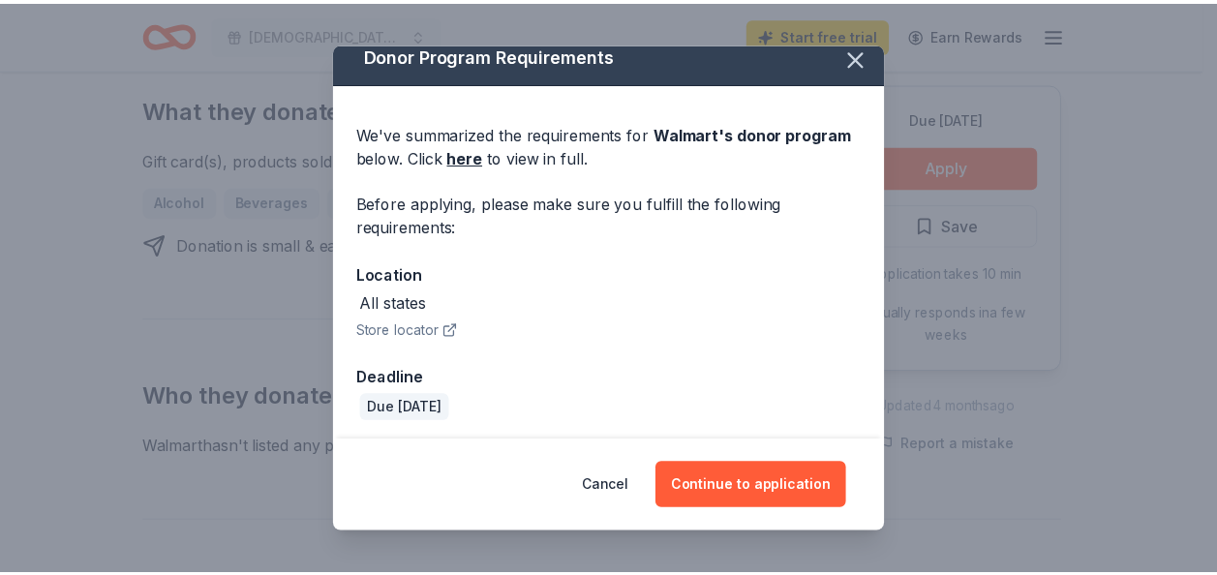
scroll to position [18, 0]
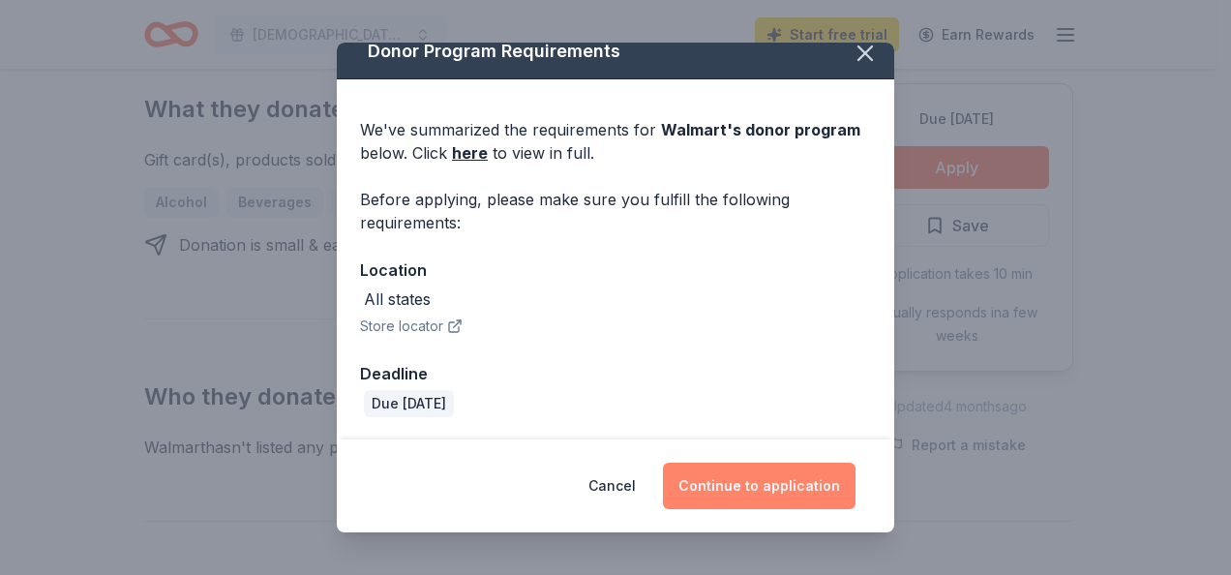
click at [732, 486] on button "Continue to application" at bounding box center [759, 486] width 193 height 46
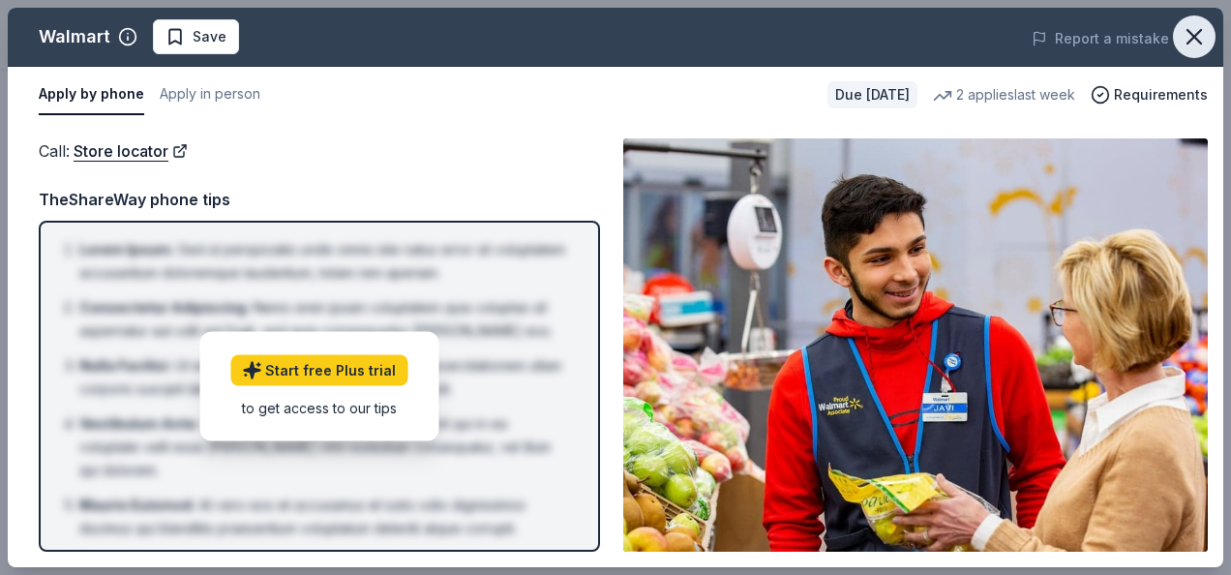
click at [1192, 36] on icon "button" at bounding box center [1194, 36] width 27 height 27
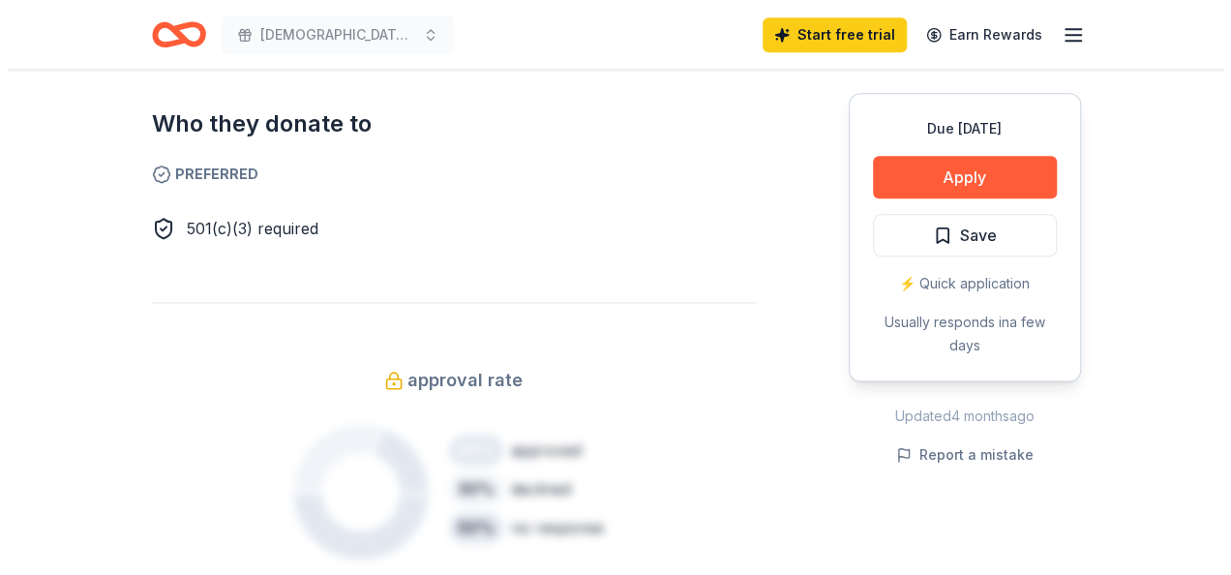
scroll to position [968, 0]
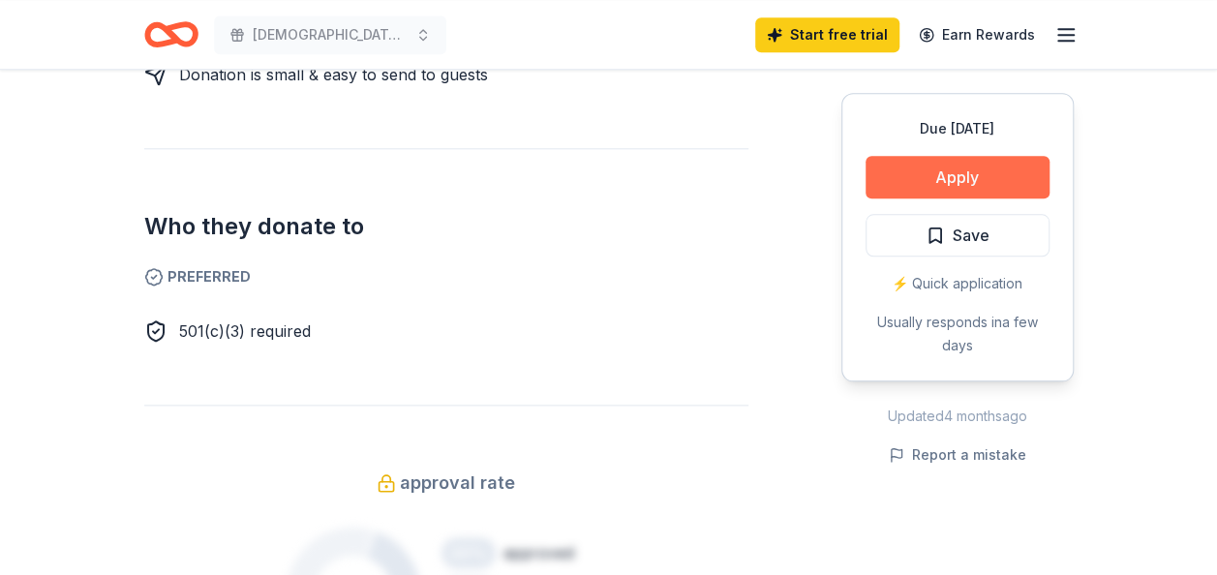
click at [929, 172] on button "Apply" at bounding box center [957, 177] width 184 height 43
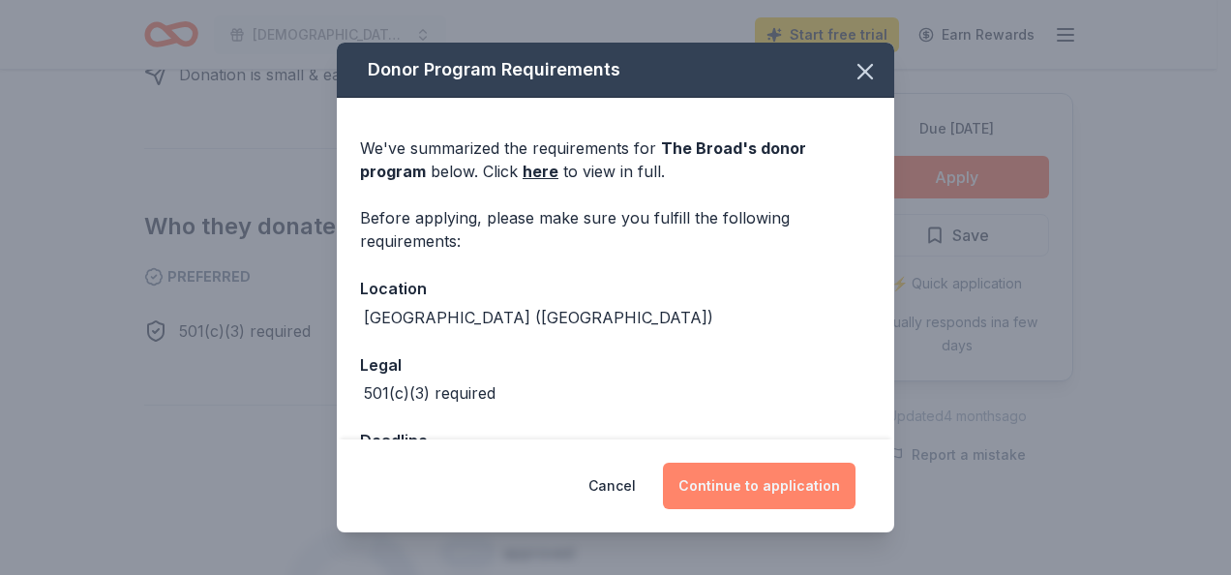
click at [788, 486] on button "Continue to application" at bounding box center [759, 486] width 193 height 46
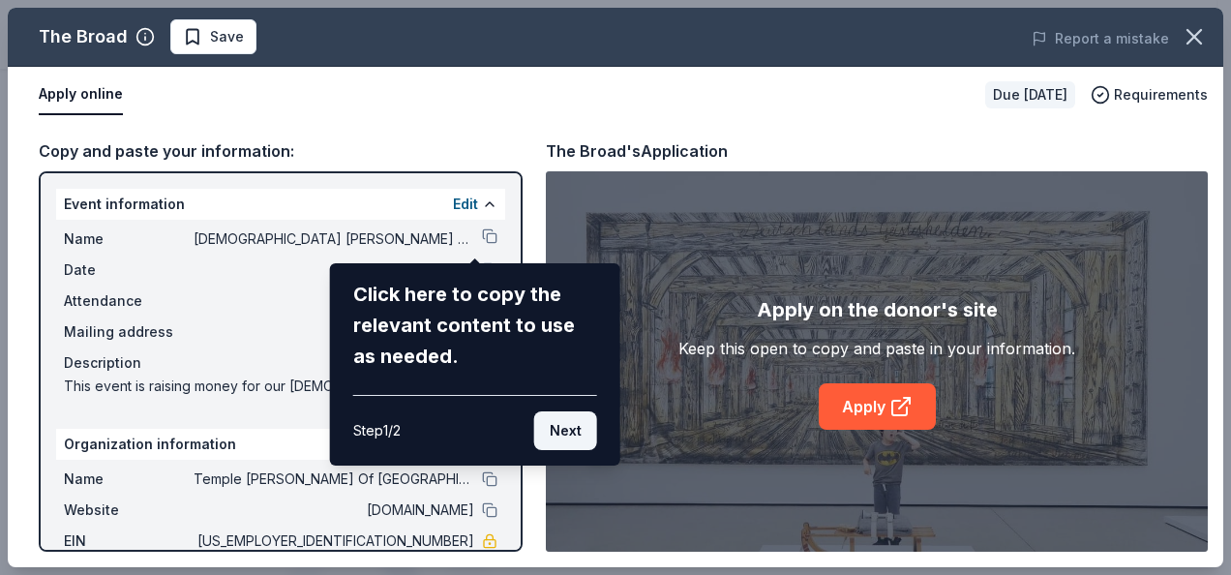
click at [565, 434] on button "Next" at bounding box center [565, 430] width 63 height 39
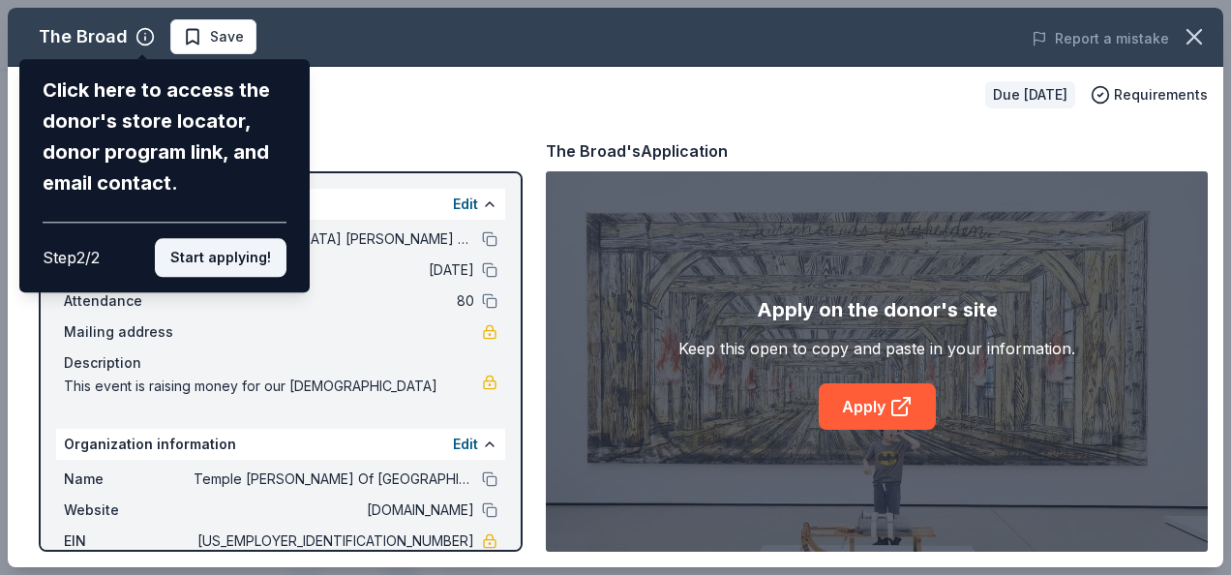
click at [225, 253] on button "Start applying!" at bounding box center [221, 257] width 132 height 39
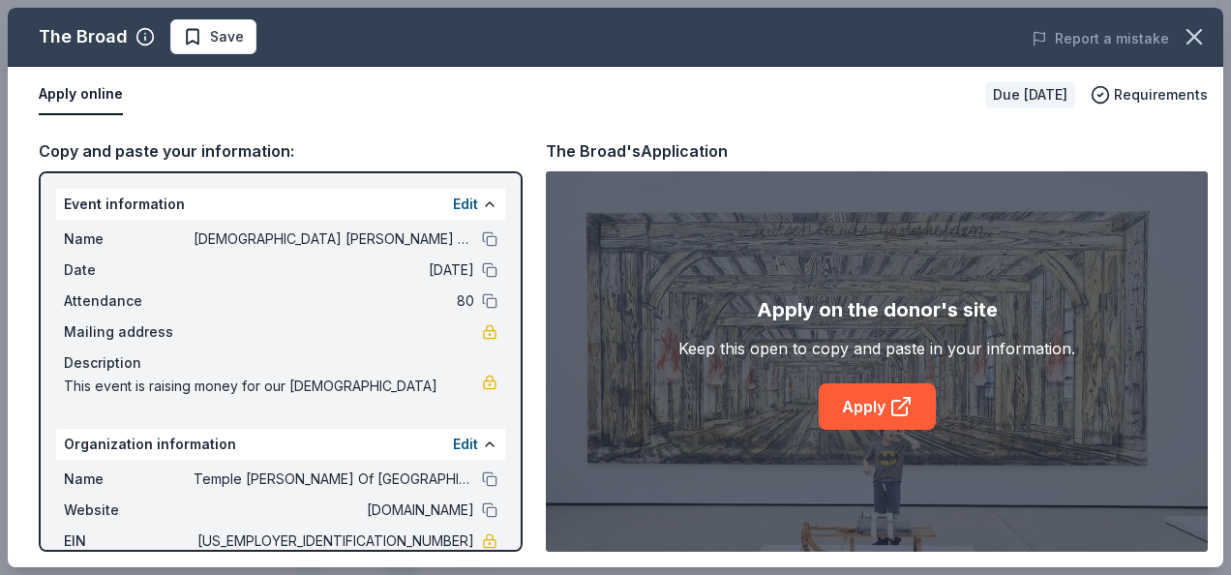
drag, startPoint x: 515, startPoint y: 446, endPoint x: 517, endPoint y: 503, distance: 57.1
click at [517, 503] on div "The Broad Save Report a mistake Apply online Due in 177 days Requirements Copy …" at bounding box center [616, 288] width 1216 height 560
click at [515, 503] on div "The Broad Save Report a mistake Apply online Due in 177 days Requirements Copy …" at bounding box center [616, 288] width 1216 height 560
click at [882, 403] on div "The Broad Save Report a mistake Apply online Due in 177 days Requirements Copy …" at bounding box center [616, 288] width 1216 height 560
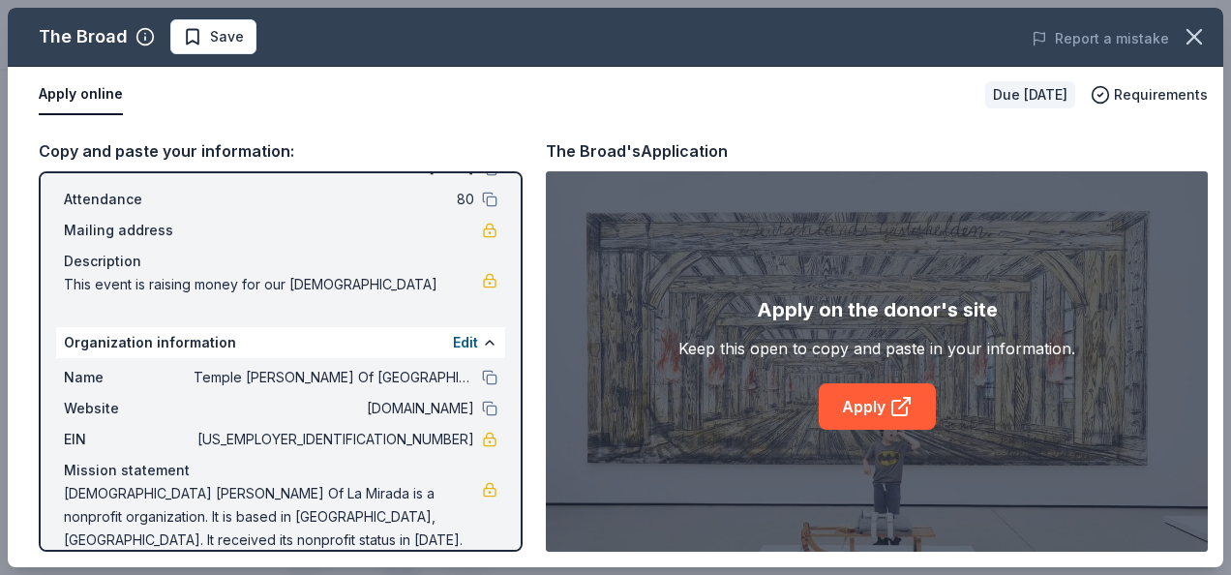
scroll to position [104, 0]
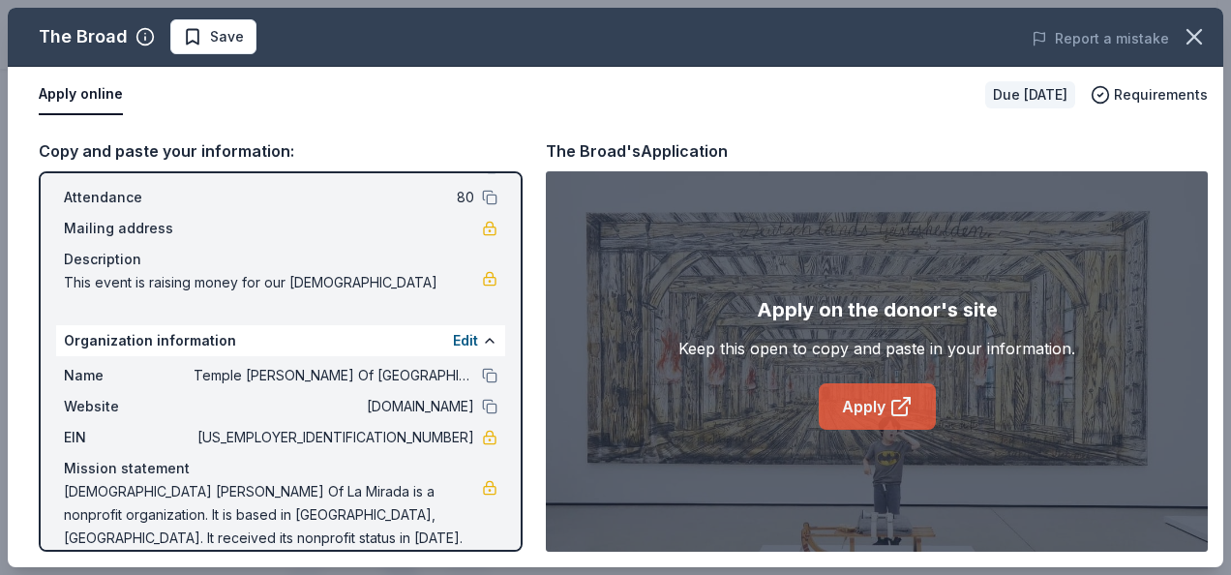
click at [903, 399] on icon at bounding box center [901, 406] width 23 height 23
